Goal: Transaction & Acquisition: Subscribe to service/newsletter

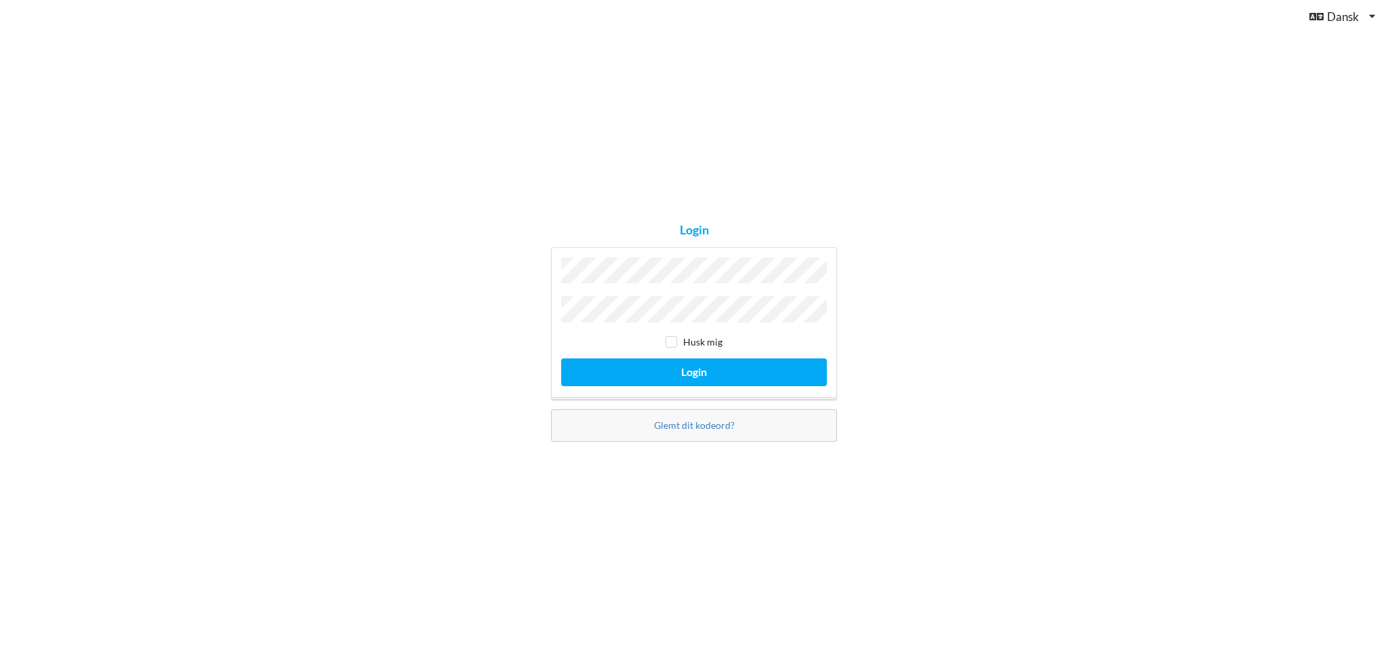
click at [561, 358] on button "Login" at bounding box center [694, 372] width 266 height 28
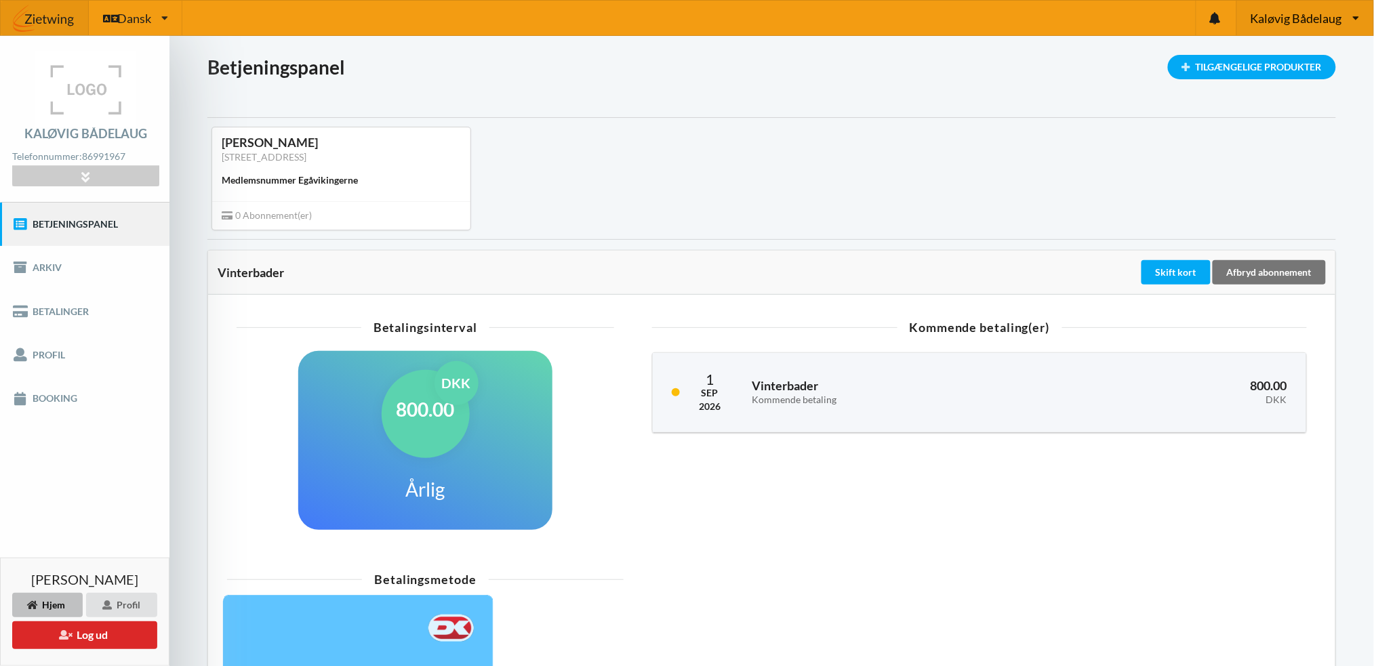
click at [1283, 12] on span "Kaløvig Bådelaug" at bounding box center [1295, 18] width 91 height 12
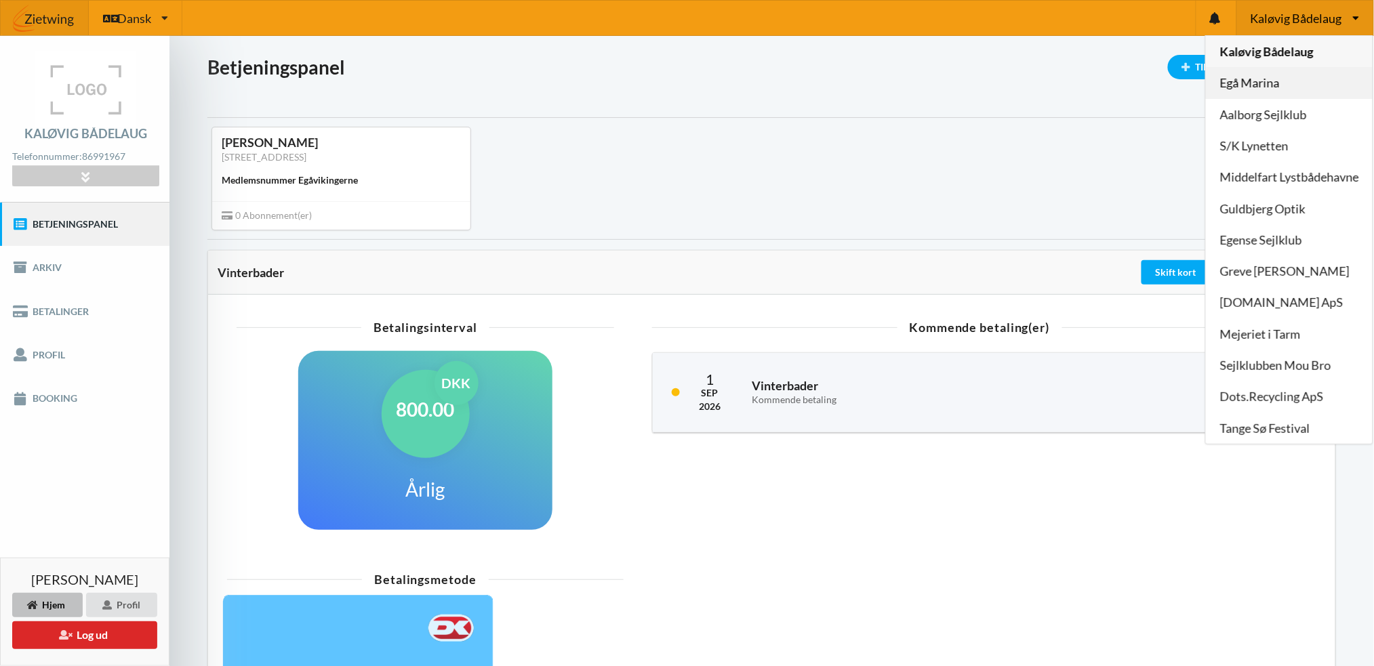
click at [1262, 81] on link "Egå Marina" at bounding box center [1288, 83] width 167 height 31
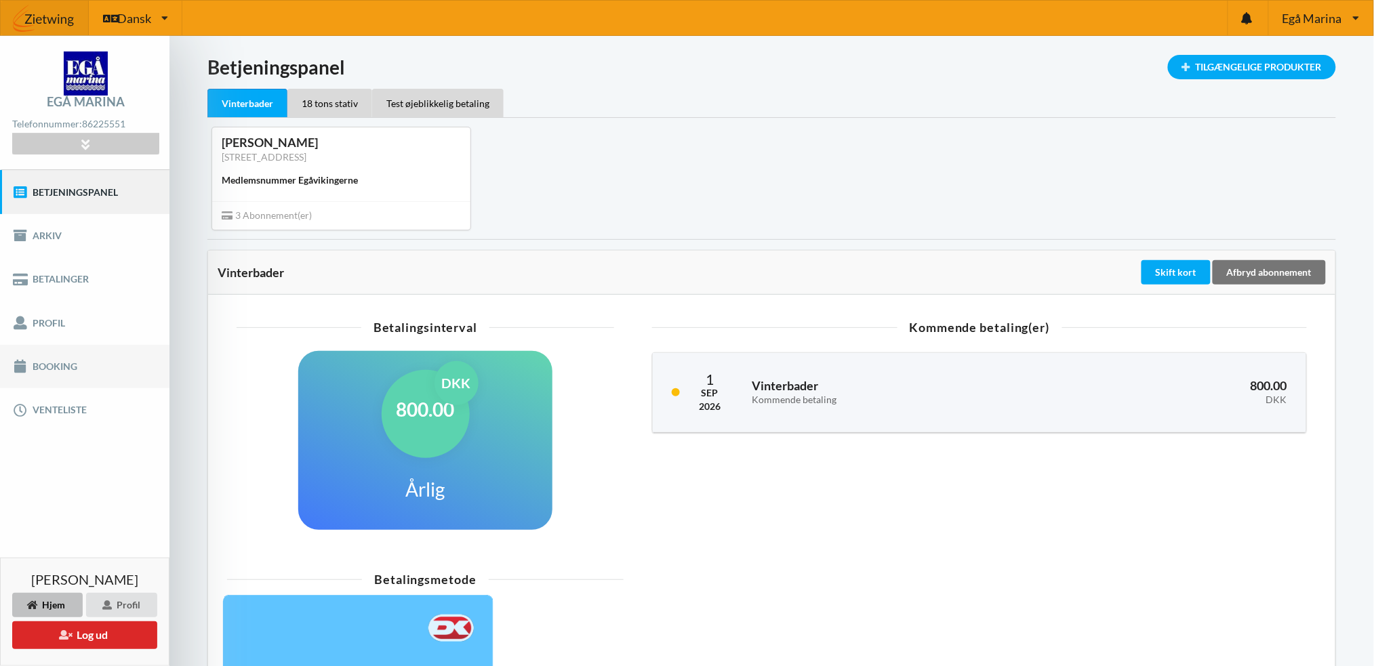
click at [55, 360] on link "Booking" at bounding box center [84, 366] width 169 height 43
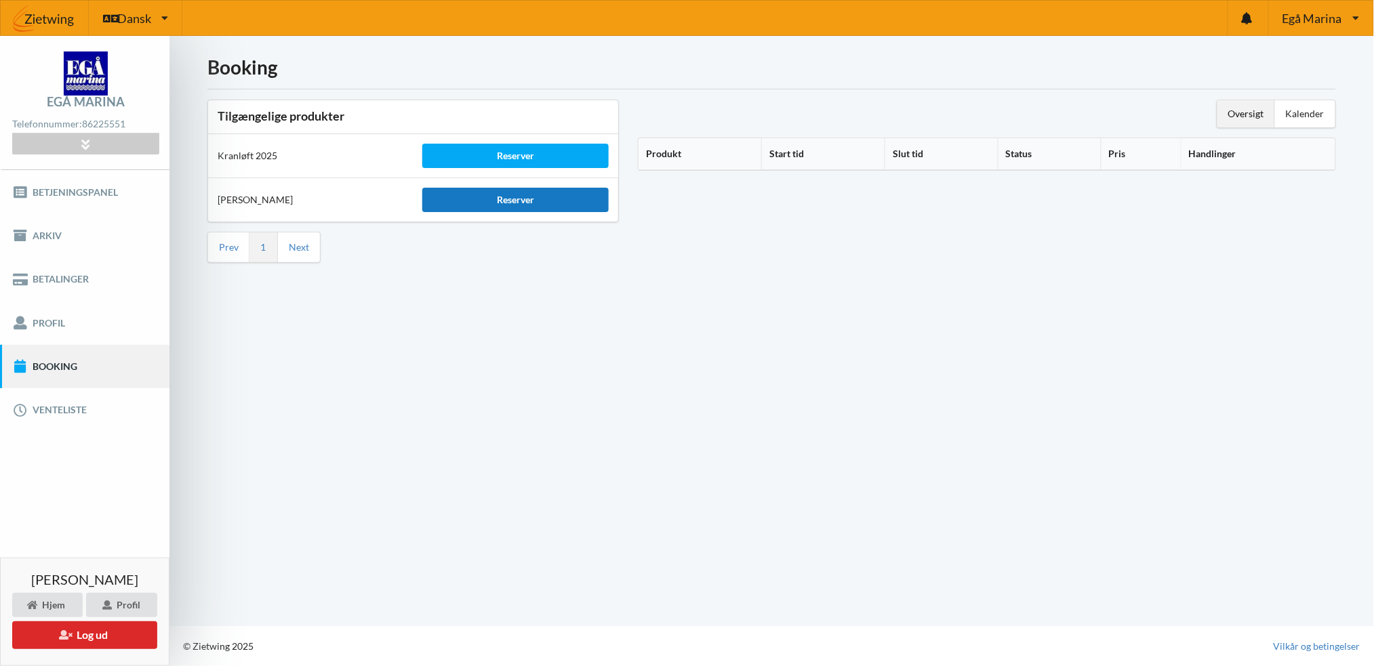
click at [524, 197] on div "Reserver" at bounding box center [515, 200] width 186 height 24
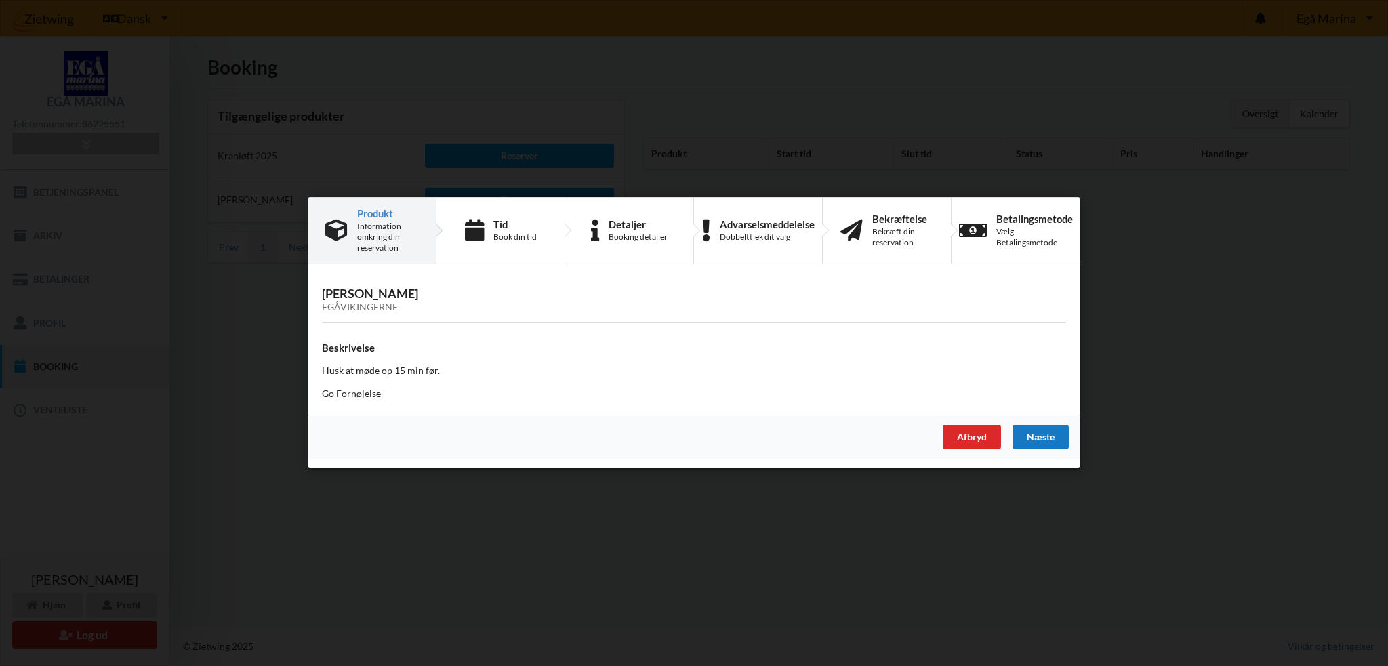
click at [1033, 436] on div "Næste" at bounding box center [1040, 438] width 56 height 24
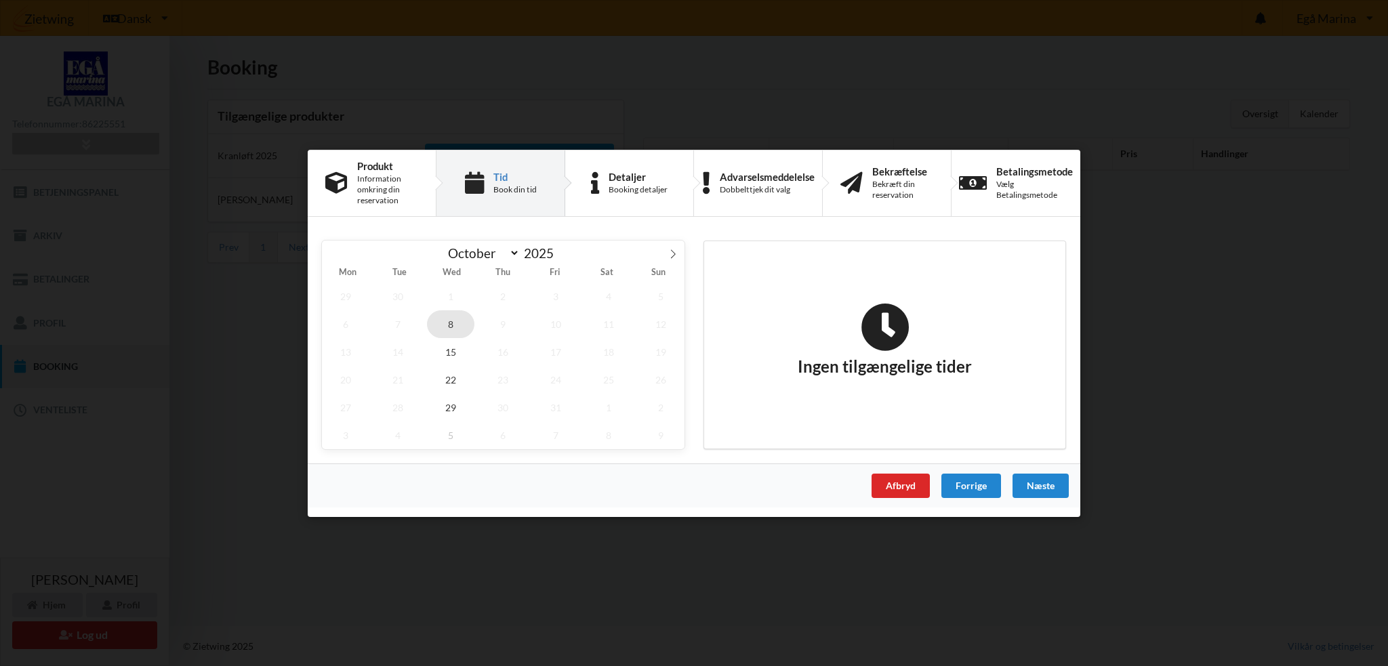
click at [453, 326] on span "8" at bounding box center [450, 324] width 47 height 28
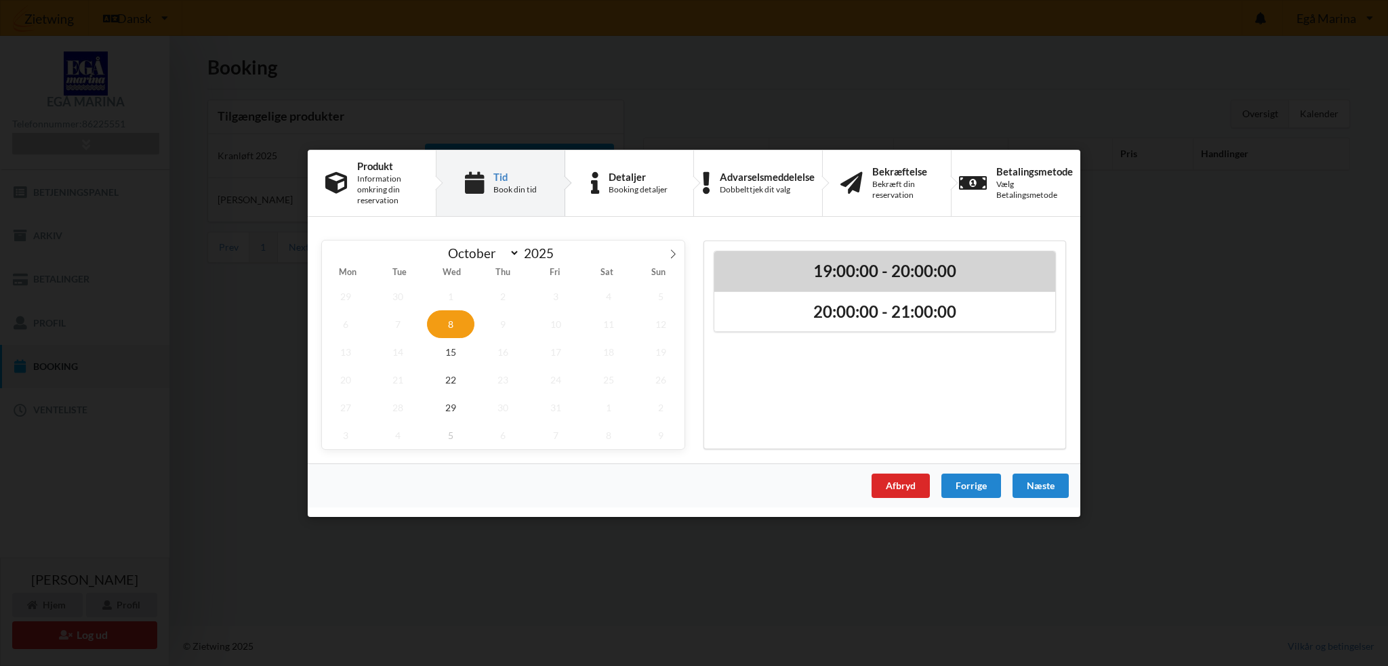
click at [852, 269] on h2 "19:00:00 - 20:00:00" at bounding box center [885, 270] width 322 height 21
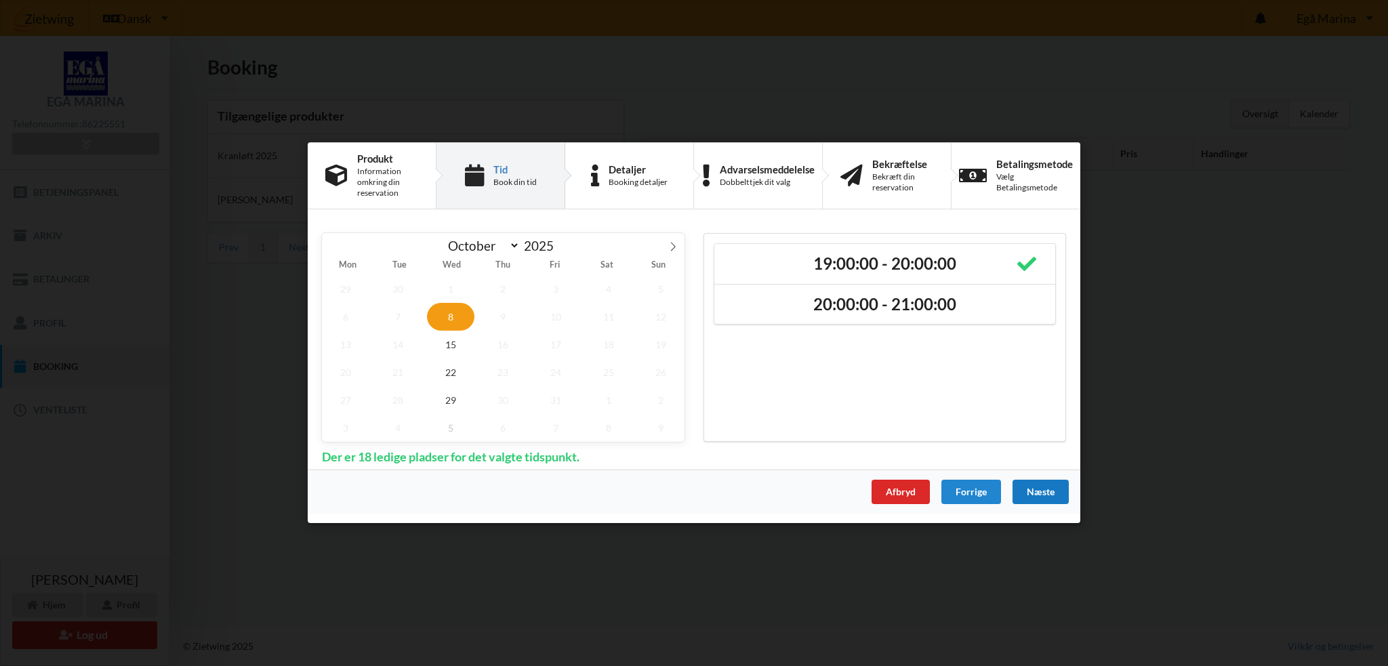
click at [1041, 487] on div "Næste" at bounding box center [1040, 492] width 56 height 24
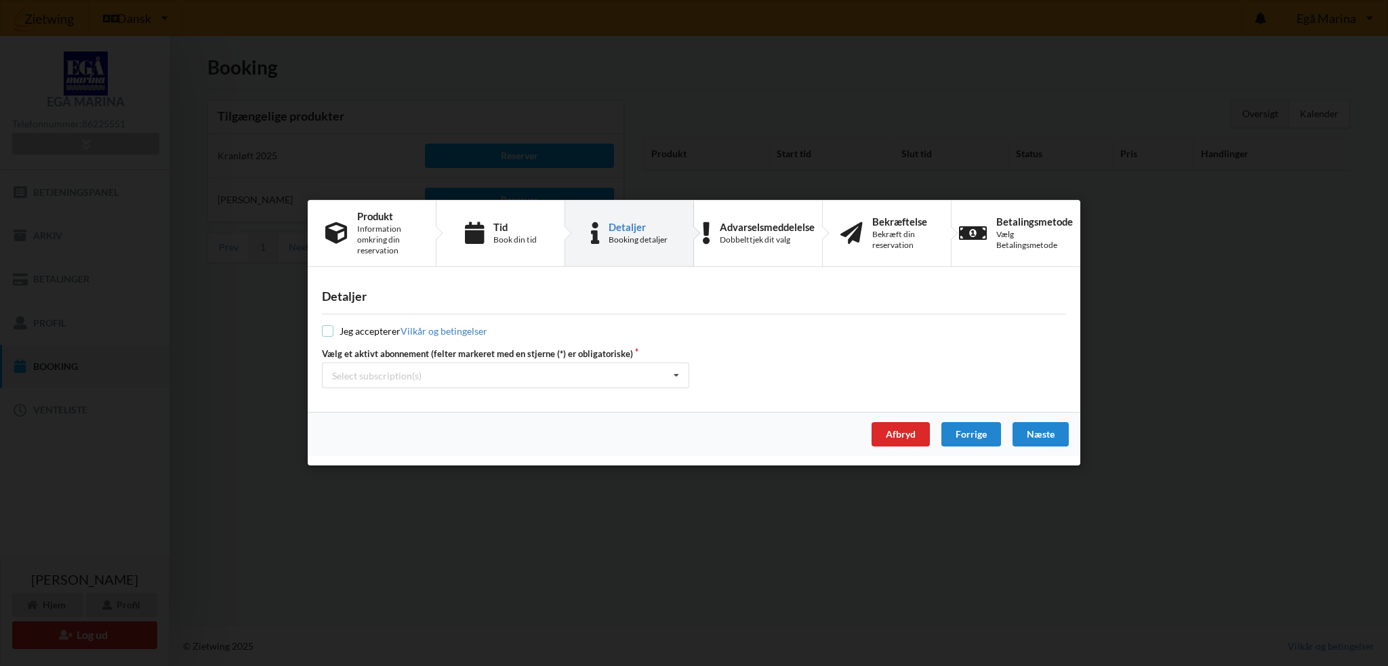
click at [332, 329] on input "checkbox" at bounding box center [328, 332] width 12 height 12
checkbox input "true"
click at [375, 379] on div "Select subscription(s)" at bounding box center [376, 376] width 89 height 12
click at [375, 402] on div "* Vinterbader" at bounding box center [506, 400] width 366 height 25
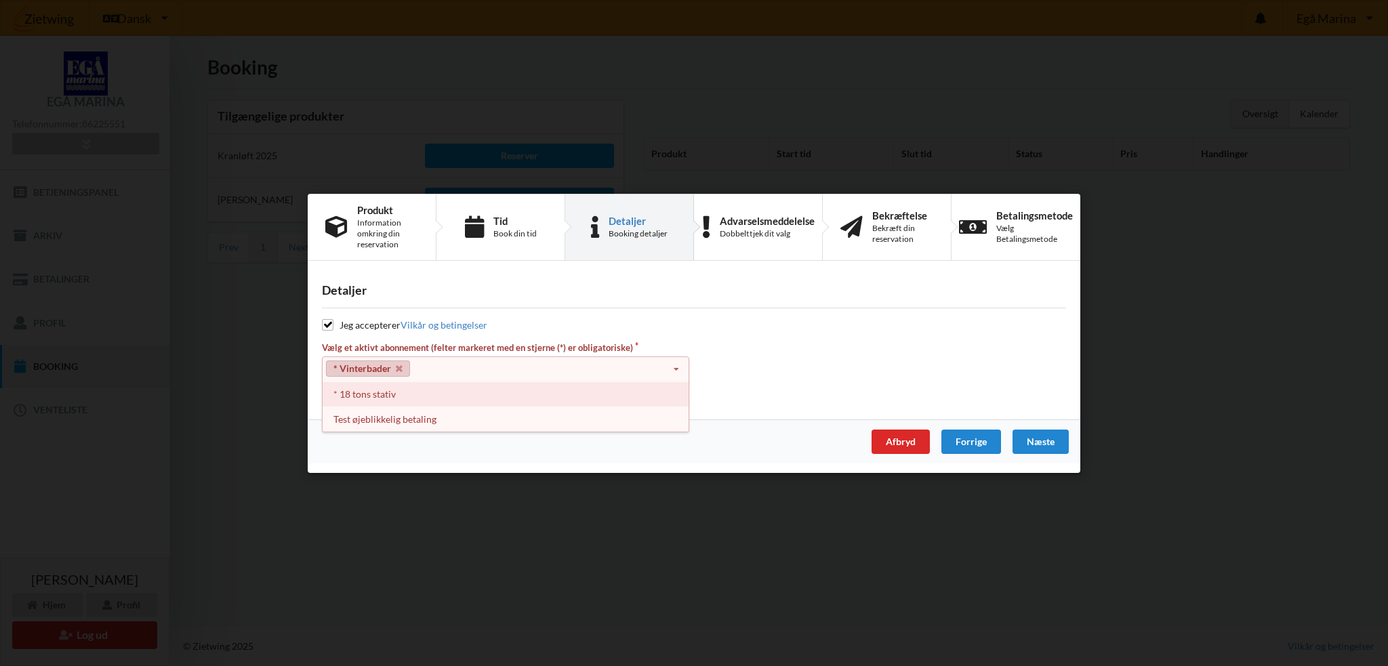
click at [373, 394] on div "* 18 tons stativ" at bounding box center [506, 393] width 366 height 25
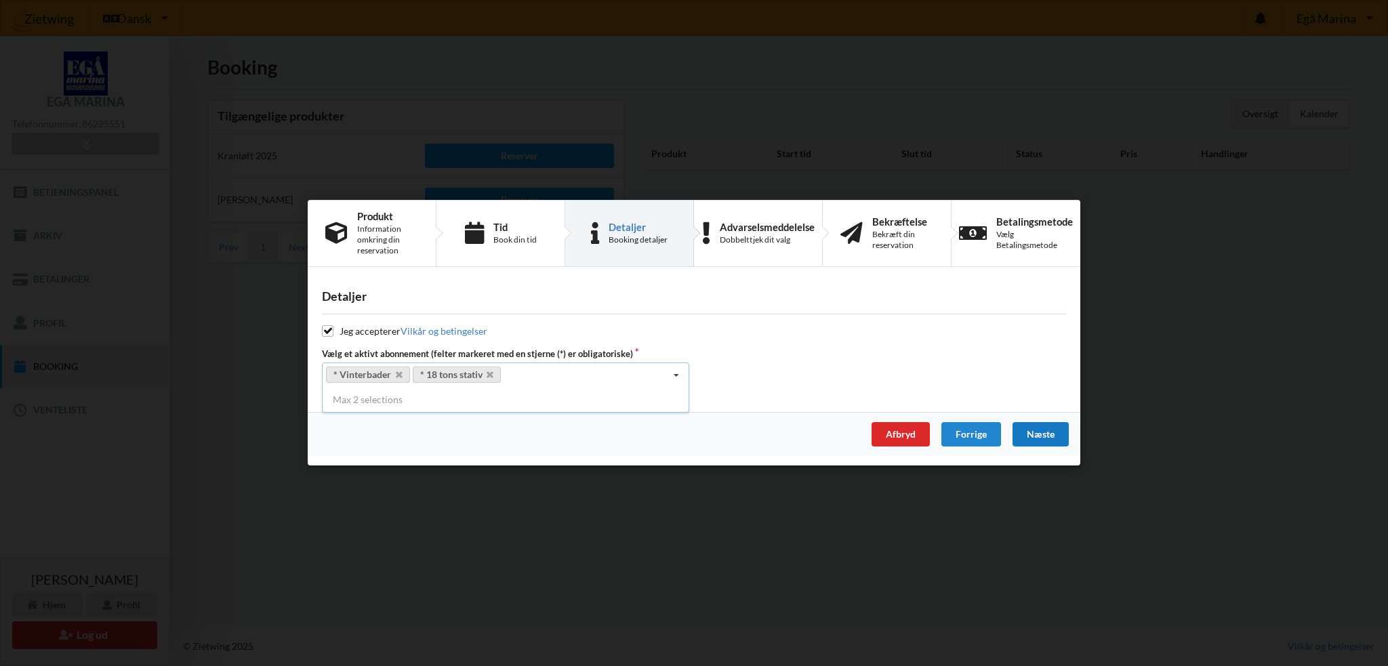
click at [1044, 432] on div "Næste" at bounding box center [1040, 435] width 56 height 24
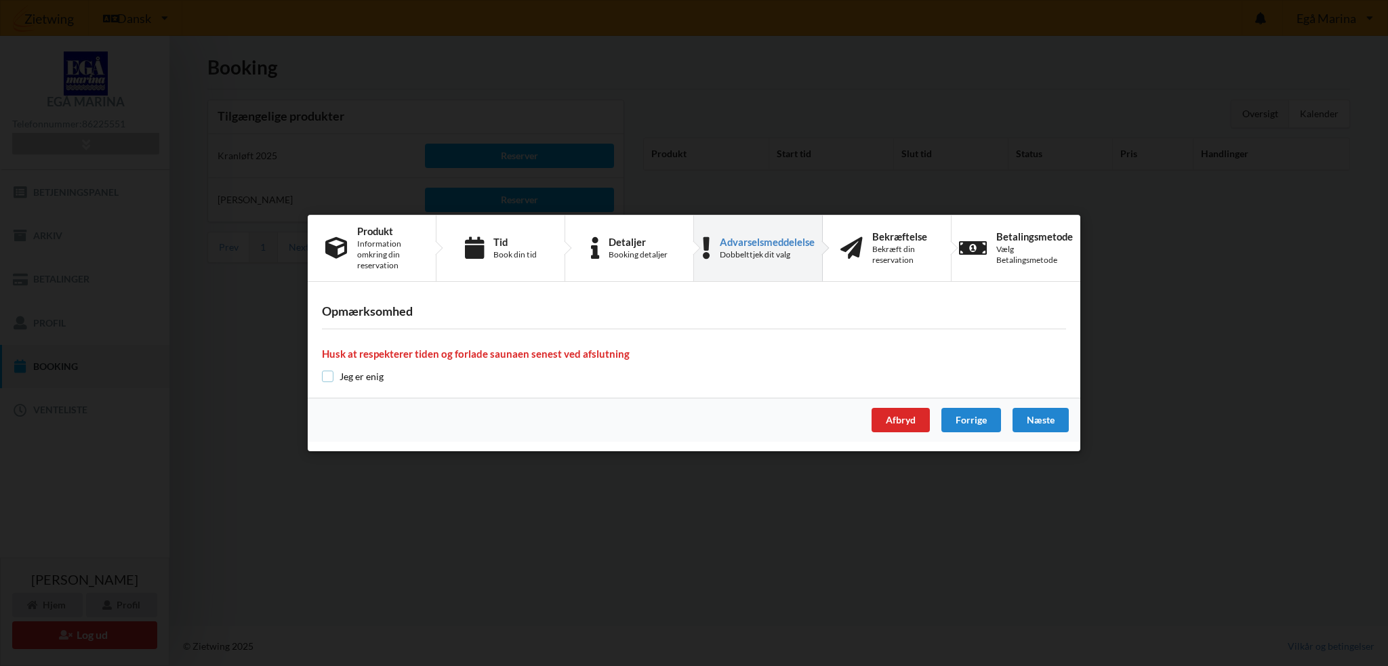
click at [324, 375] on input "checkbox" at bounding box center [328, 377] width 12 height 12
checkbox input "true"
click at [1041, 415] on div "Næste" at bounding box center [1040, 420] width 56 height 24
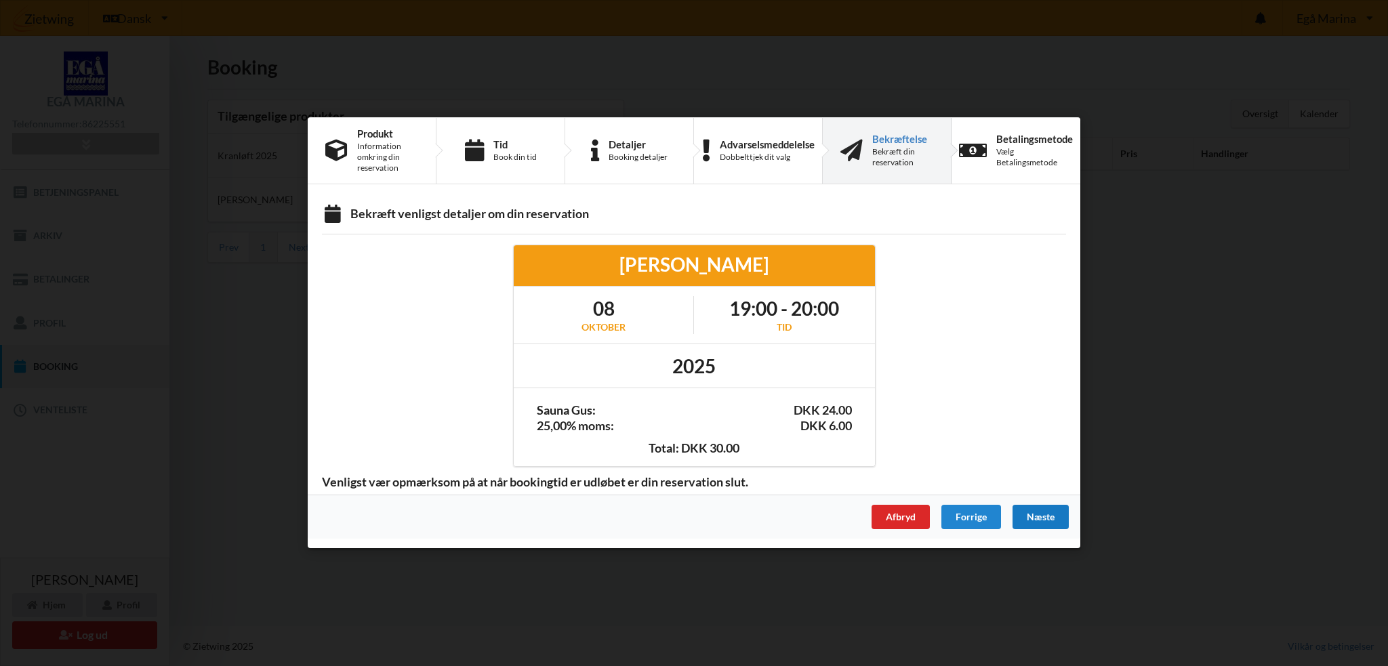
click at [1043, 510] on div "Næste" at bounding box center [1040, 517] width 56 height 24
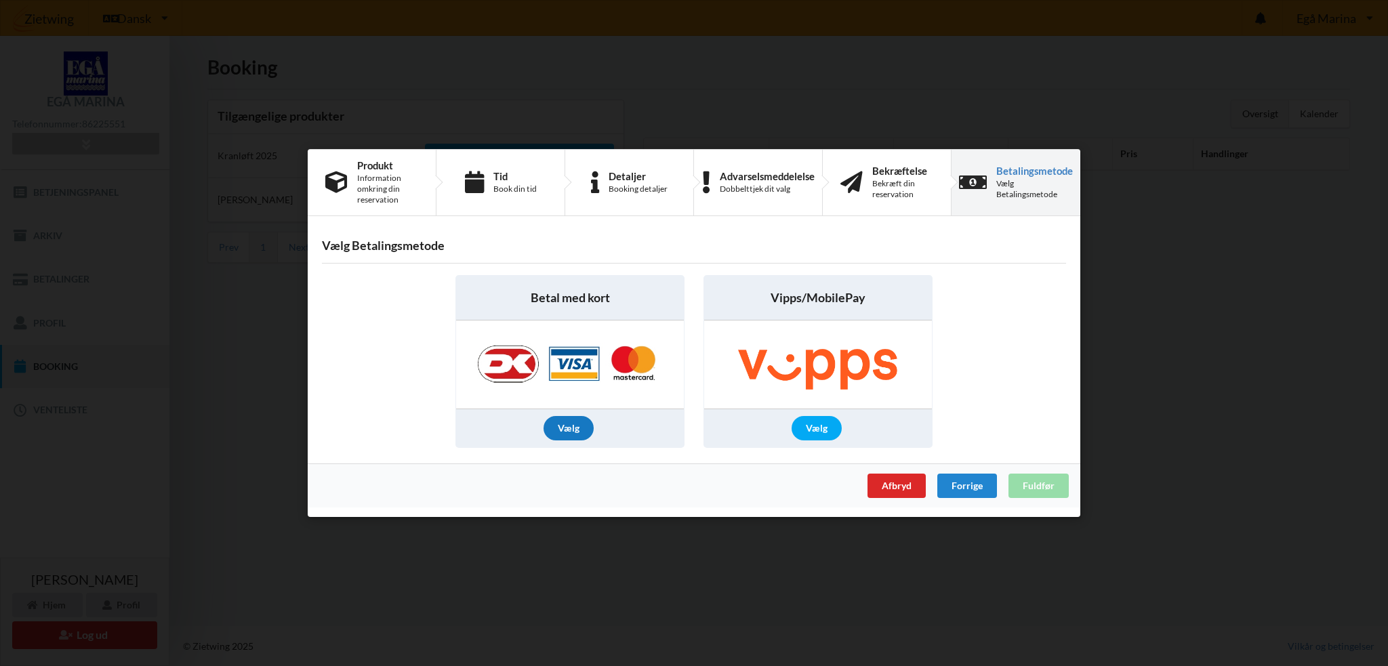
click at [571, 426] on div "Vælg" at bounding box center [568, 428] width 50 height 24
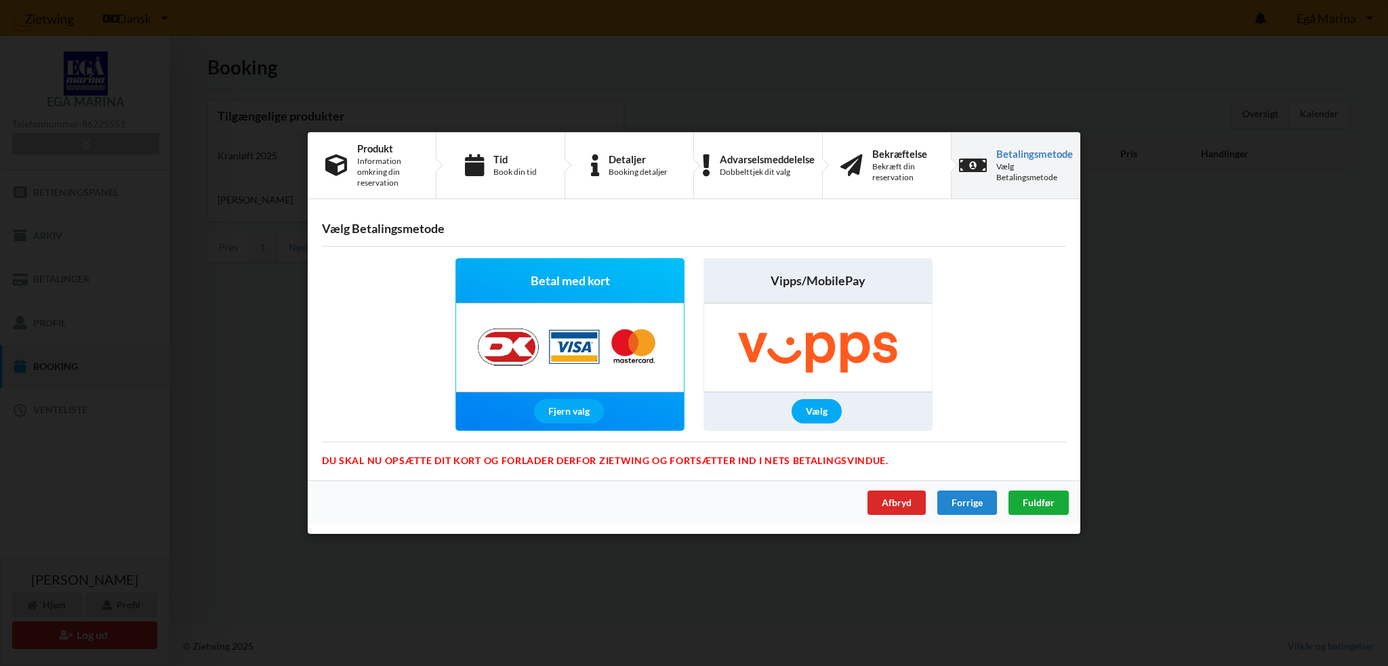
click at [1046, 498] on span "Fuldfør" at bounding box center [1039, 503] width 32 height 12
click at [1198, 318] on div "Handelsbetingelser Ved at benytte dig af Virksomhedens juridiske navn services …" at bounding box center [694, 333] width 1388 height 666
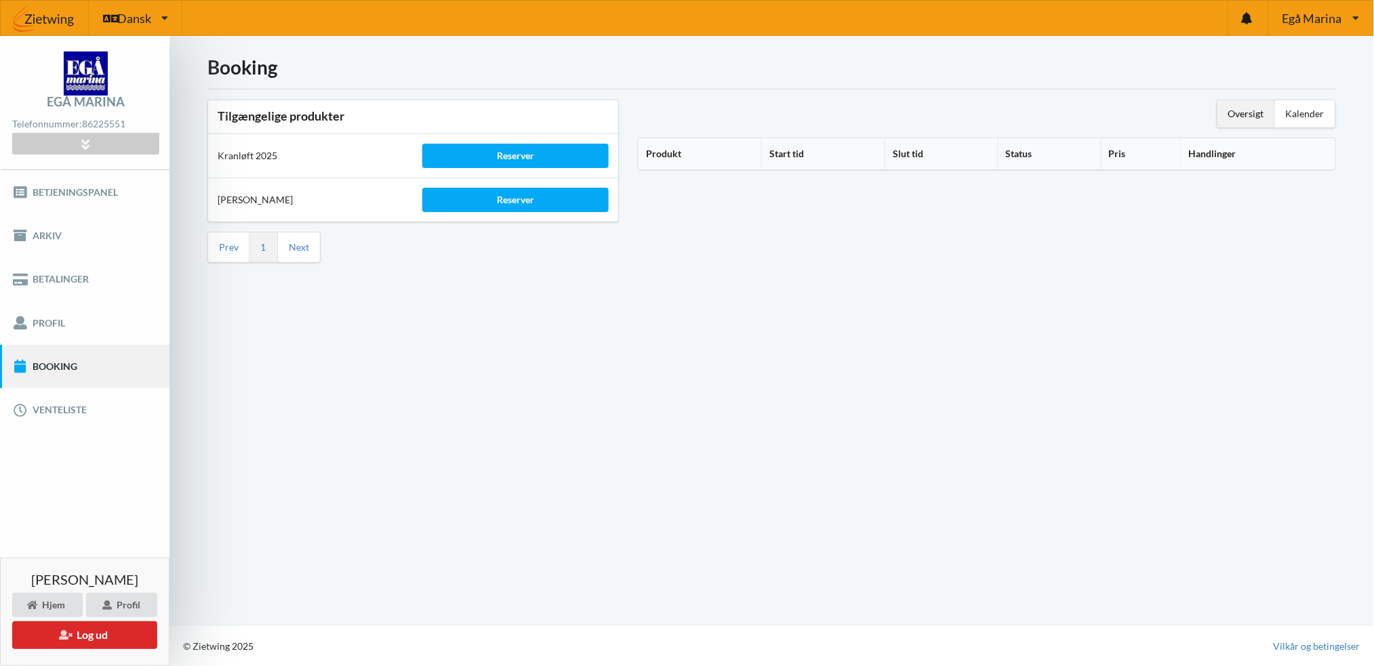
click at [753, 432] on div "Booking Tilgængelige produkter Kranløft 2025 Reserver Sauna Gus Reserver Prev 1…" at bounding box center [771, 331] width 1204 height 590
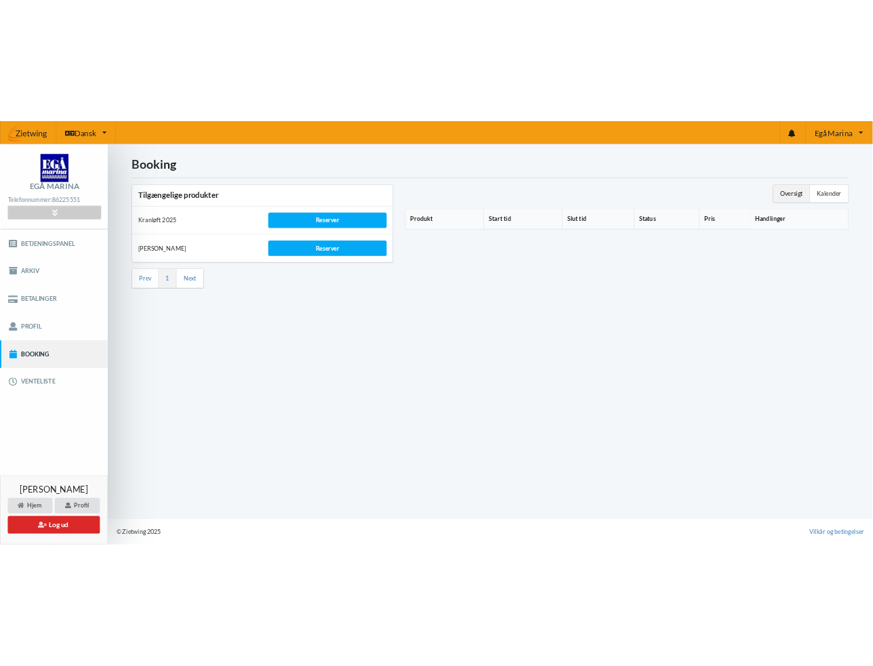
scroll to position [1, 0]
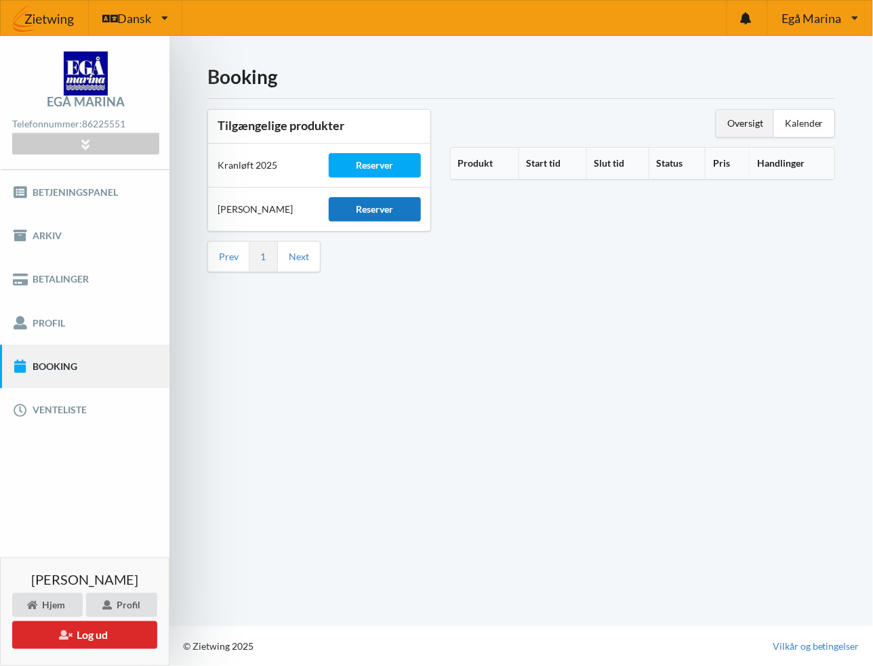
click at [376, 205] on div "Reserver" at bounding box center [375, 209] width 92 height 24
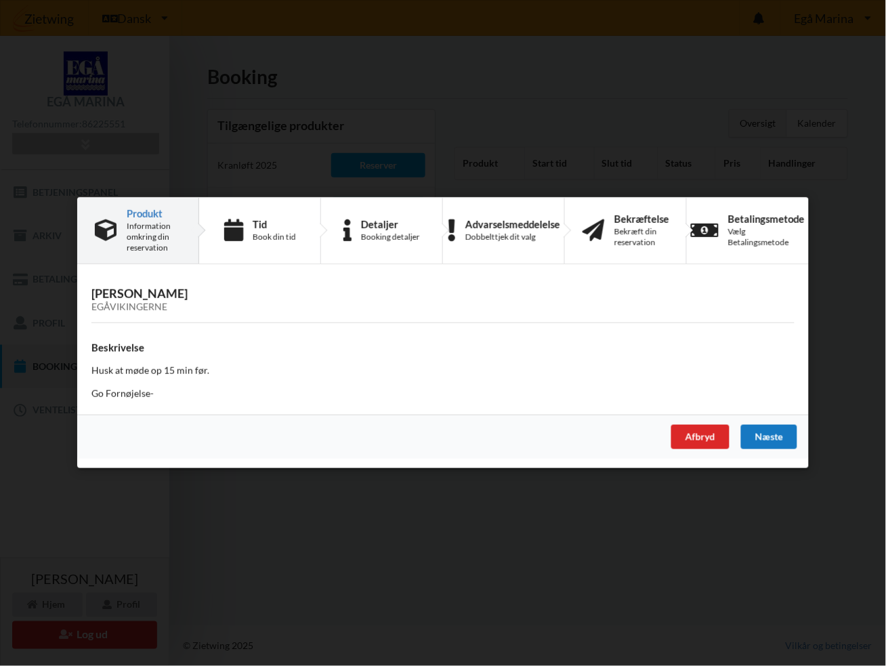
click at [777, 434] on div "Næste" at bounding box center [769, 438] width 56 height 24
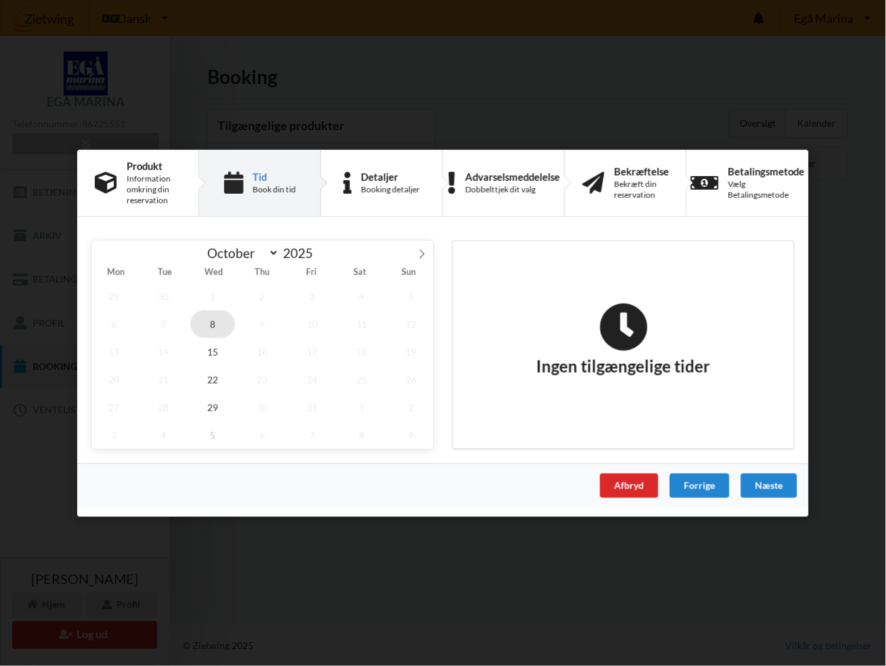
click at [220, 325] on span "8" at bounding box center [212, 324] width 45 height 28
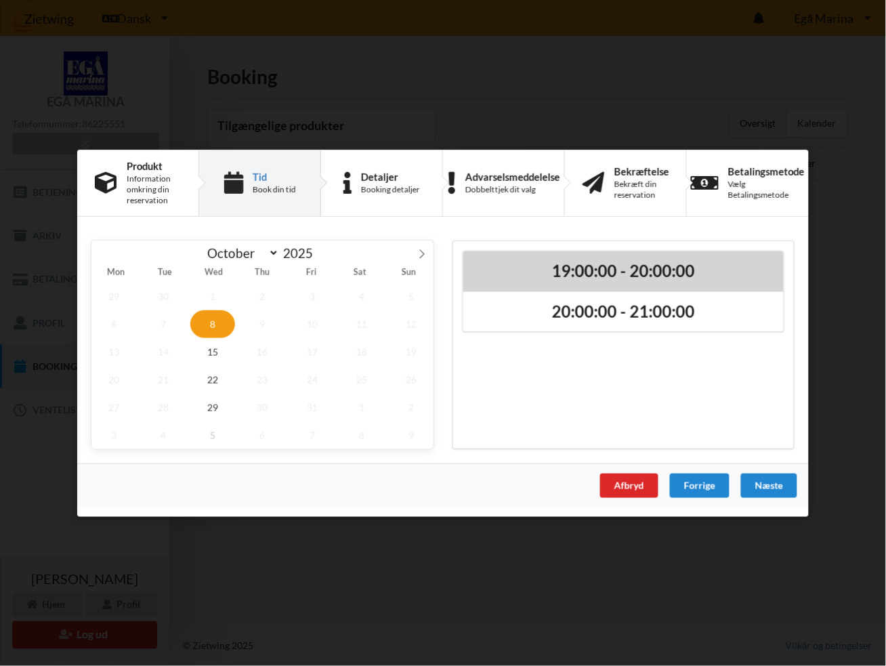
click at [644, 274] on h2 "19:00:00 - 20:00:00" at bounding box center [624, 270] width 302 height 21
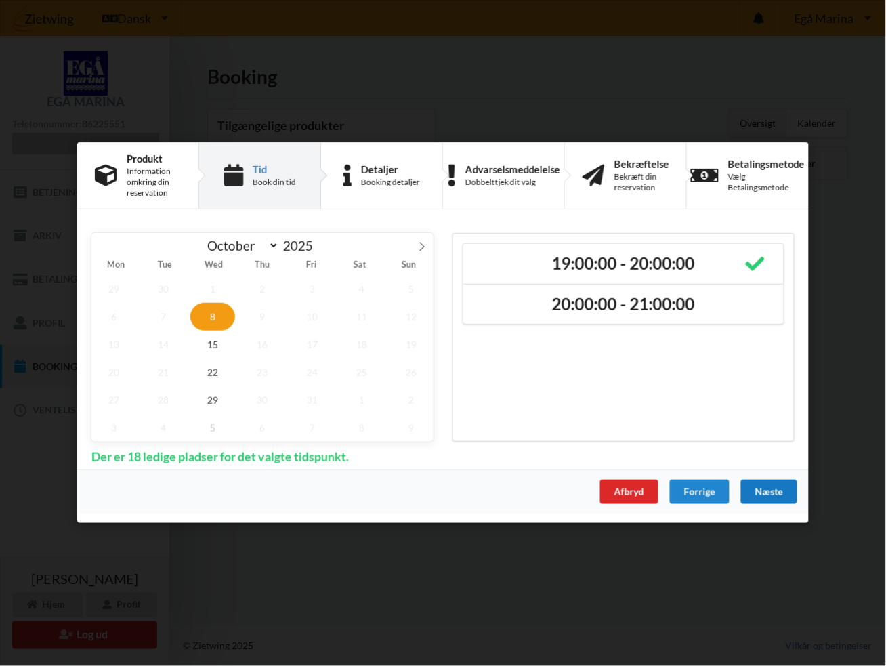
click at [753, 488] on div "Næste" at bounding box center [769, 492] width 56 height 24
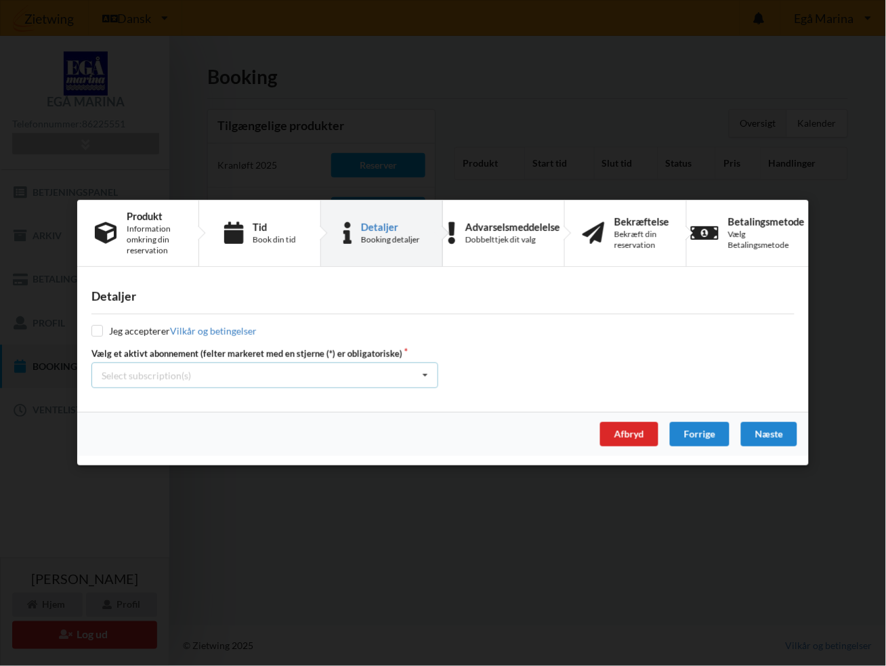
click at [145, 375] on div "Select subscription(s)" at bounding box center [146, 376] width 89 height 12
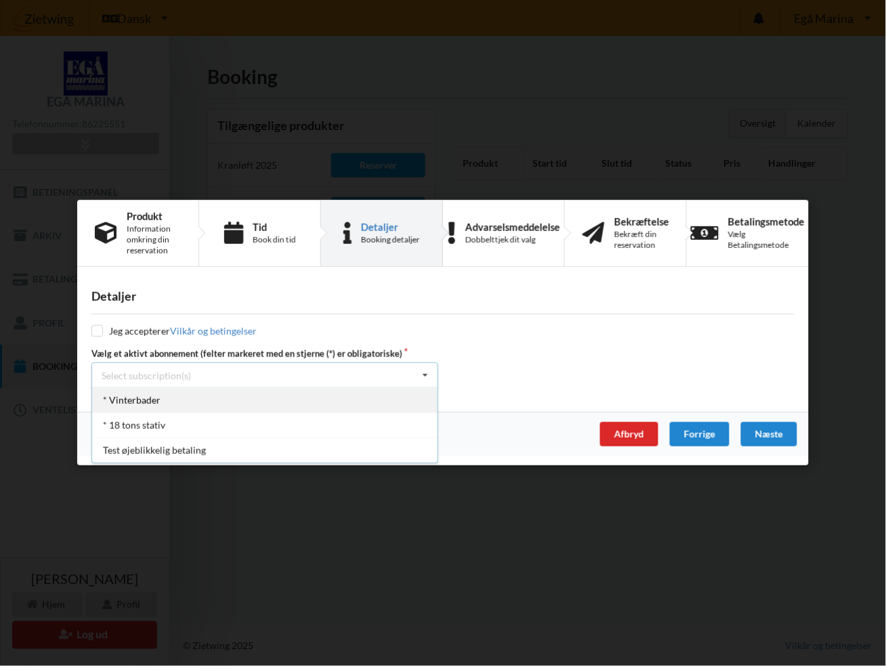
click at [146, 394] on div "* Vinterbader" at bounding box center [265, 400] width 346 height 25
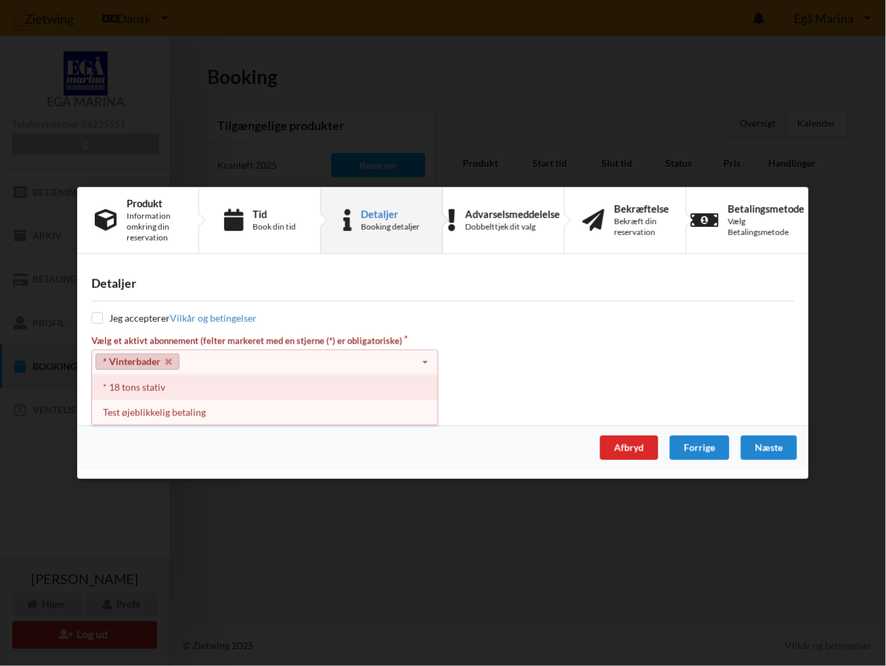
click at [152, 388] on div "* 18 tons stativ" at bounding box center [265, 387] width 346 height 25
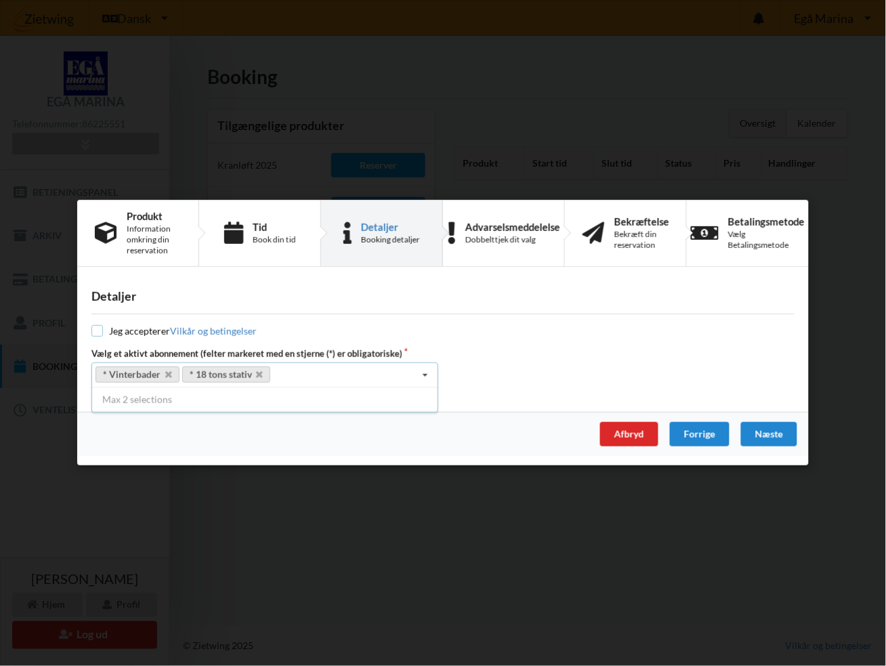
drag, startPoint x: 99, startPoint y: 332, endPoint x: 131, endPoint y: 339, distance: 32.6
click at [100, 332] on input "checkbox" at bounding box center [97, 332] width 12 height 12
checkbox input "true"
click at [764, 431] on div "Næste" at bounding box center [769, 435] width 56 height 24
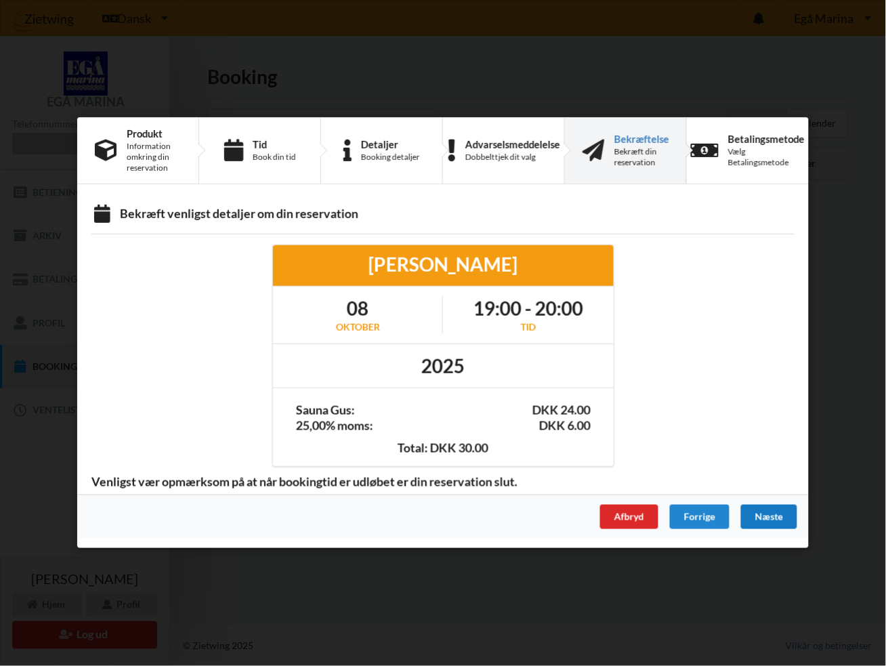
click at [765, 514] on div "Næste" at bounding box center [769, 517] width 56 height 24
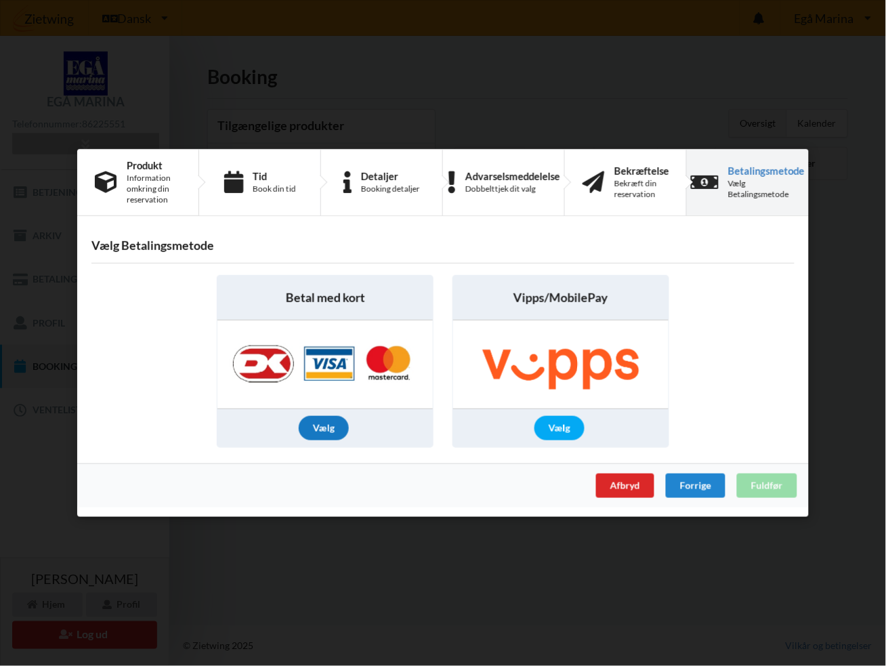
click at [329, 420] on div "Vælg" at bounding box center [324, 428] width 50 height 24
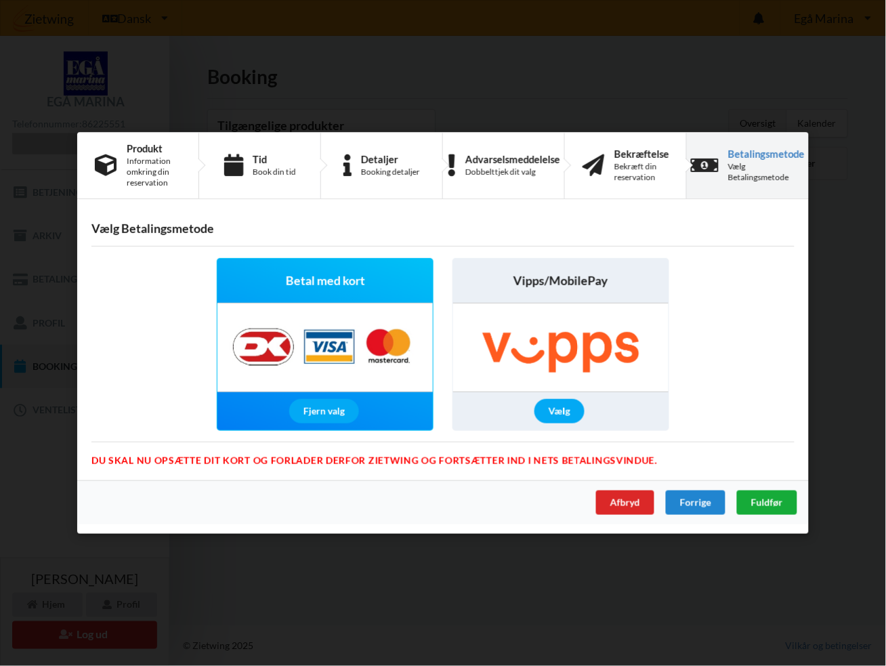
click at [776, 502] on span "Fuldfør" at bounding box center [767, 503] width 32 height 12
click at [776, 502] on div "Afbryd Forrige Fuldfør" at bounding box center [443, 502] width 732 height 44
click at [760, 505] on span "Fuldfør" at bounding box center [767, 503] width 32 height 12
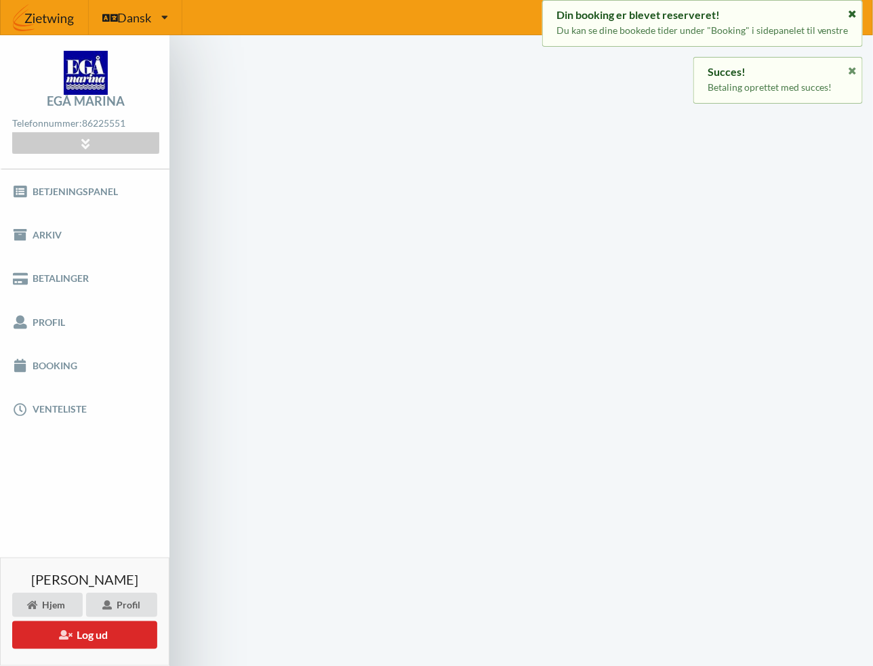
click at [852, 12] on icon at bounding box center [852, 11] width 12 height 9
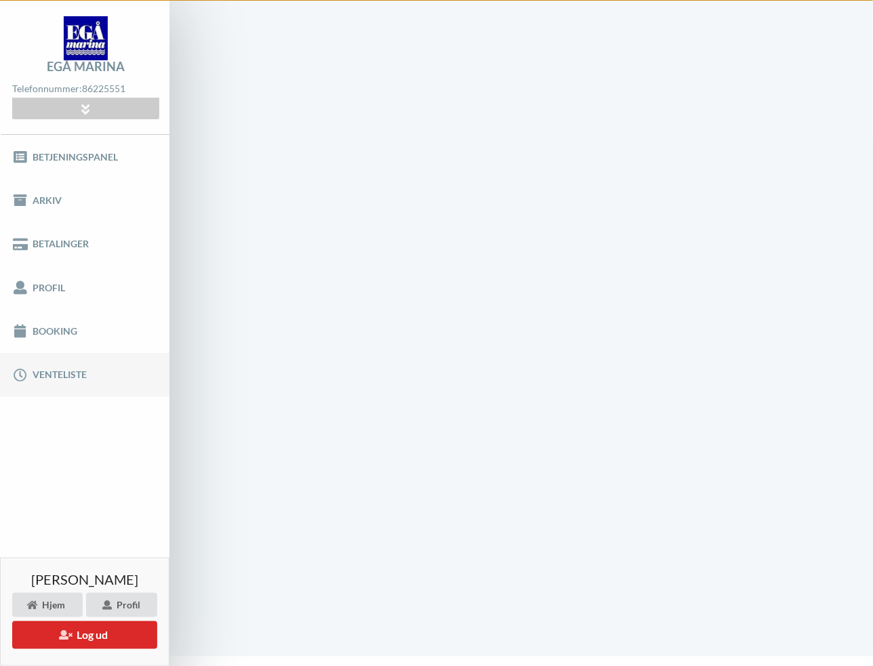
scroll to position [66, 0]
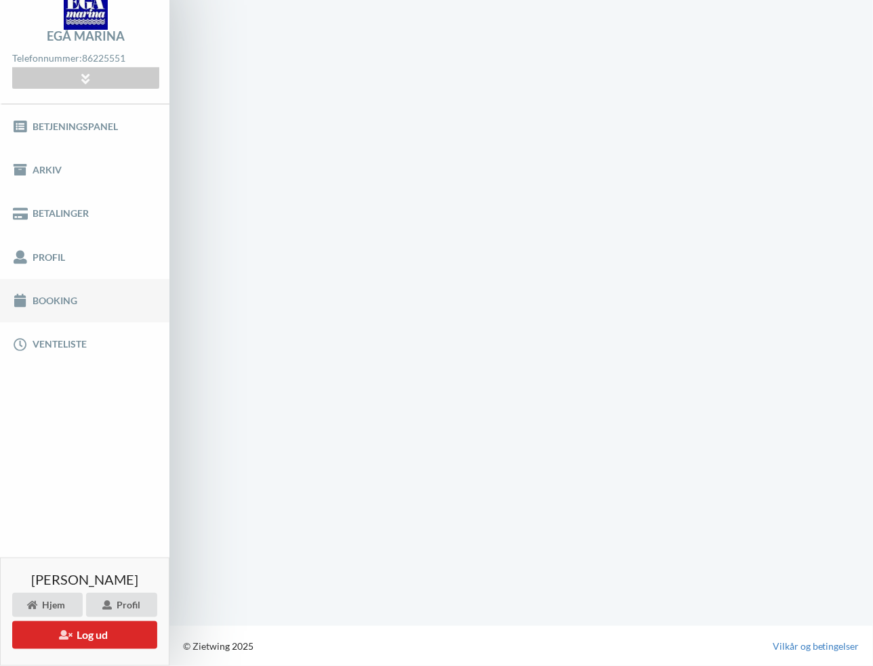
click at [48, 293] on link "Booking" at bounding box center [84, 300] width 169 height 43
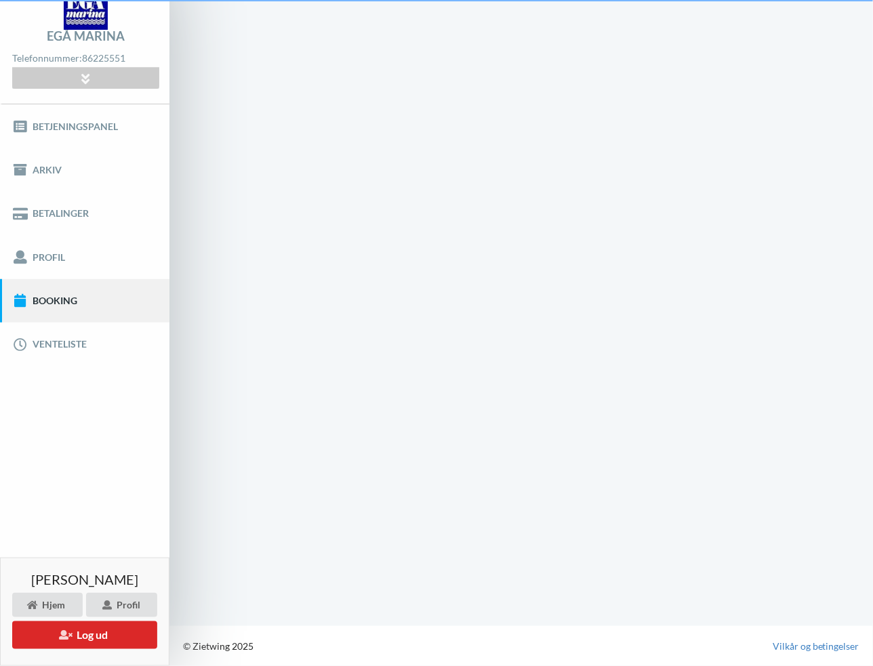
scroll to position [1, 0]
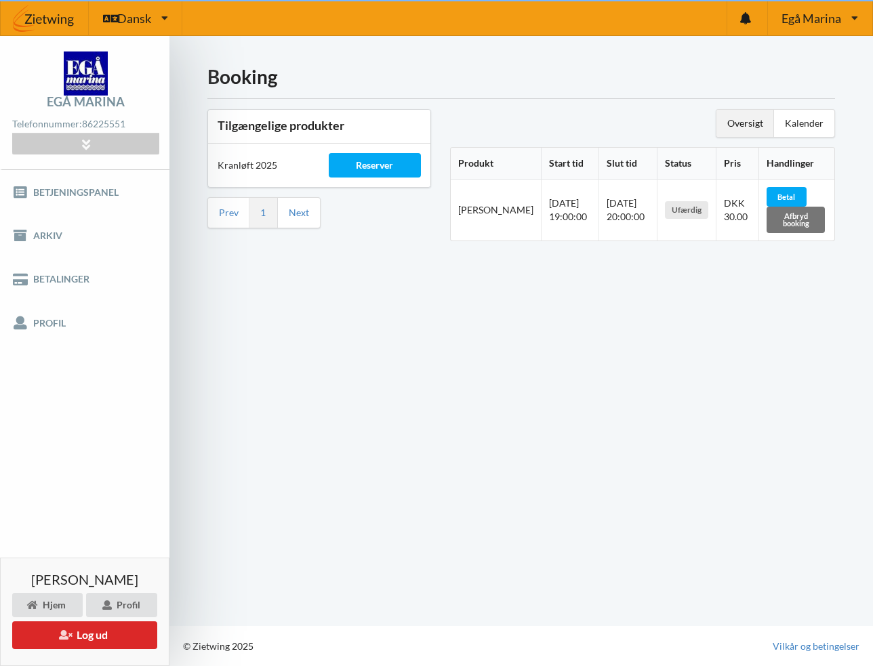
scroll to position [1, 0]
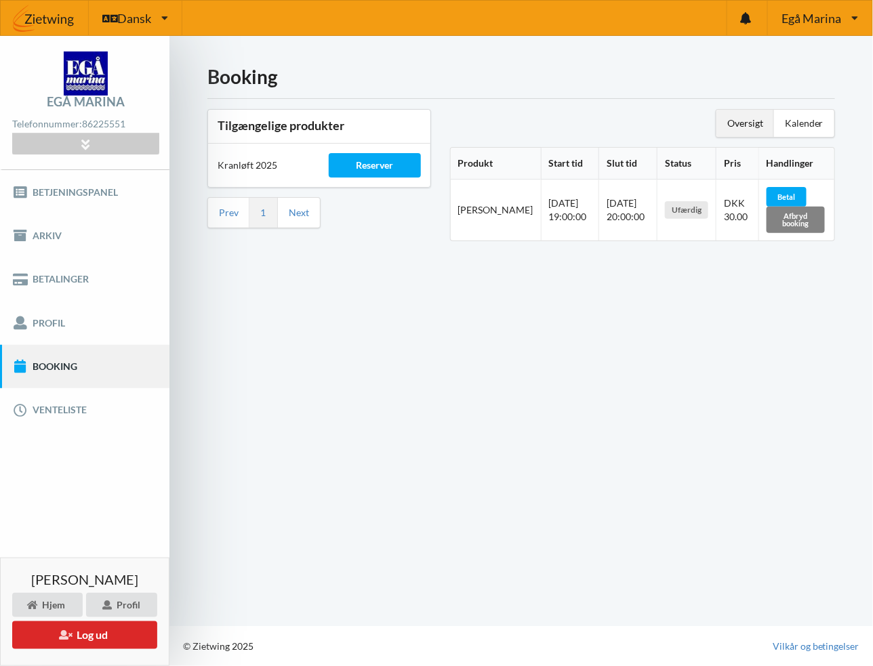
click at [790, 217] on div "Afbryd booking" at bounding box center [795, 220] width 58 height 26
click at [787, 218] on div "Afbryd booking" at bounding box center [795, 220] width 58 height 26
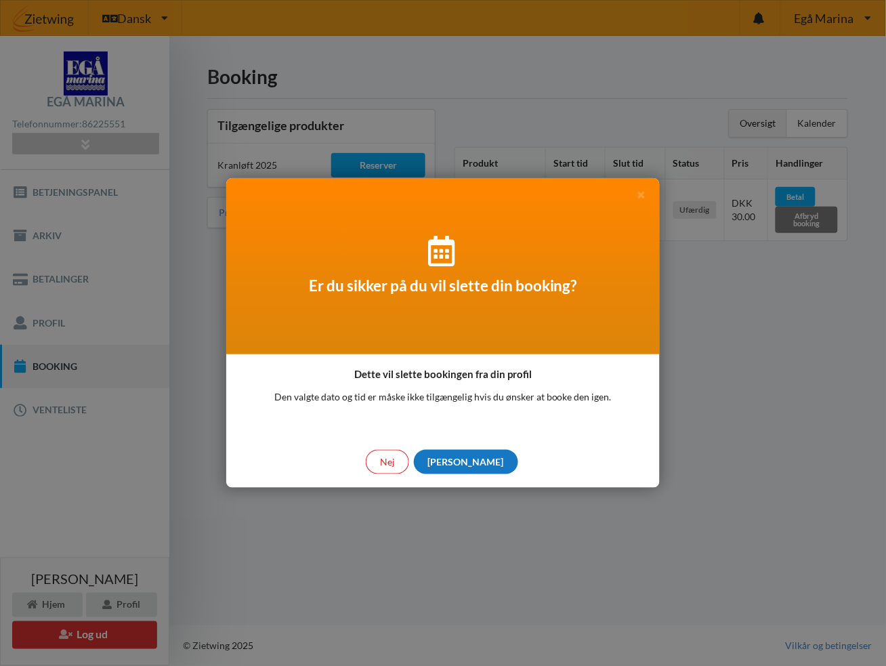
click at [463, 459] on div "[PERSON_NAME]" at bounding box center [466, 462] width 104 height 24
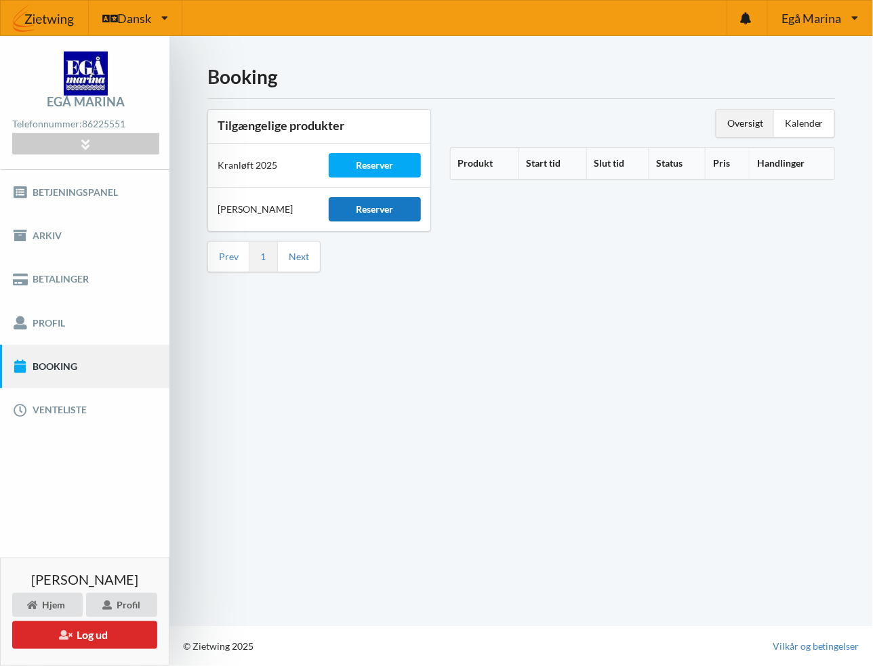
click at [378, 209] on div "Reserver" at bounding box center [375, 209] width 92 height 24
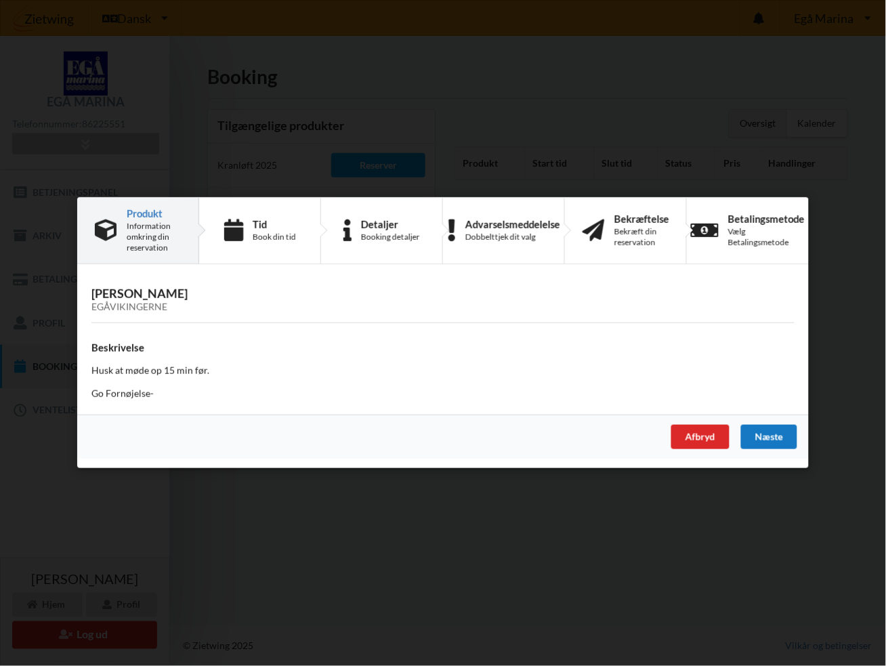
click at [764, 429] on div "Næste" at bounding box center [769, 438] width 56 height 24
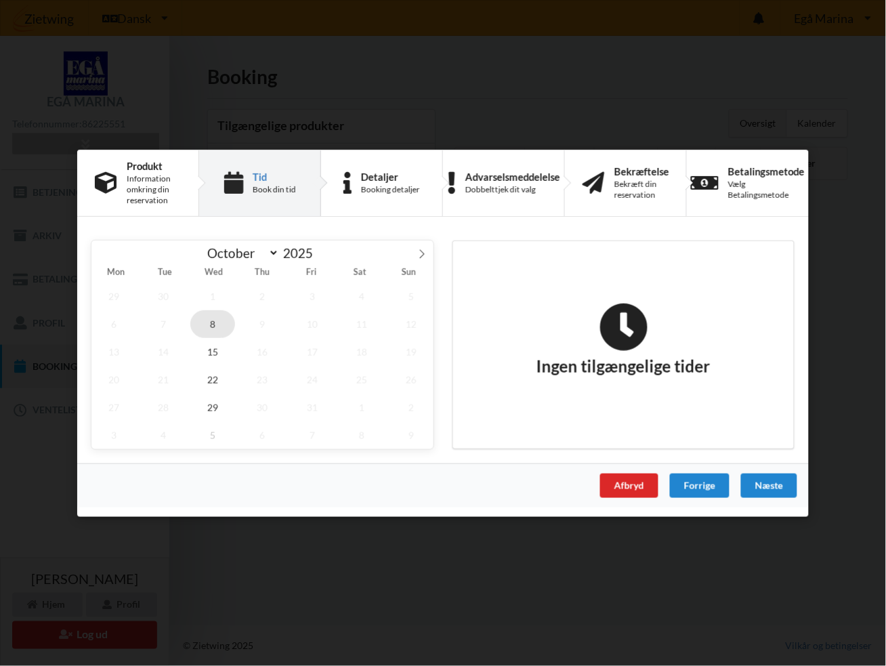
click at [211, 325] on span "8" at bounding box center [212, 324] width 45 height 28
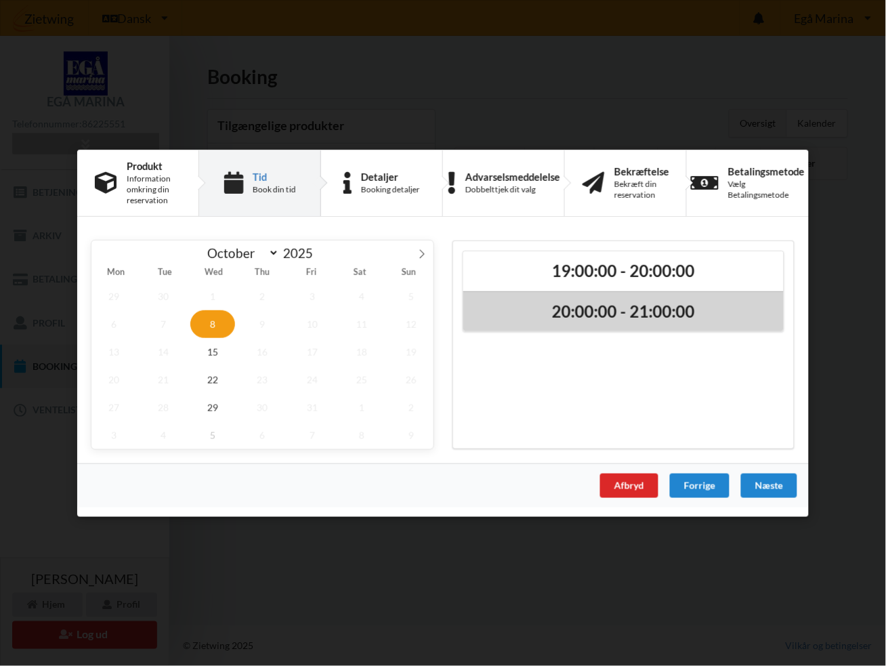
click at [651, 306] on h2 "20:00:00 - 21:00:00" at bounding box center [624, 311] width 302 height 21
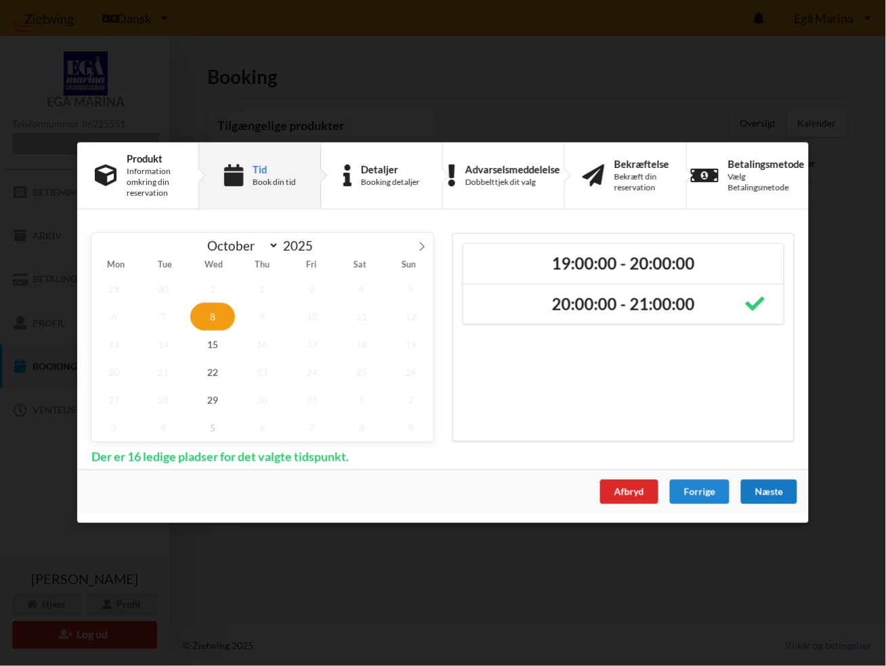
click at [765, 489] on div "Næste" at bounding box center [769, 492] width 56 height 24
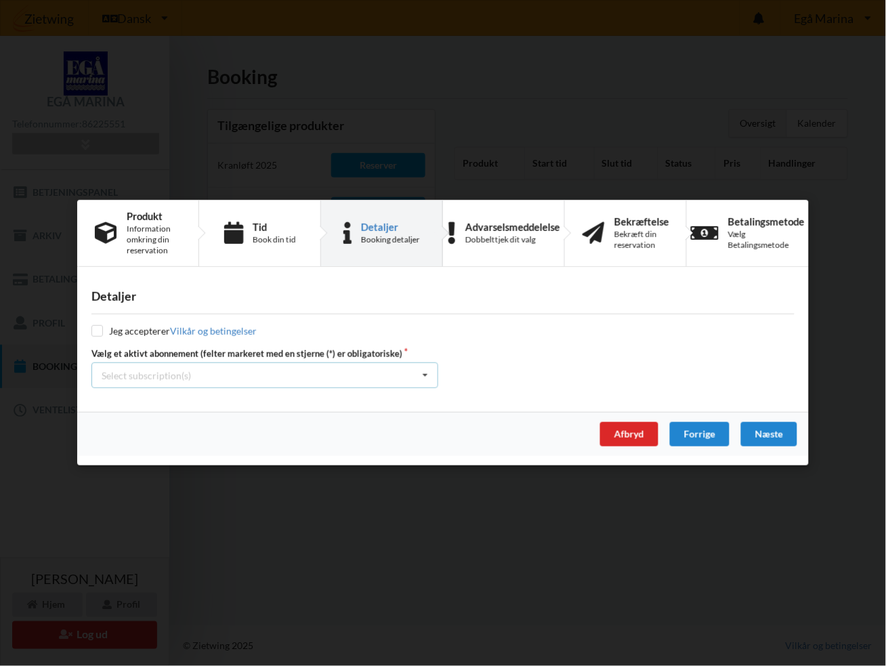
click at [322, 379] on div "Select subscription(s) * Vinterbader * 18 tons stativ Test øjeblikkelig betaling" at bounding box center [264, 376] width 347 height 26
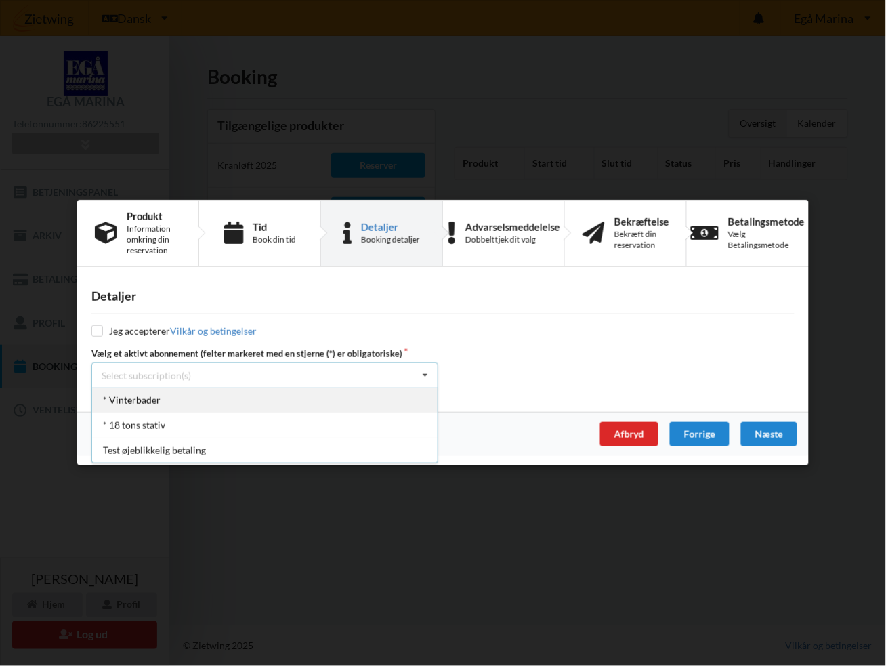
click at [253, 399] on div "* Vinterbader" at bounding box center [265, 400] width 346 height 25
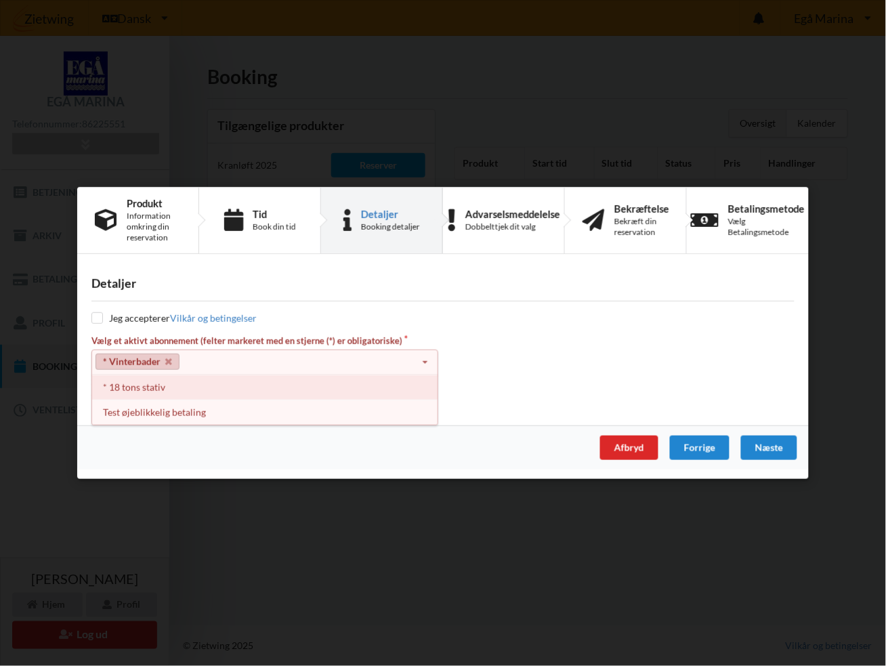
click at [249, 390] on div "* 18 tons stativ" at bounding box center [265, 387] width 346 height 25
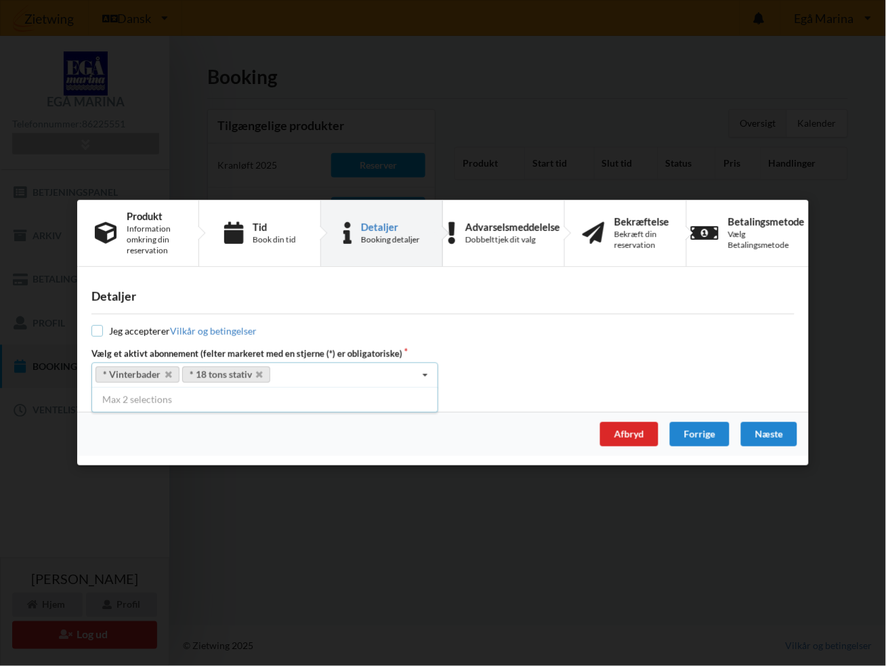
click at [98, 326] on input "checkbox" at bounding box center [97, 332] width 12 height 12
checkbox input "true"
click at [776, 431] on div "Næste" at bounding box center [769, 435] width 56 height 24
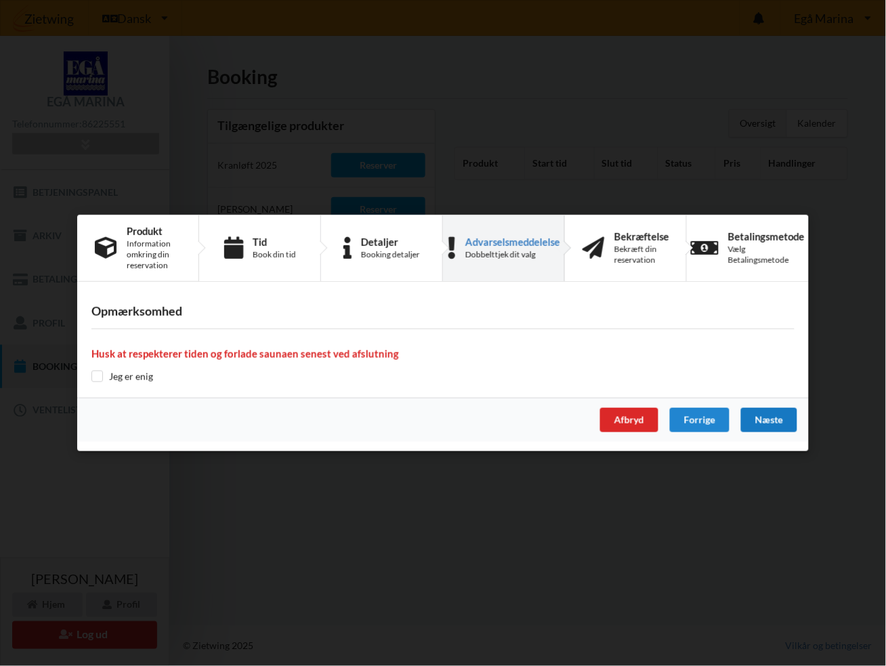
click at [776, 431] on div "Næste" at bounding box center [769, 420] width 56 height 24
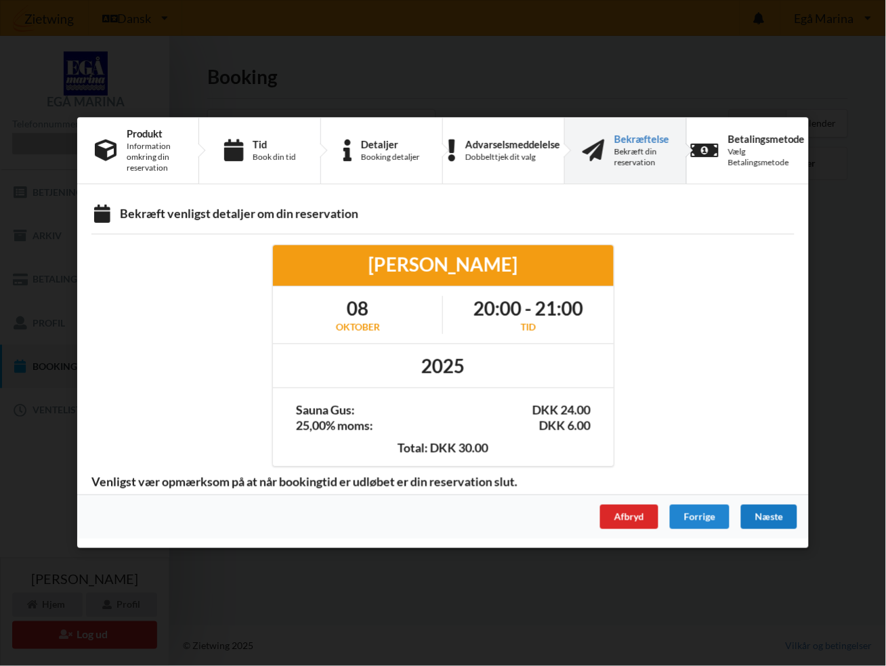
click at [765, 508] on div "Næste" at bounding box center [769, 517] width 56 height 24
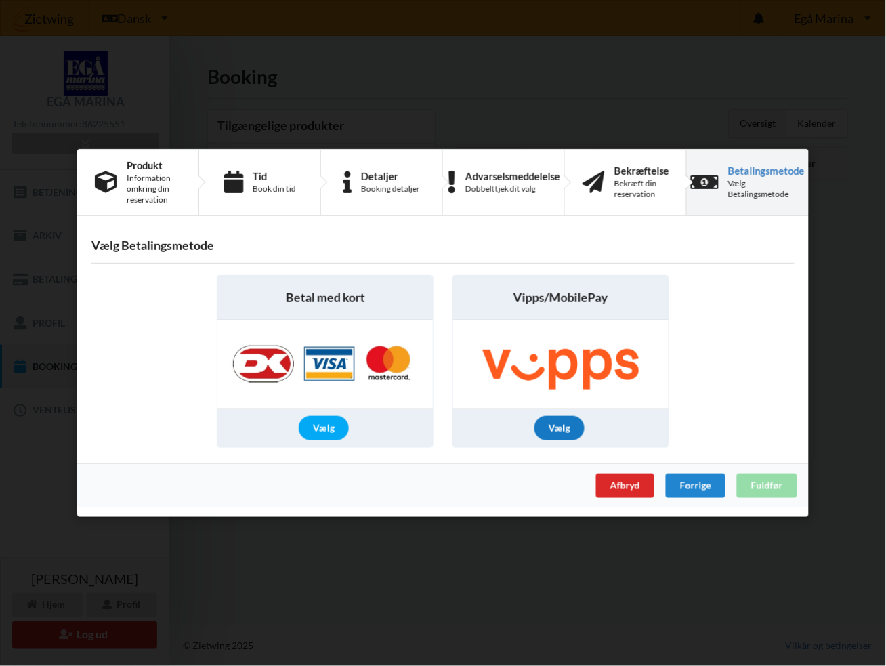
click at [562, 420] on div "Vælg" at bounding box center [560, 428] width 50 height 24
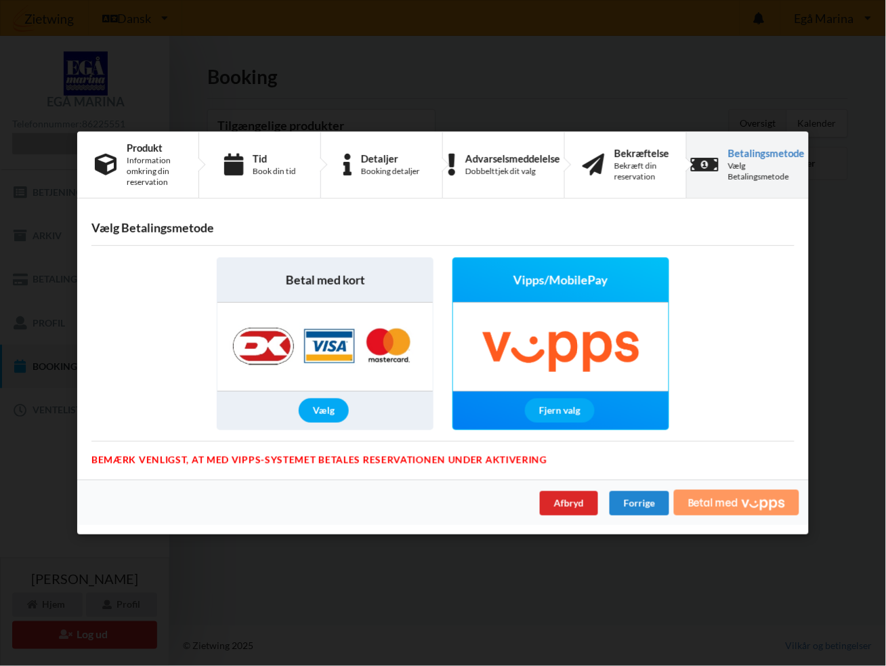
click at [710, 501] on span "Betal med" at bounding box center [713, 502] width 50 height 11
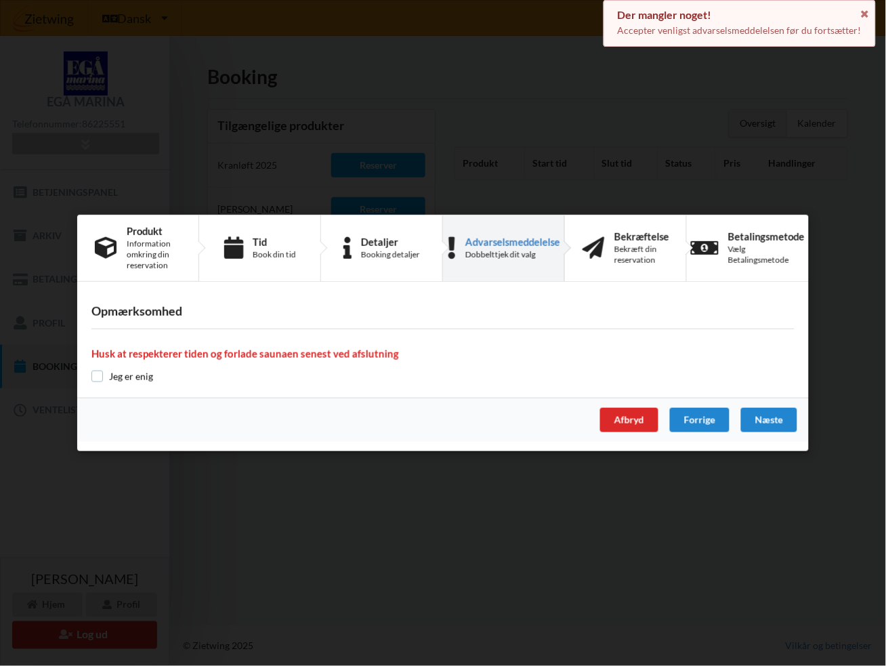
click at [102, 374] on input "checkbox" at bounding box center [97, 377] width 12 height 12
checkbox input "true"
click at [783, 417] on div "Næste" at bounding box center [769, 420] width 56 height 24
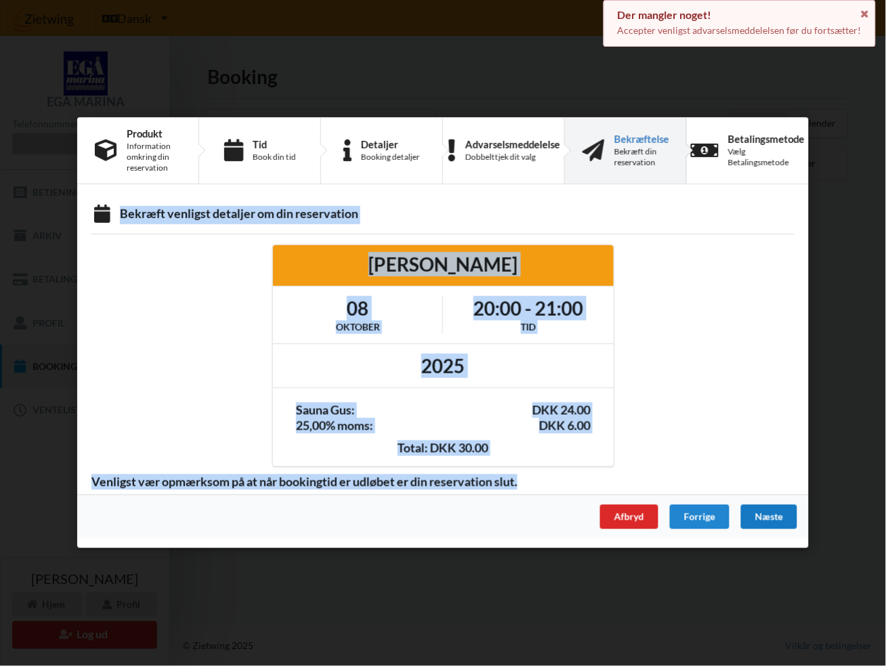
click at [776, 519] on div "Næste" at bounding box center [769, 517] width 56 height 24
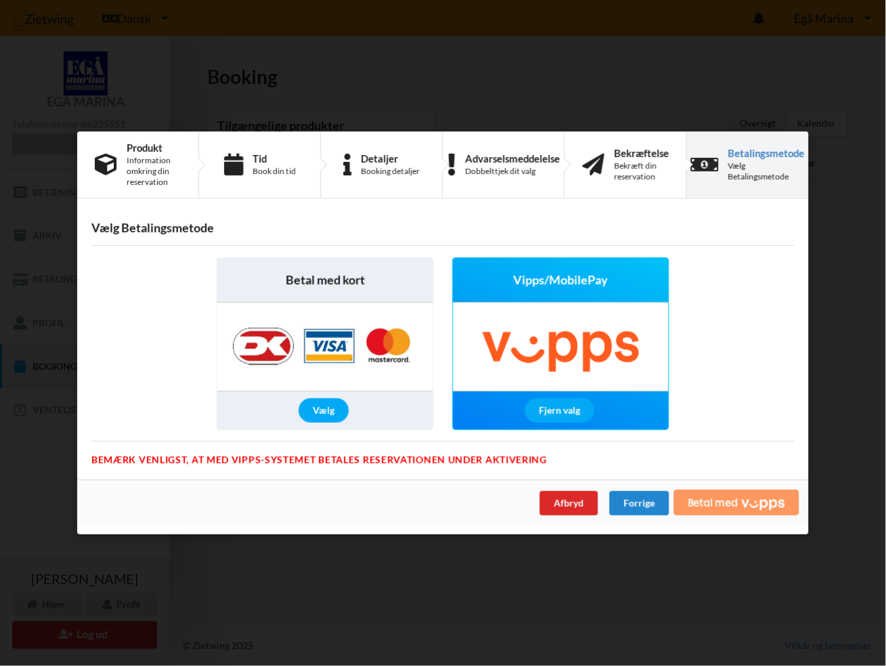
click at [745, 502] on icon "Vipps" at bounding box center [763, 504] width 43 height 12
click at [585, 505] on div "Afbryd" at bounding box center [569, 503] width 58 height 24
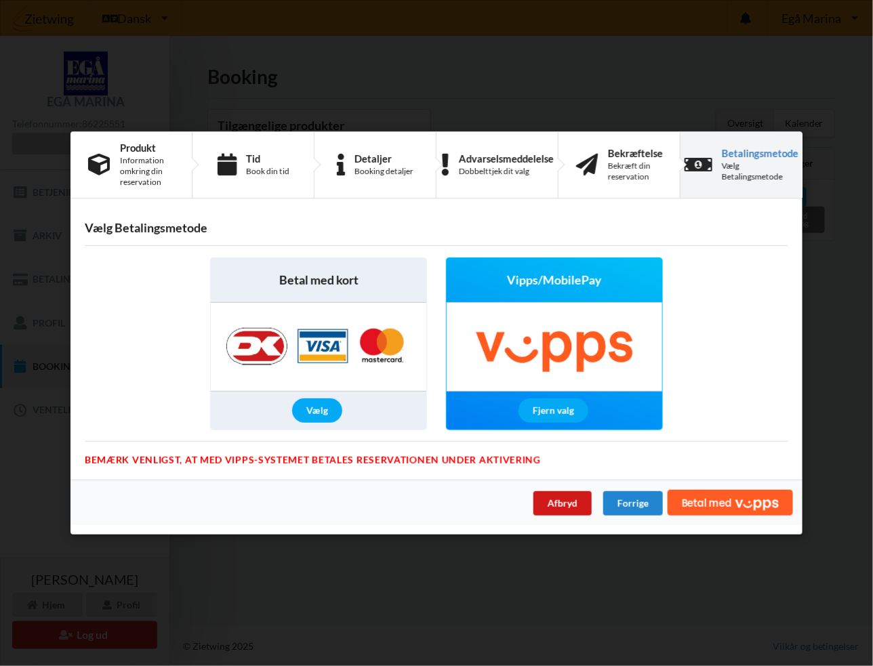
click at [585, 505] on div "Handelsbetingelser Ved at benytte dig af Virksomhedens juridiske navn services …" at bounding box center [436, 333] width 873 height 666
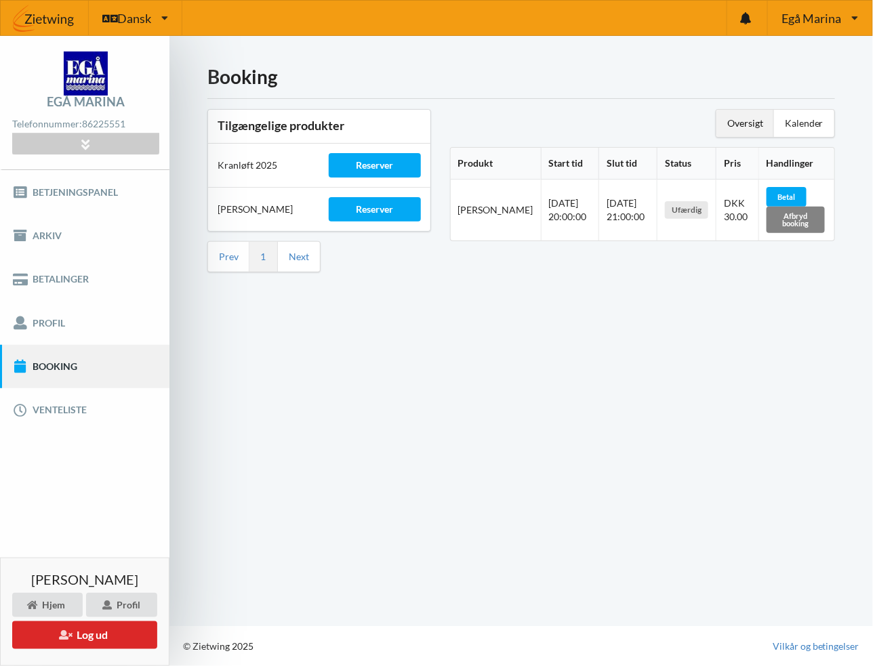
click at [784, 223] on div "Afbryd booking" at bounding box center [795, 220] width 58 height 26
click at [797, 222] on div "Afbryd booking" at bounding box center [795, 220] width 58 height 26
click at [795, 225] on div "Afbryd booking" at bounding box center [795, 220] width 58 height 26
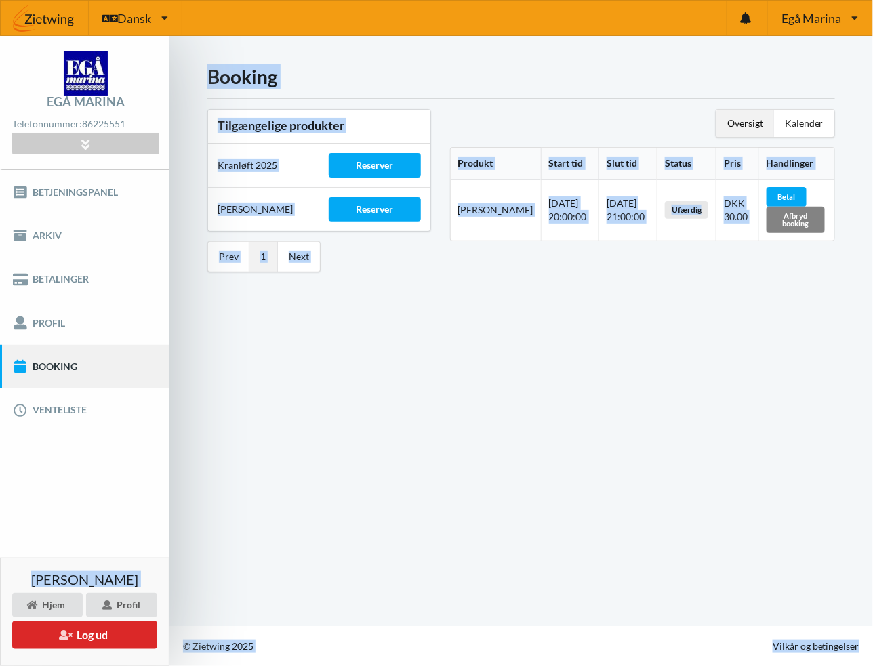
click at [795, 225] on div "Afbryd booking" at bounding box center [795, 220] width 58 height 26
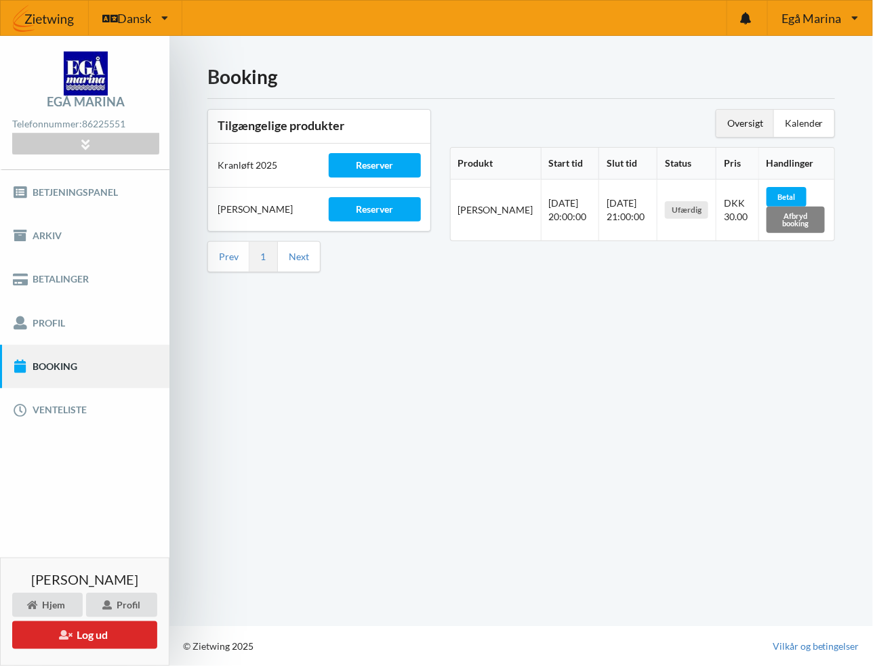
click at [795, 225] on div "Afbryd booking" at bounding box center [795, 220] width 58 height 26
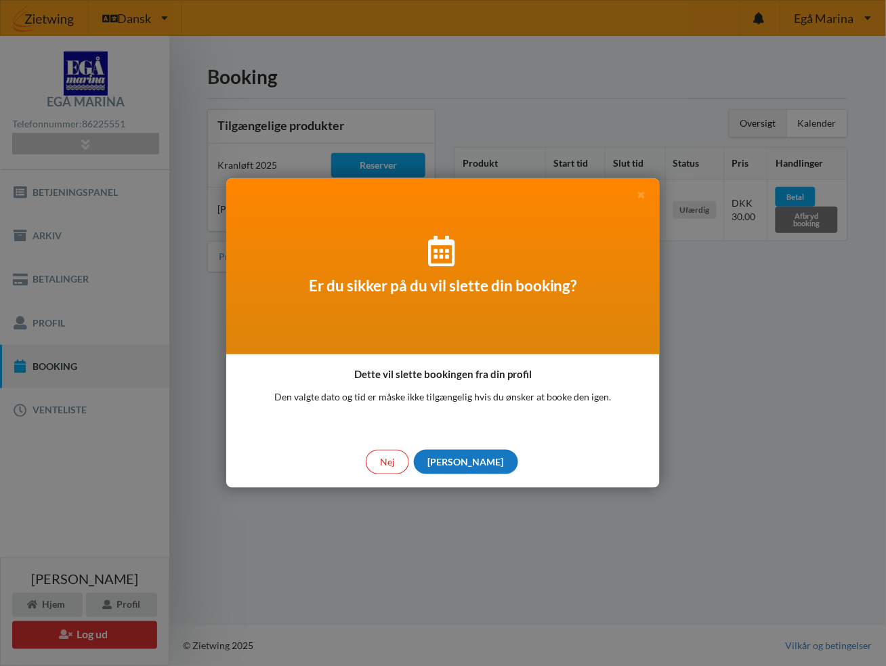
click at [469, 457] on div "[PERSON_NAME]" at bounding box center [466, 462] width 104 height 24
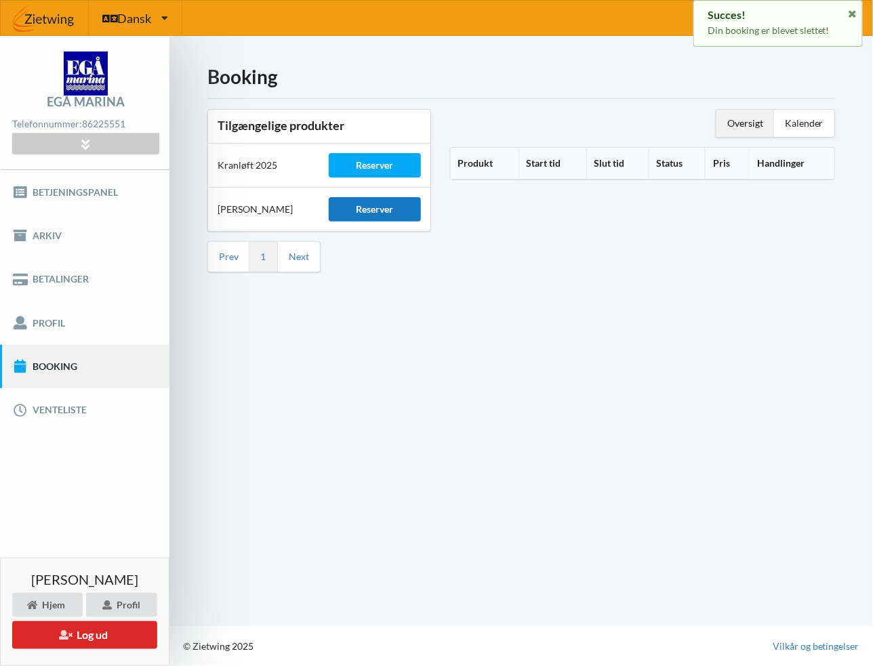
click at [372, 209] on div "Reserver" at bounding box center [375, 209] width 92 height 24
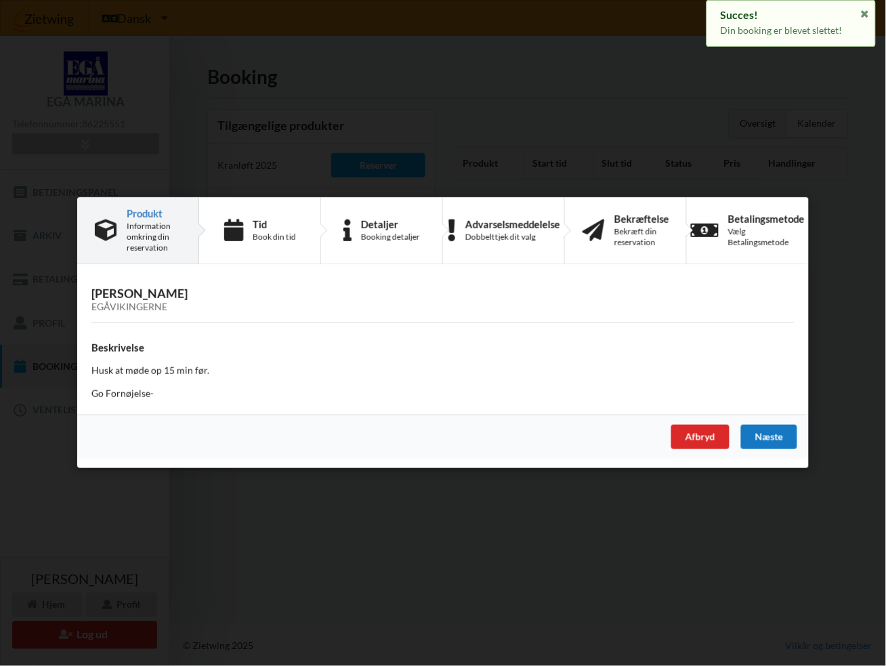
click at [765, 430] on div "Næste" at bounding box center [769, 438] width 56 height 24
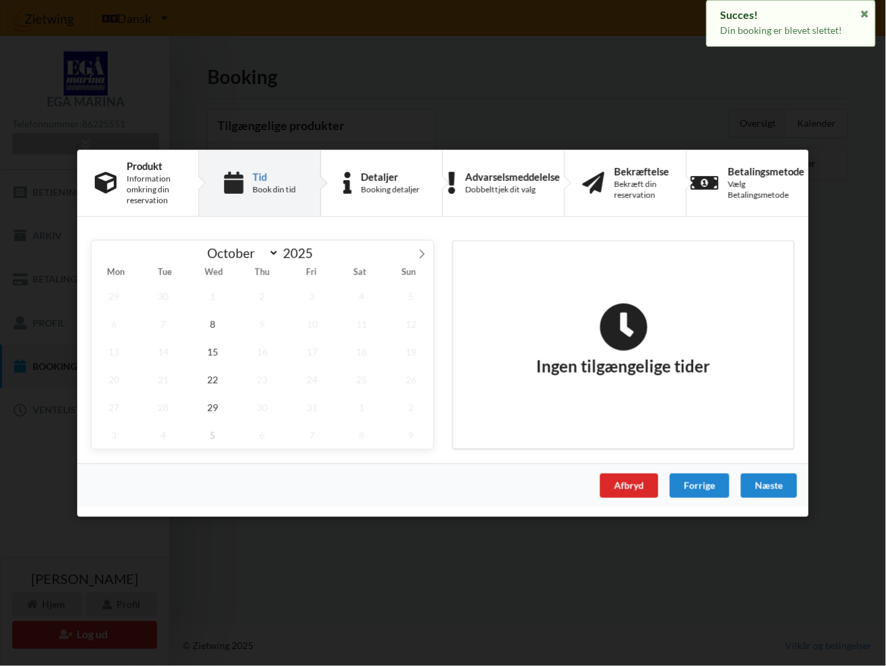
click at [495, 395] on div "Ingen tilgængelige tider" at bounding box center [624, 344] width 322 height 112
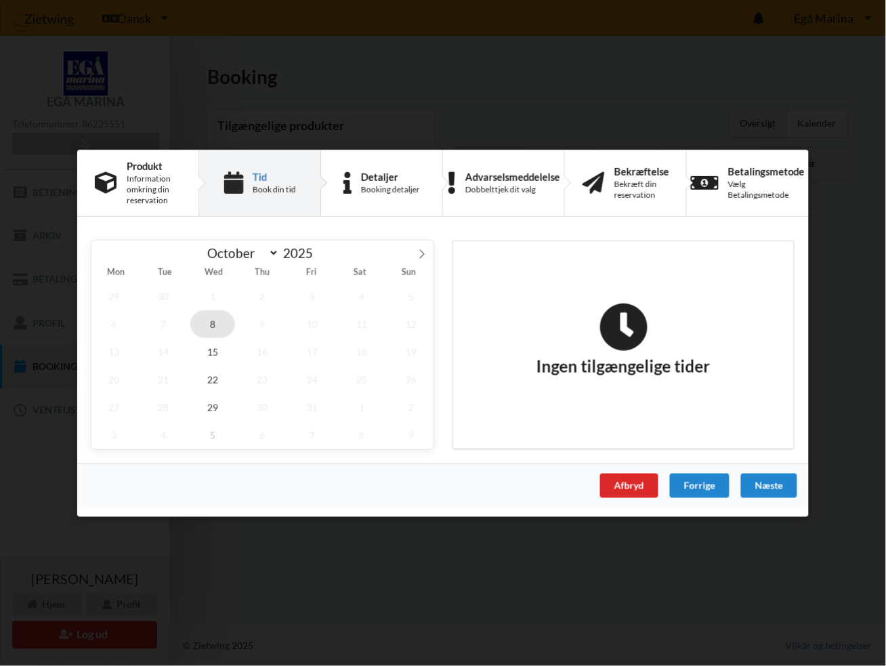
click at [213, 321] on span "8" at bounding box center [212, 324] width 45 height 28
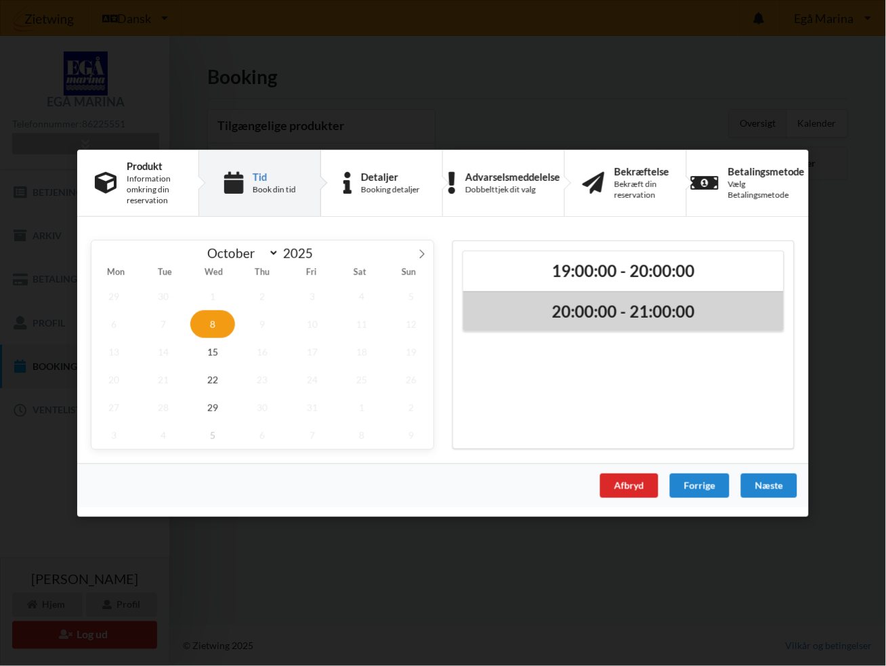
click at [666, 306] on h2 "20:00:00 - 21:00:00" at bounding box center [624, 311] width 302 height 21
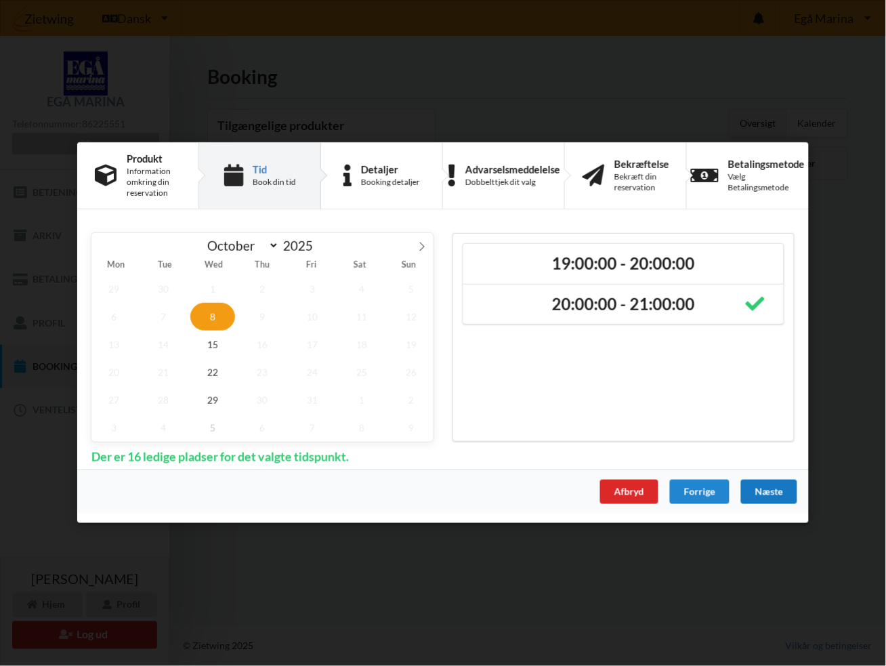
click at [775, 487] on div "Næste" at bounding box center [769, 492] width 56 height 24
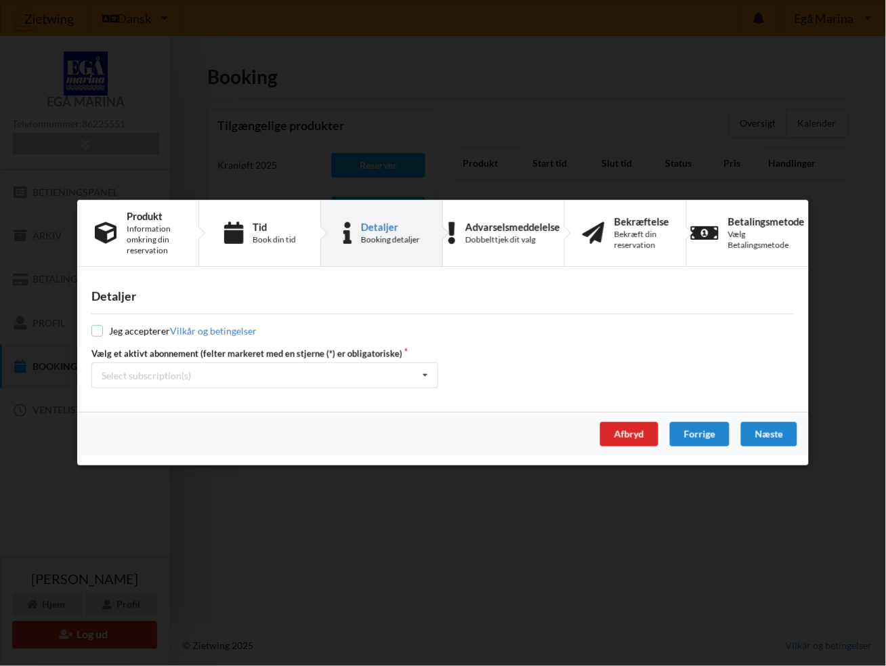
click at [95, 327] on input "checkbox" at bounding box center [97, 332] width 12 height 12
checkbox input "true"
click at [250, 369] on div "Select subscription(s) * Vinterbader * 18 tons stativ Test øjeblikkelig betaling" at bounding box center [264, 376] width 347 height 26
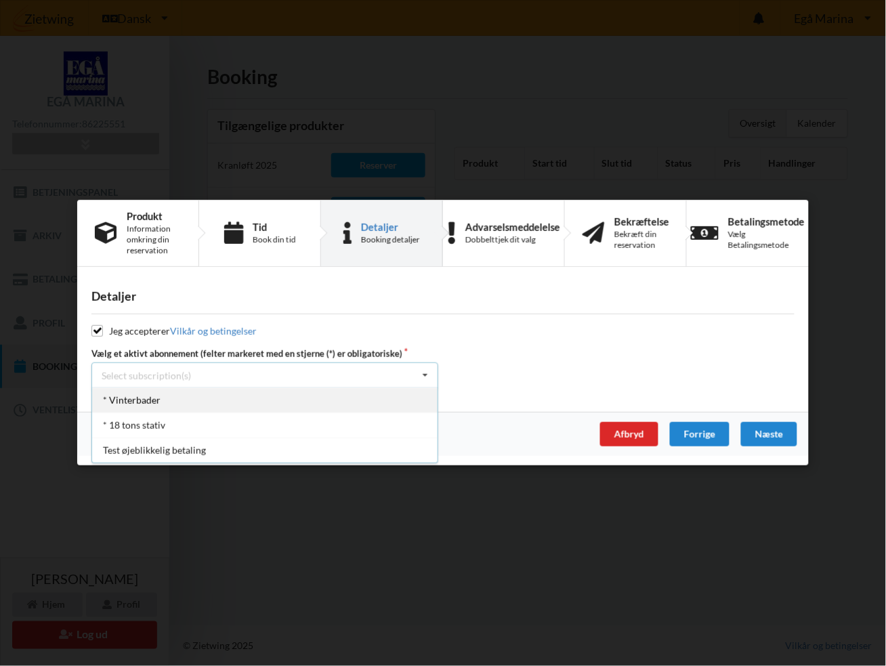
click at [167, 396] on div "* Vinterbader" at bounding box center [265, 400] width 346 height 25
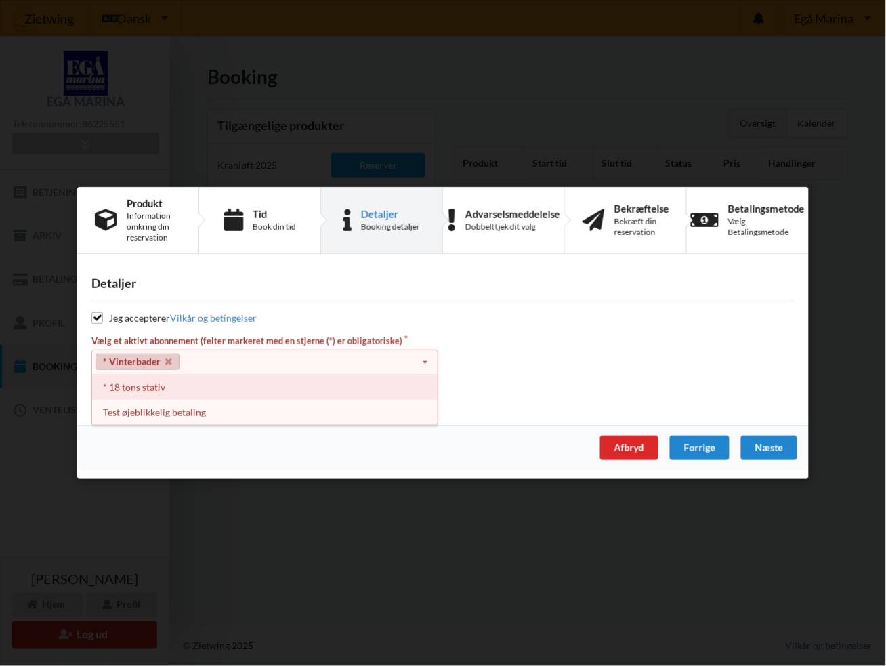
click at [156, 385] on div "* 18 tons stativ" at bounding box center [265, 387] width 346 height 25
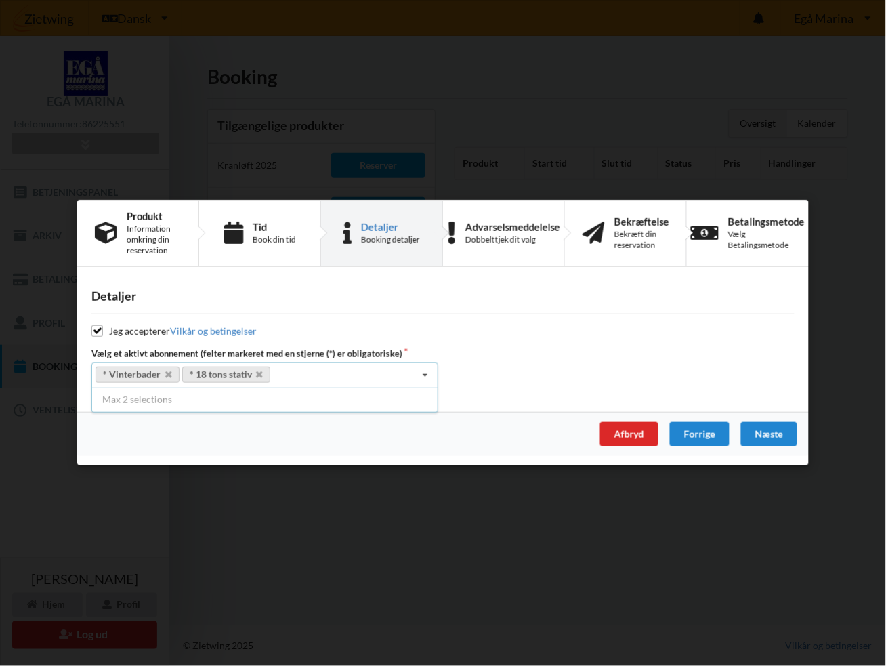
click at [520, 326] on div "Jeg accepterer Vilkår og betingelser" at bounding box center [442, 332] width 703 height 14
click at [782, 429] on div "Næste" at bounding box center [769, 435] width 56 height 24
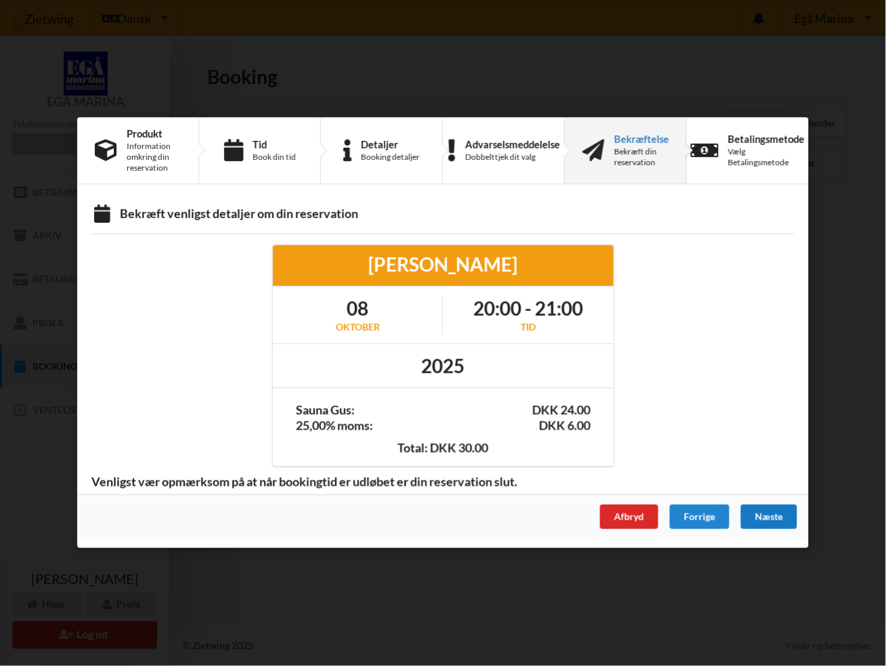
click at [773, 512] on div "Næste" at bounding box center [769, 517] width 56 height 24
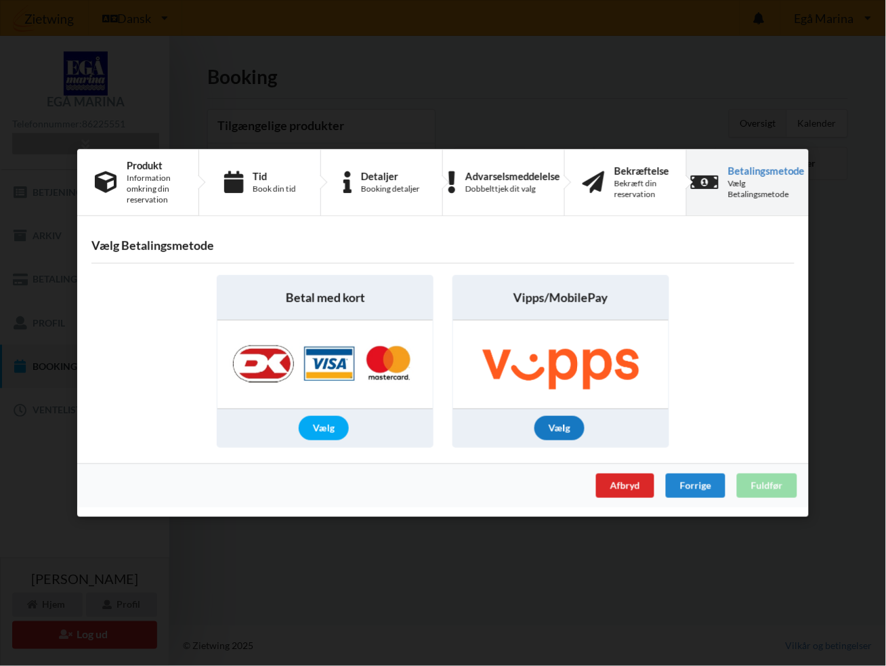
click at [561, 424] on div "Vælg" at bounding box center [560, 428] width 50 height 24
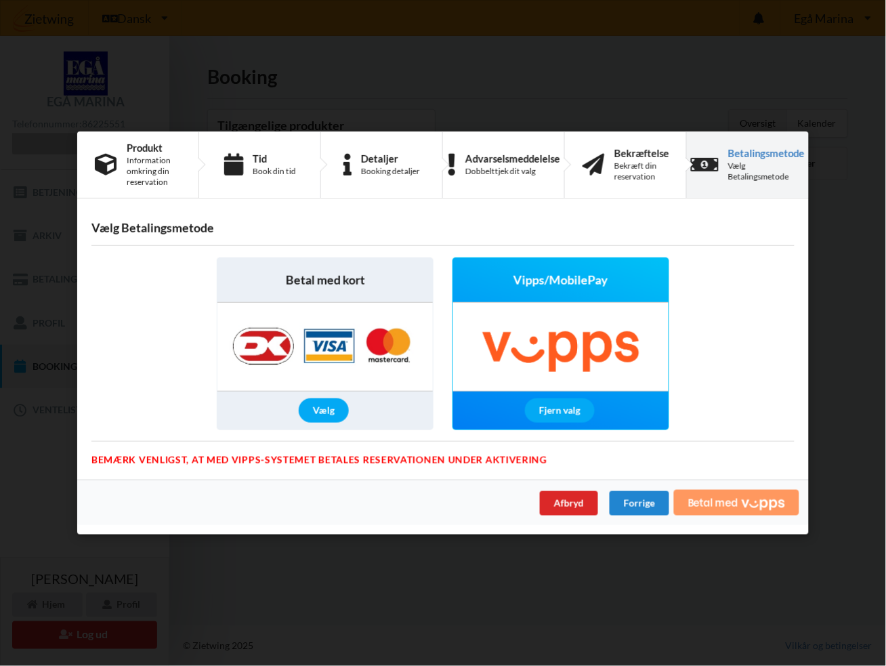
click at [726, 503] on span "Betal med" at bounding box center [713, 502] width 50 height 11
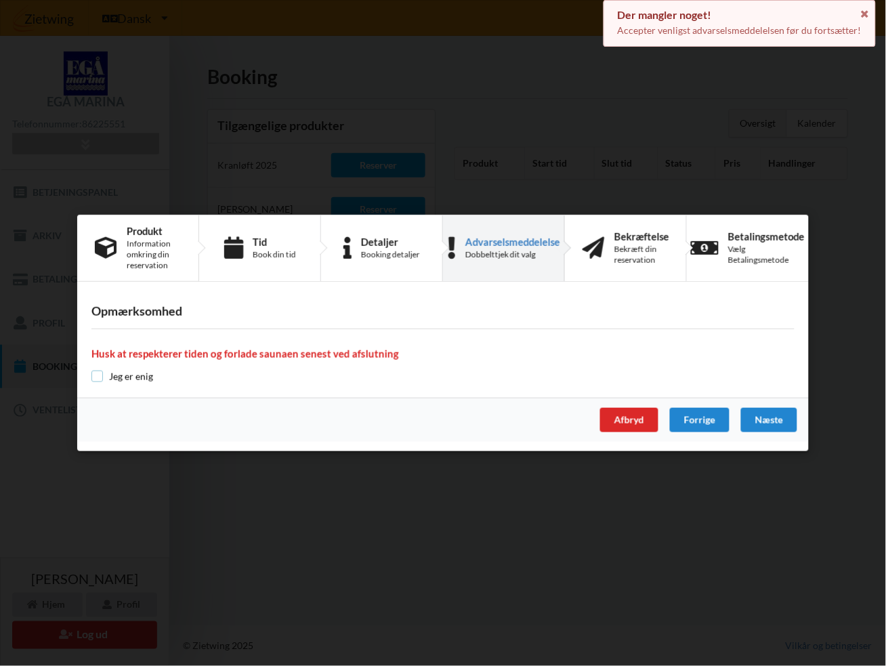
click at [102, 377] on input "checkbox" at bounding box center [97, 377] width 12 height 12
checkbox input "true"
click at [781, 415] on div "Næste" at bounding box center [769, 420] width 56 height 24
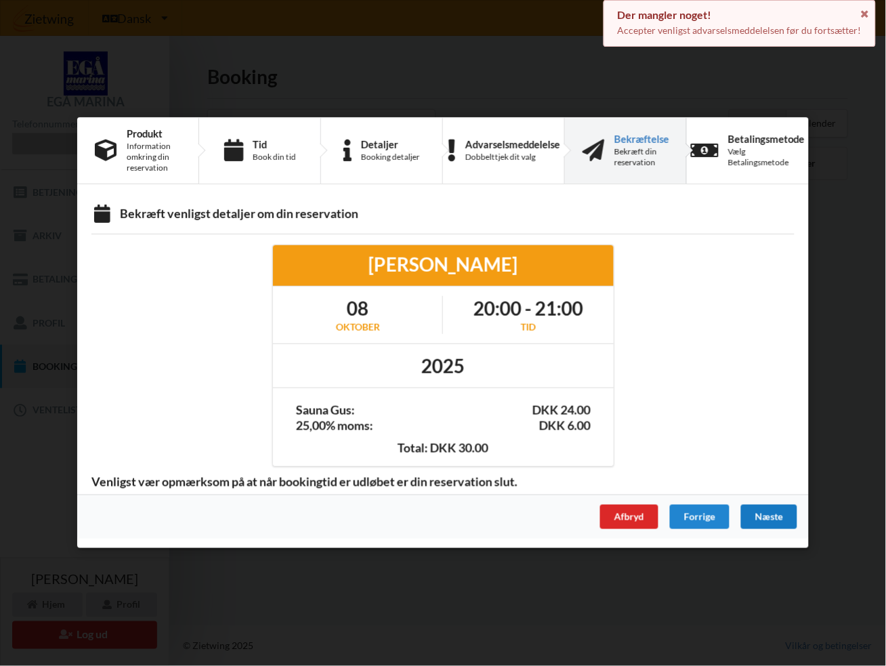
click at [762, 512] on div "Næste" at bounding box center [769, 517] width 56 height 24
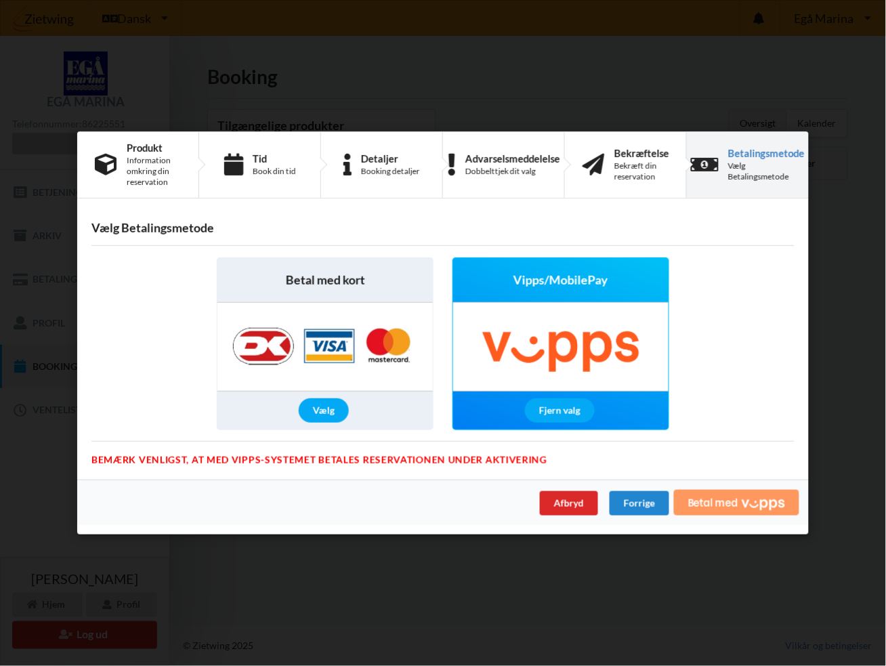
click at [742, 503] on icon "Vipps" at bounding box center [763, 504] width 43 height 12
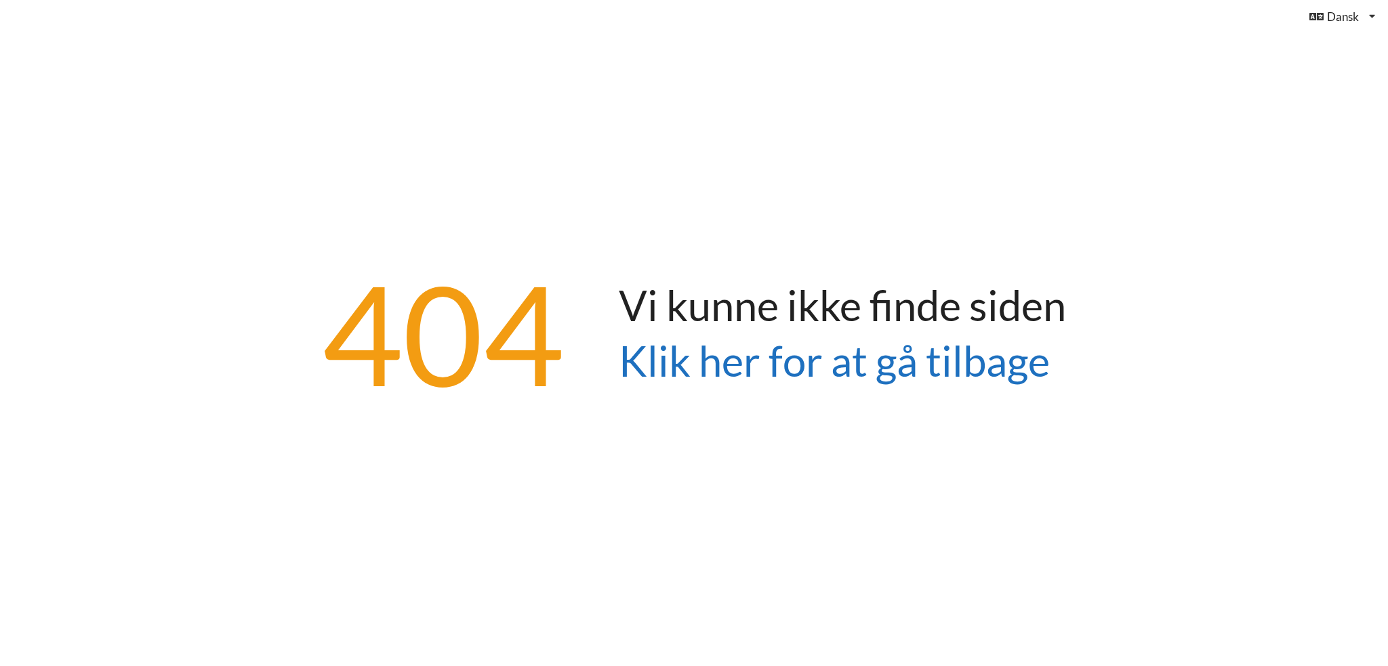
click at [756, 358] on link "Klik her for at gå tilbage" at bounding box center [834, 360] width 431 height 50
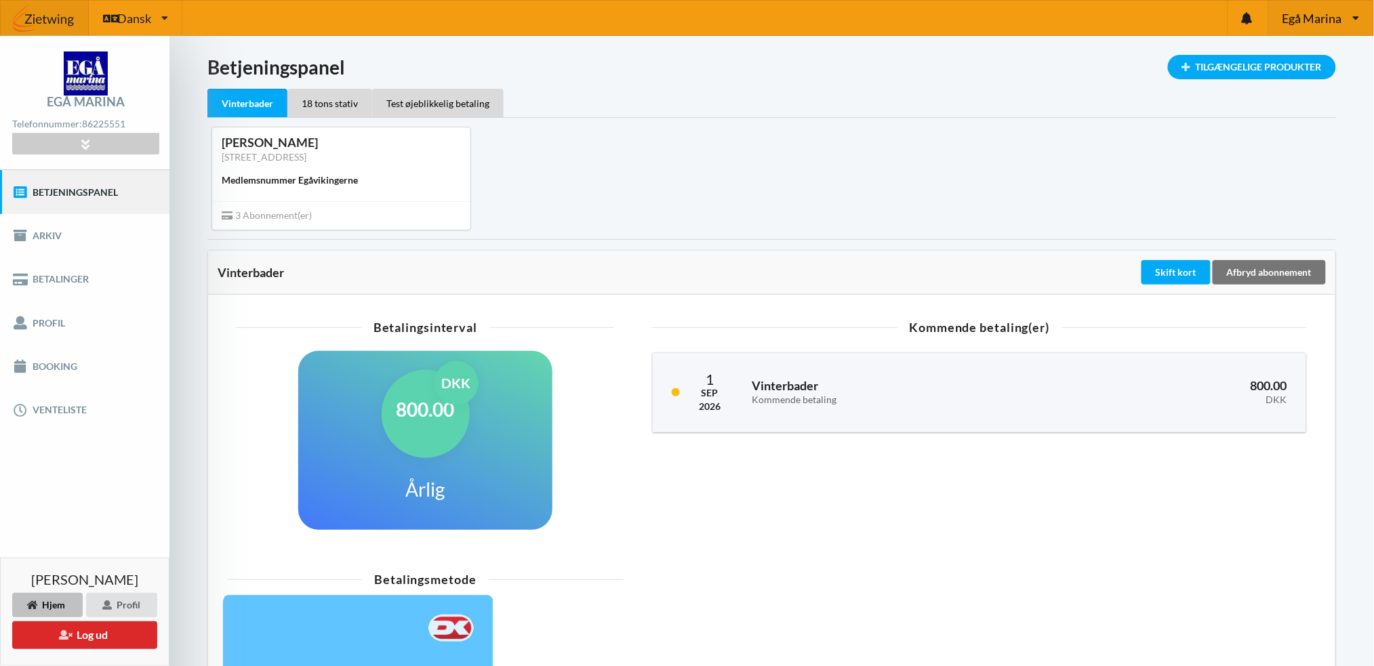
click at [1314, 19] on span "Egå Marina" at bounding box center [1312, 18] width 60 height 12
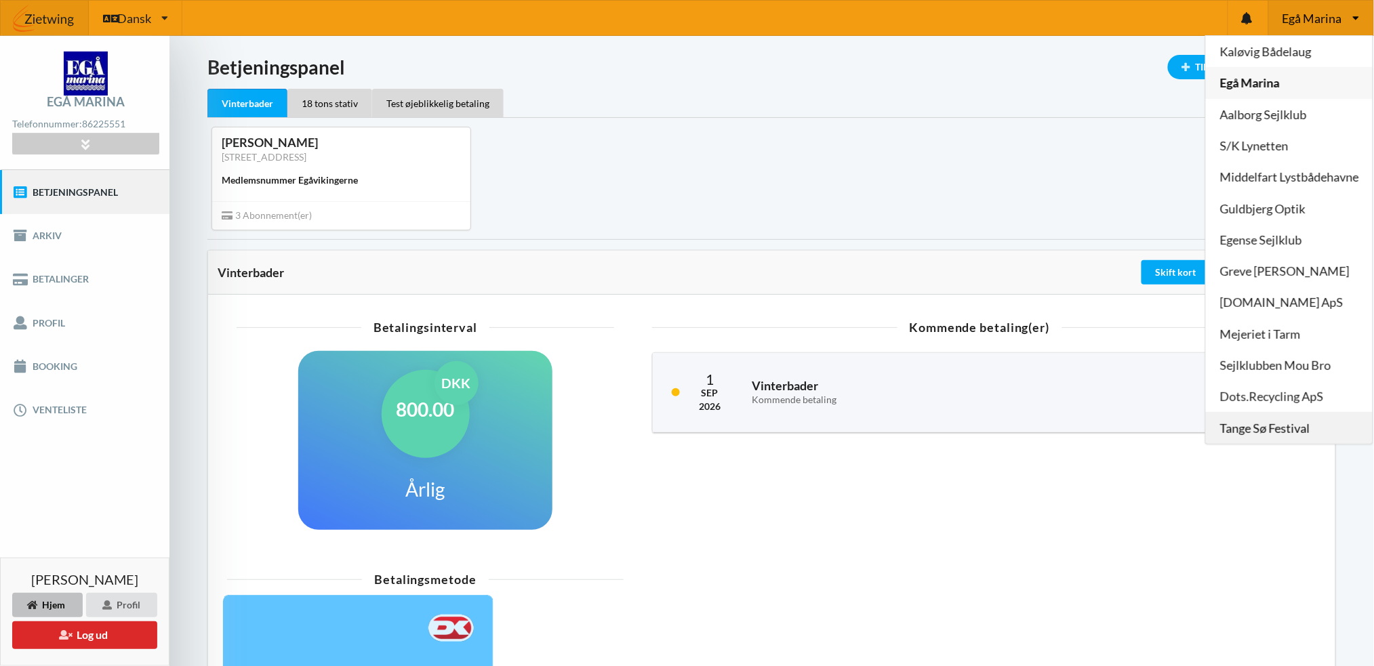
click at [1277, 428] on link "Tange Sø Festival" at bounding box center [1288, 428] width 167 height 31
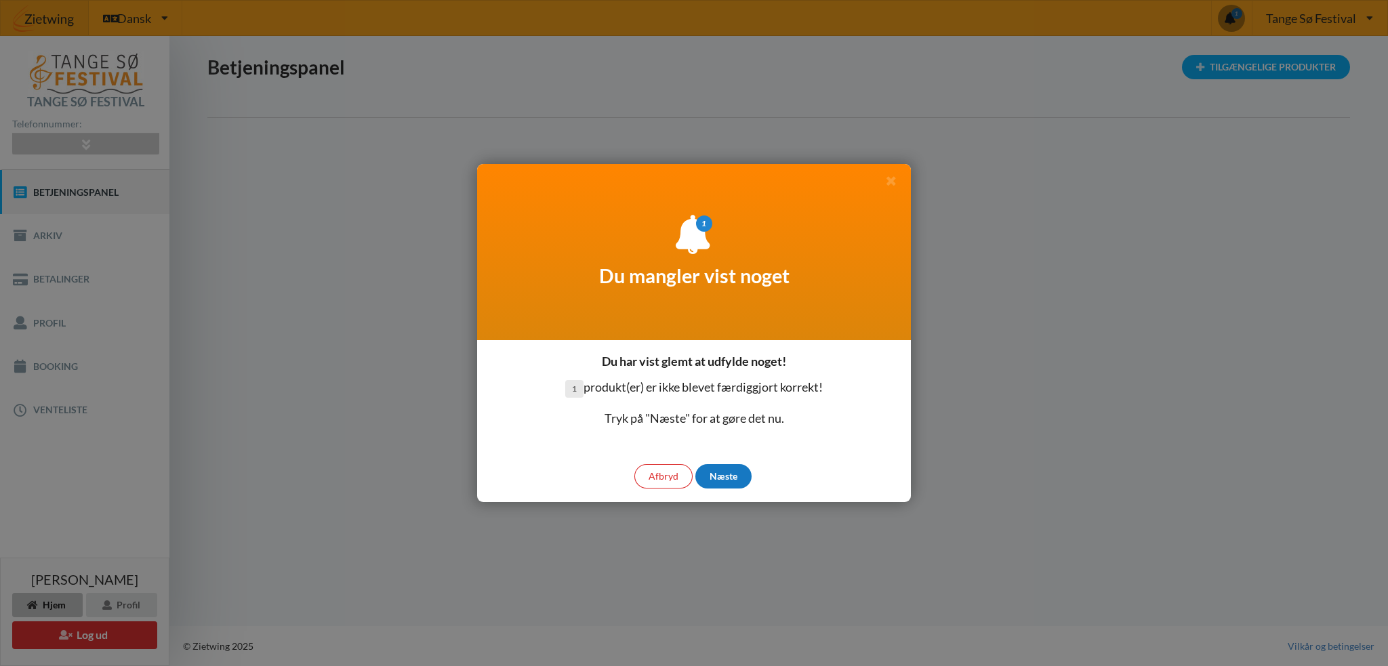
click at [728, 468] on div "Næste" at bounding box center [723, 476] width 56 height 24
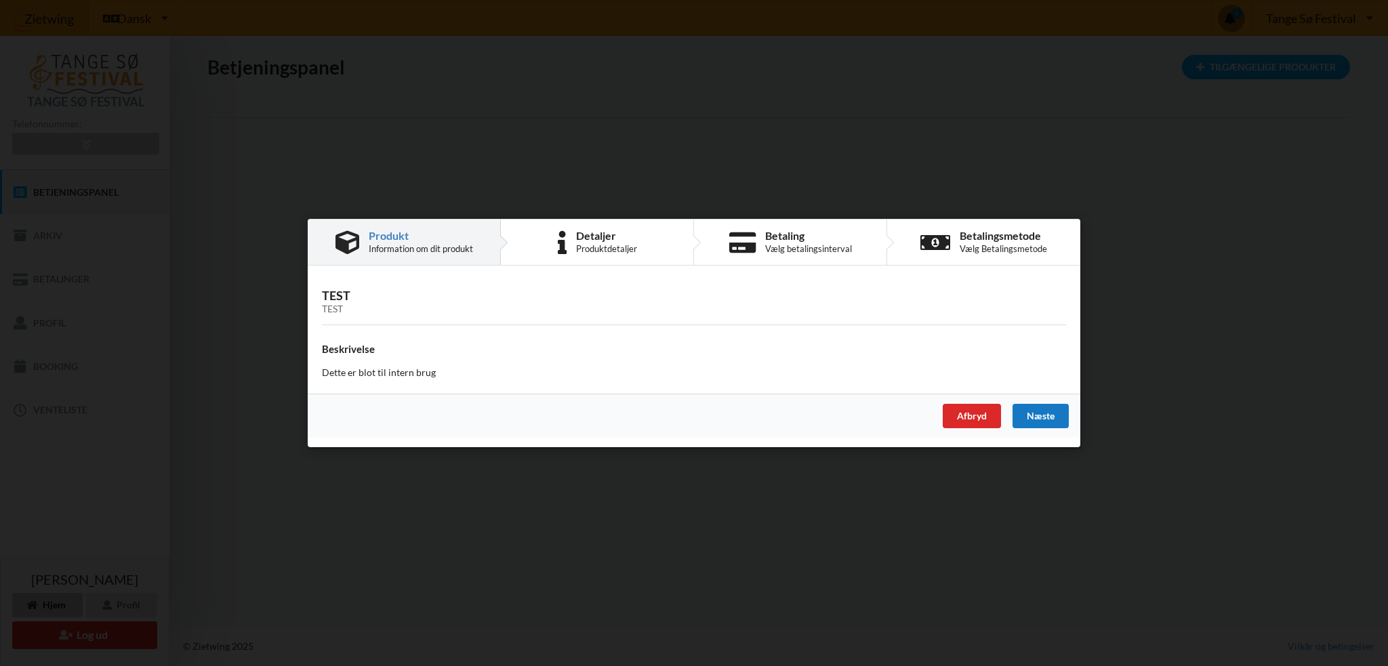
click at [1060, 414] on div "Næste" at bounding box center [1040, 416] width 56 height 24
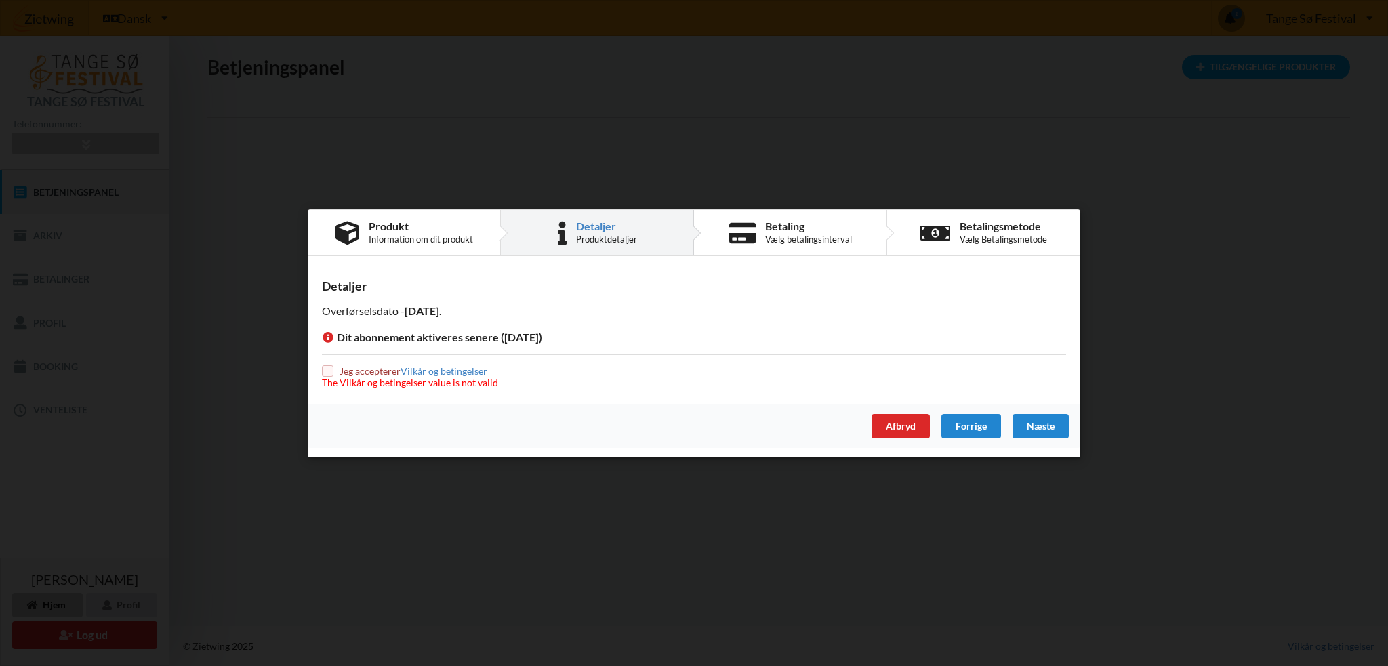
drag, startPoint x: 325, startPoint y: 373, endPoint x: 343, endPoint y: 371, distance: 17.7
click at [326, 372] on input "checkbox" at bounding box center [328, 371] width 12 height 12
checkbox input "true"
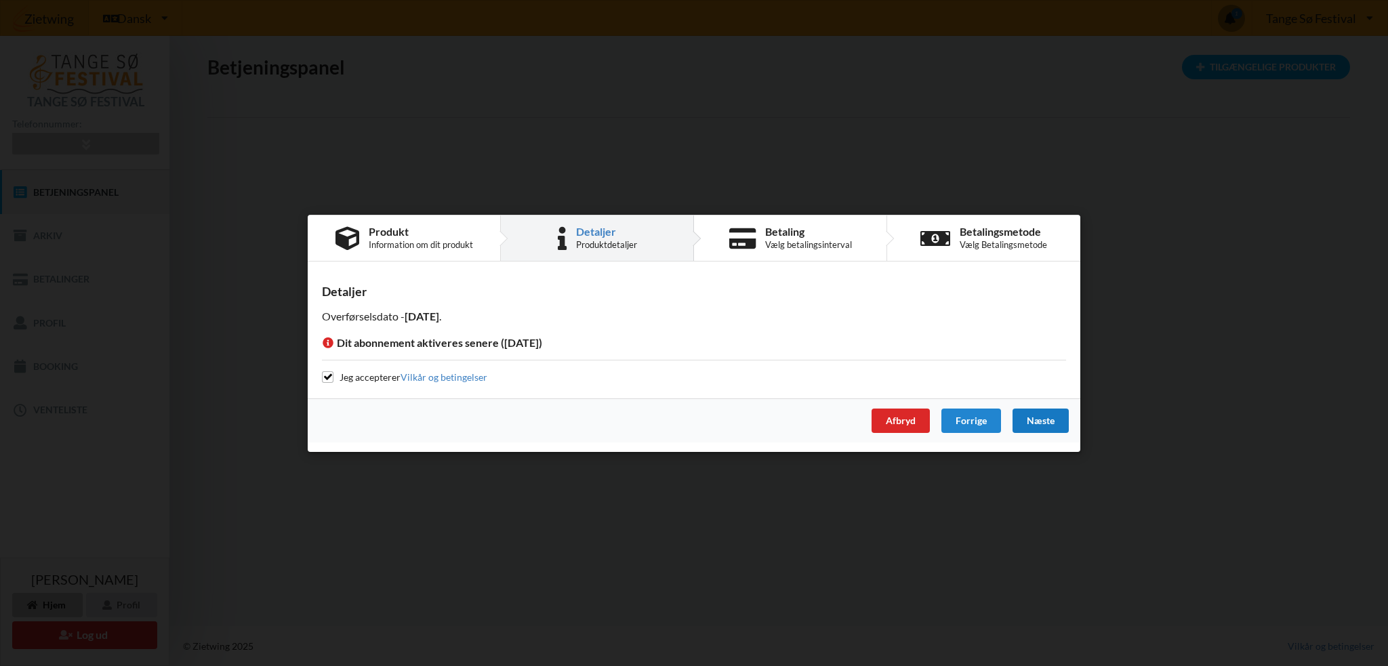
click at [1055, 417] on div "Næste" at bounding box center [1040, 420] width 56 height 24
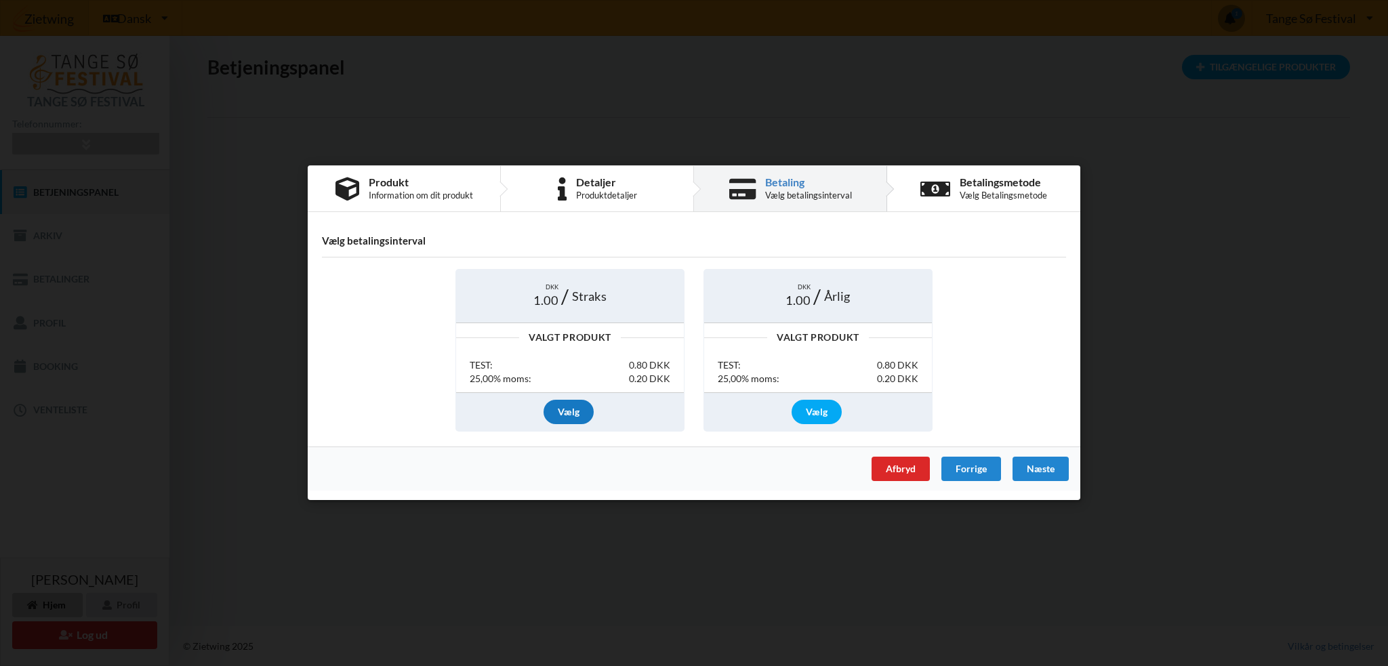
click at [577, 406] on div "Vælg" at bounding box center [568, 412] width 50 height 24
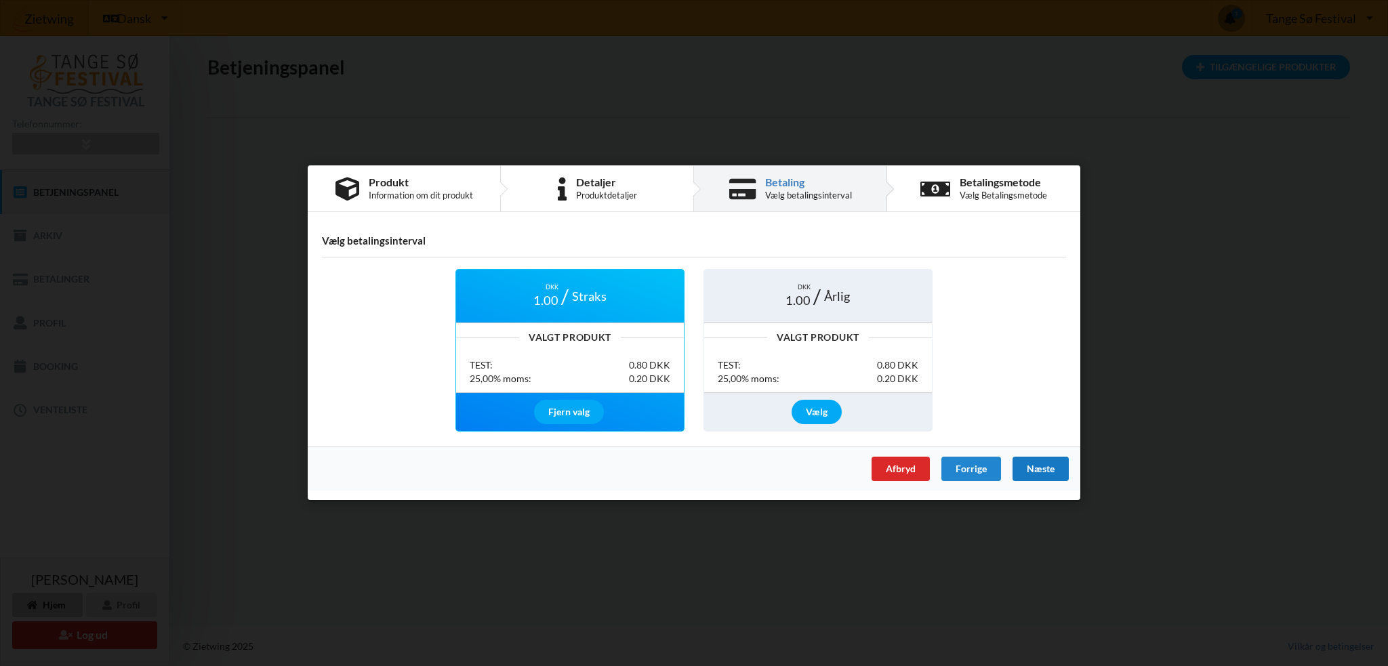
click at [1038, 468] on div "Næste" at bounding box center [1040, 469] width 56 height 24
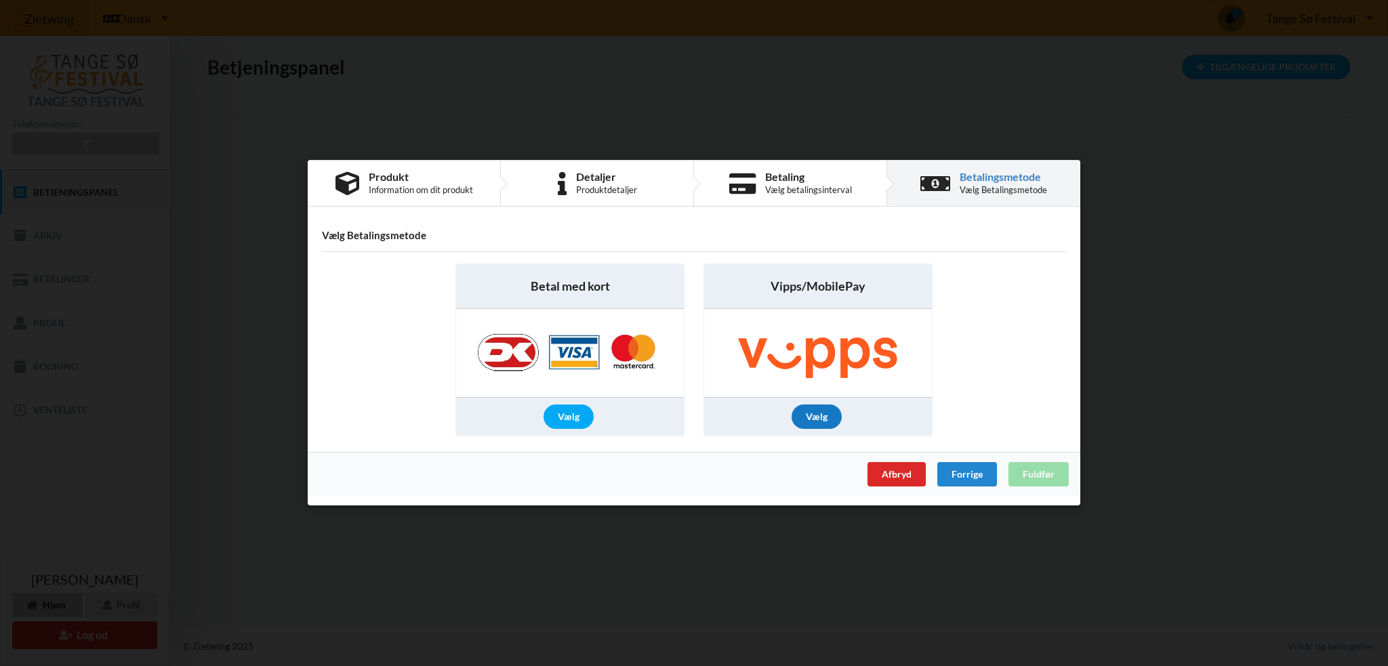
click at [809, 413] on div "Vælg" at bounding box center [816, 417] width 50 height 24
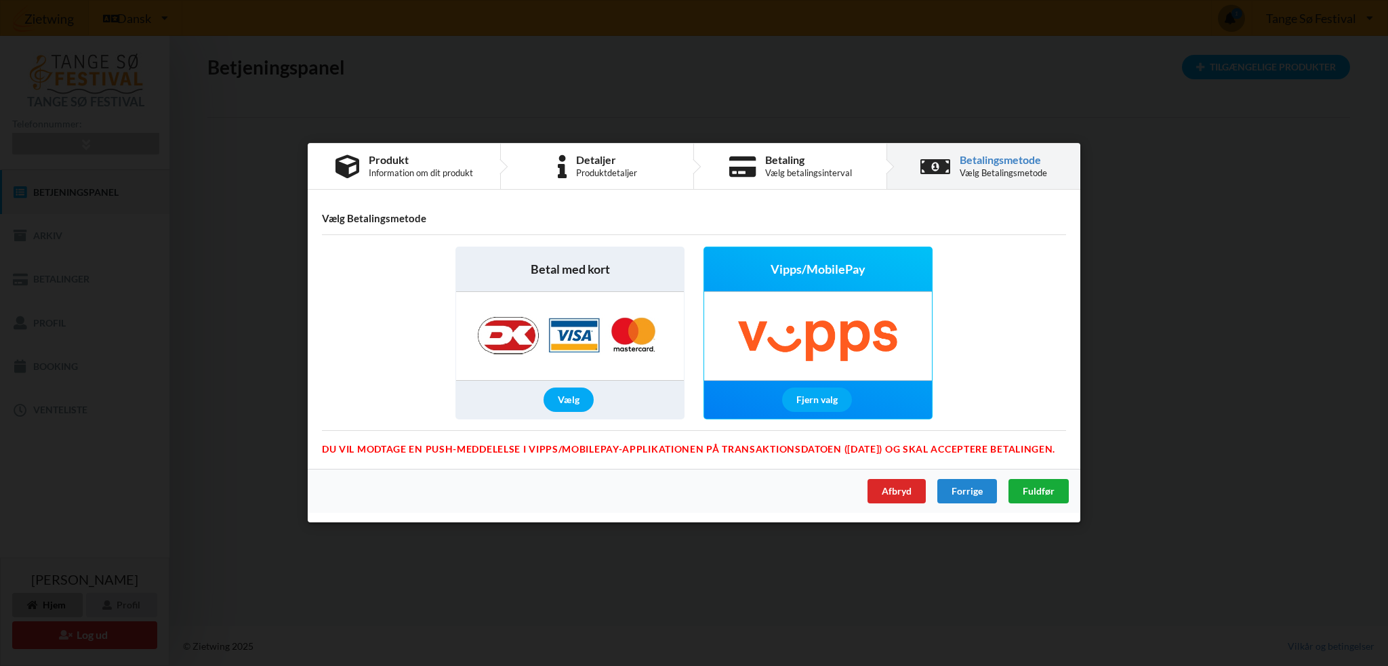
click at [1039, 491] on span "Fuldfør" at bounding box center [1039, 492] width 32 height 12
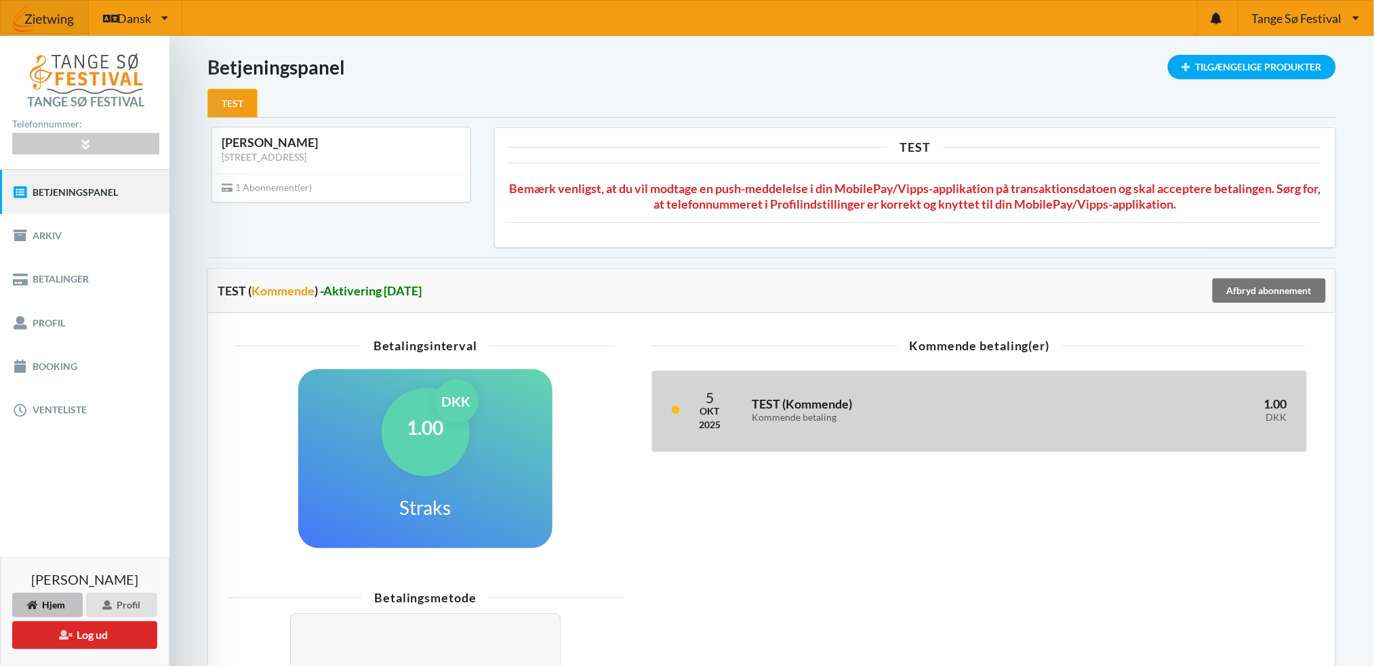
click at [711, 413] on div "Okt" at bounding box center [710, 412] width 22 height 14
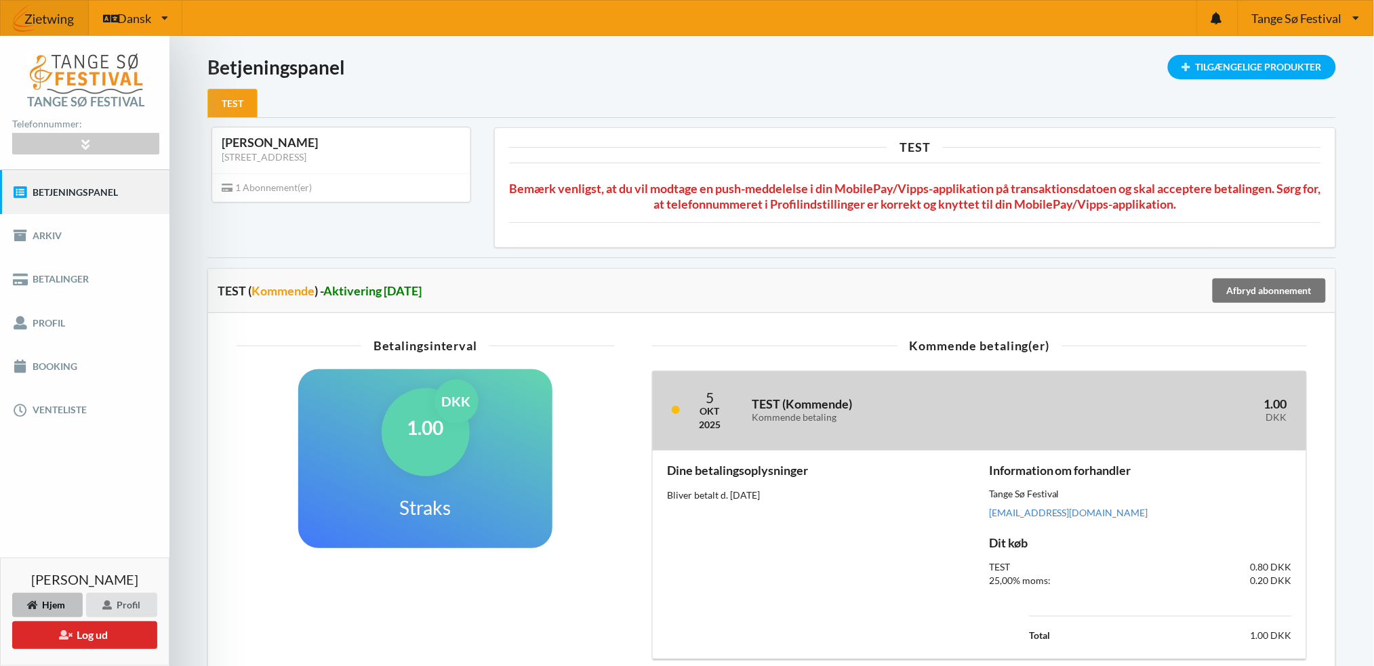
click at [711, 413] on div "Okt" at bounding box center [710, 412] width 22 height 14
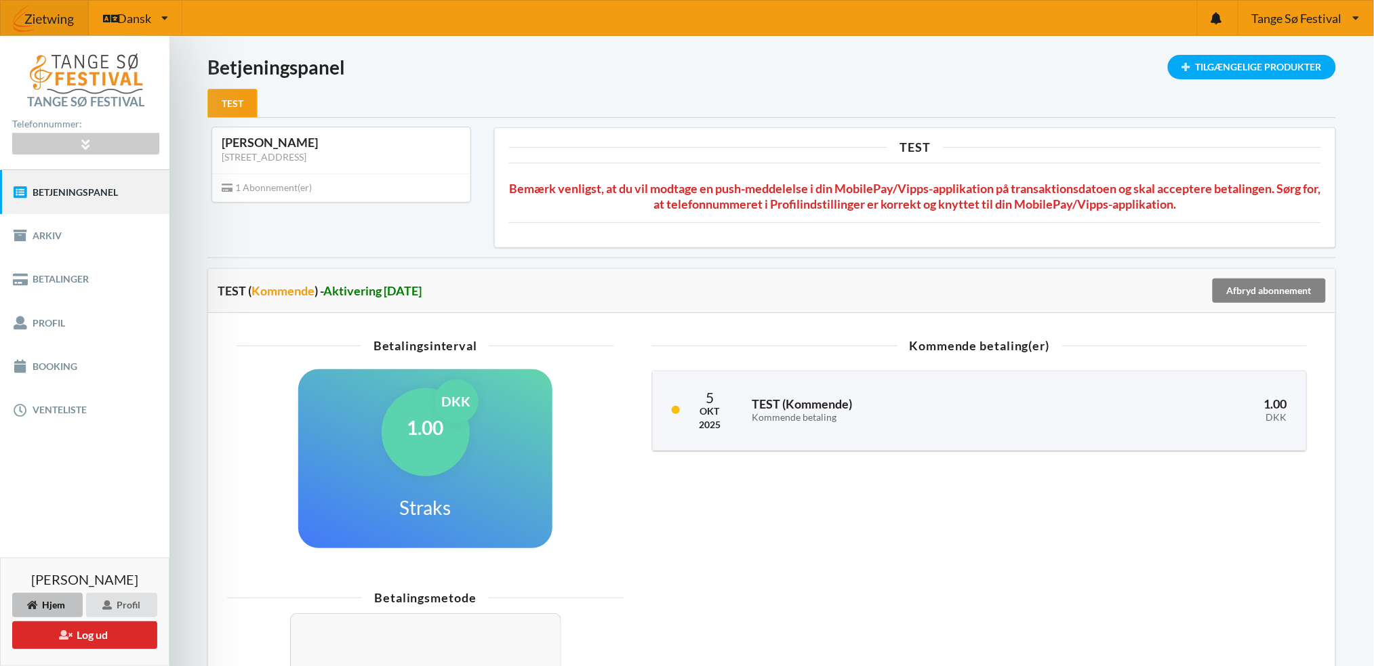
click at [1251, 286] on div "Afbryd abonnement" at bounding box center [1268, 290] width 113 height 24
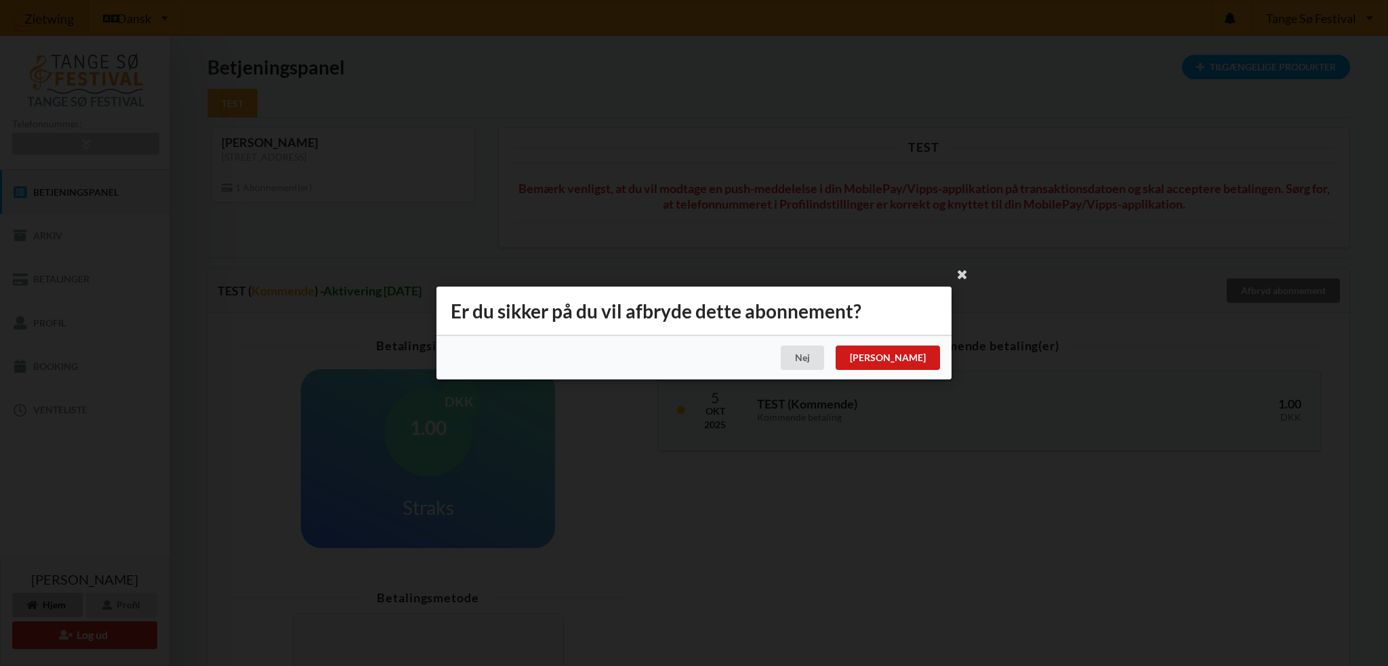
click at [932, 357] on div "[PERSON_NAME]" at bounding box center [887, 358] width 104 height 24
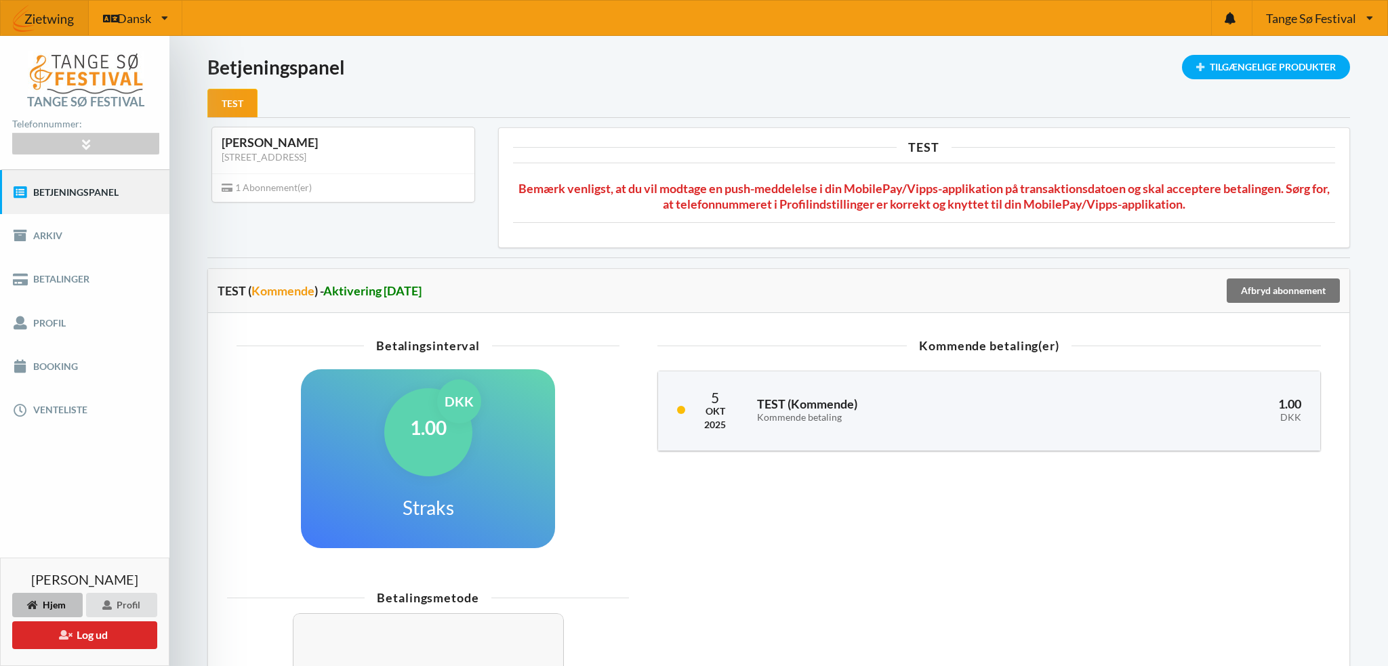
click at [932, 367] on div "[PERSON_NAME]" at bounding box center [1003, 386] width 167 height 39
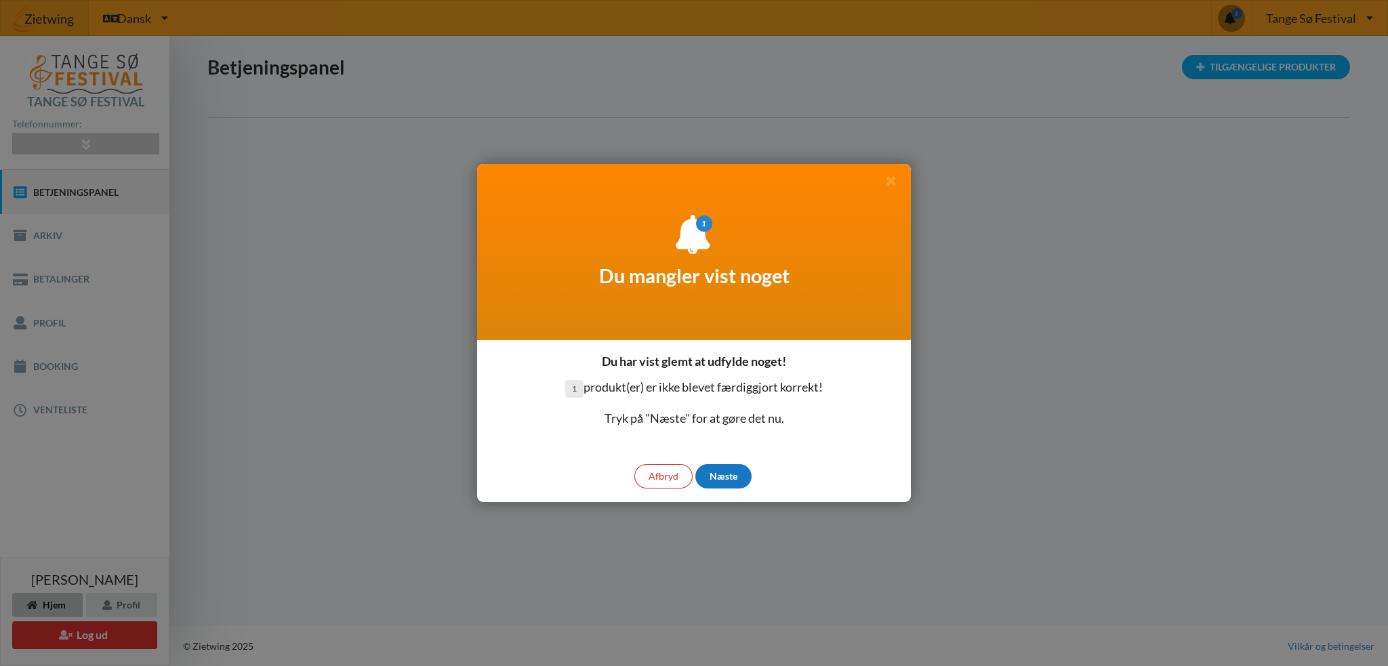
click at [728, 472] on div "Næste" at bounding box center [723, 476] width 56 height 24
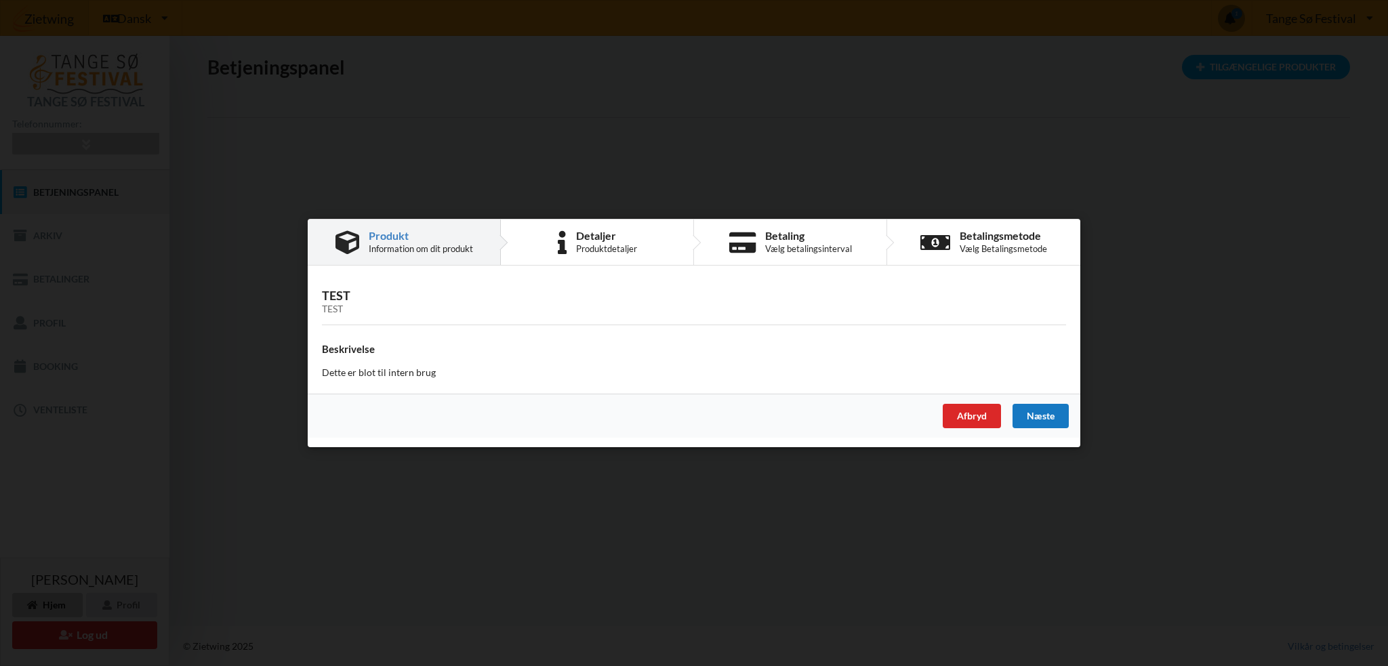
click at [1050, 412] on div "Næste" at bounding box center [1040, 416] width 56 height 24
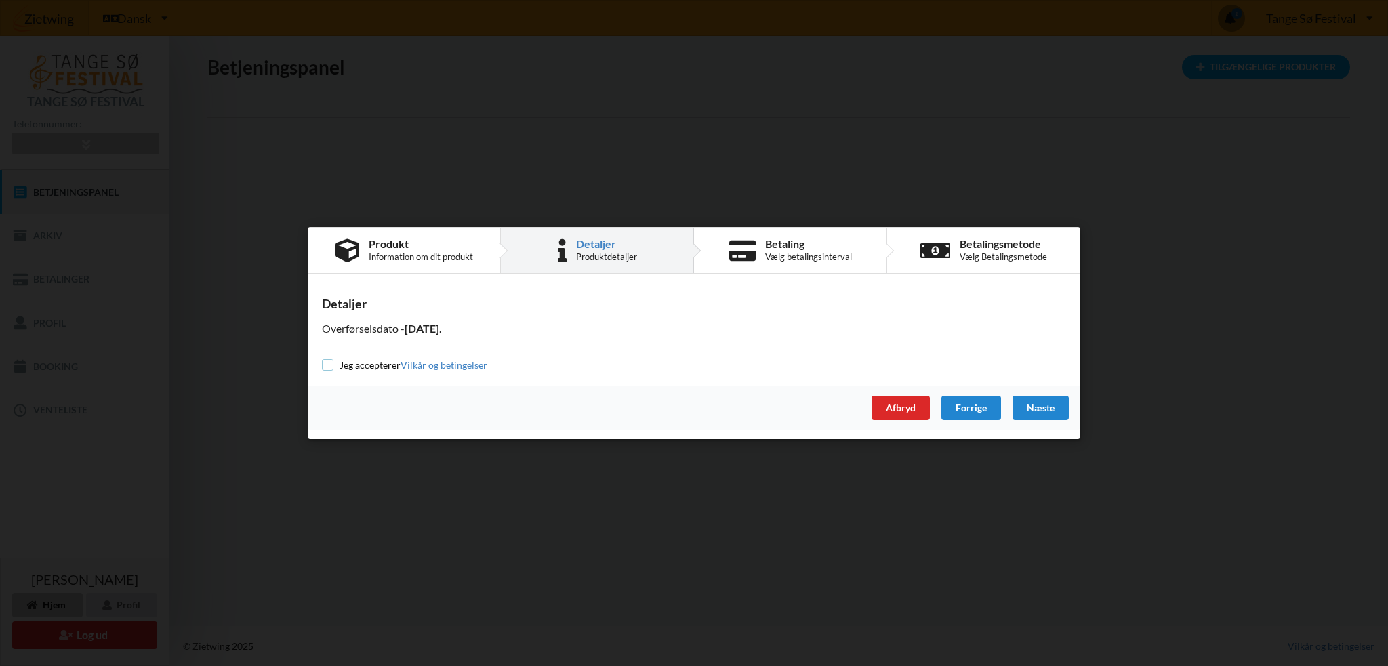
click at [328, 363] on input "checkbox" at bounding box center [328, 365] width 12 height 12
checkbox input "true"
click at [1048, 401] on div "Næste" at bounding box center [1040, 408] width 56 height 24
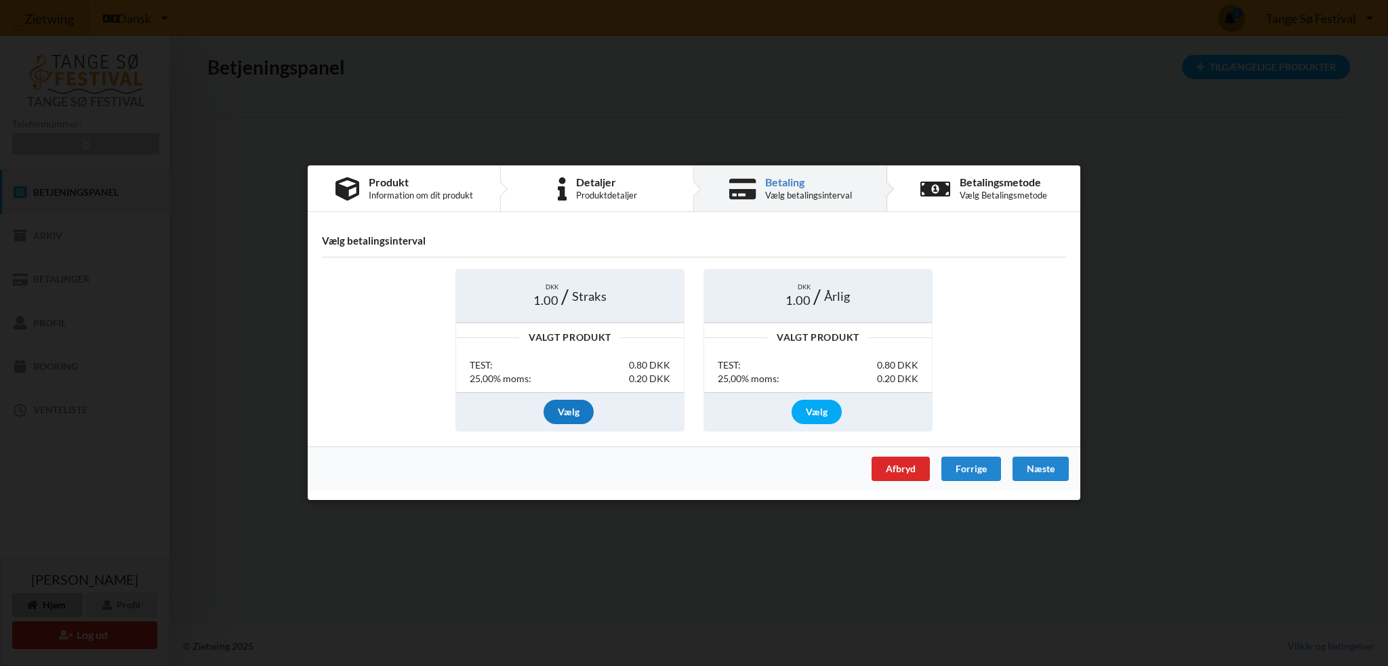
click at [576, 407] on div "Vælg" at bounding box center [568, 412] width 50 height 24
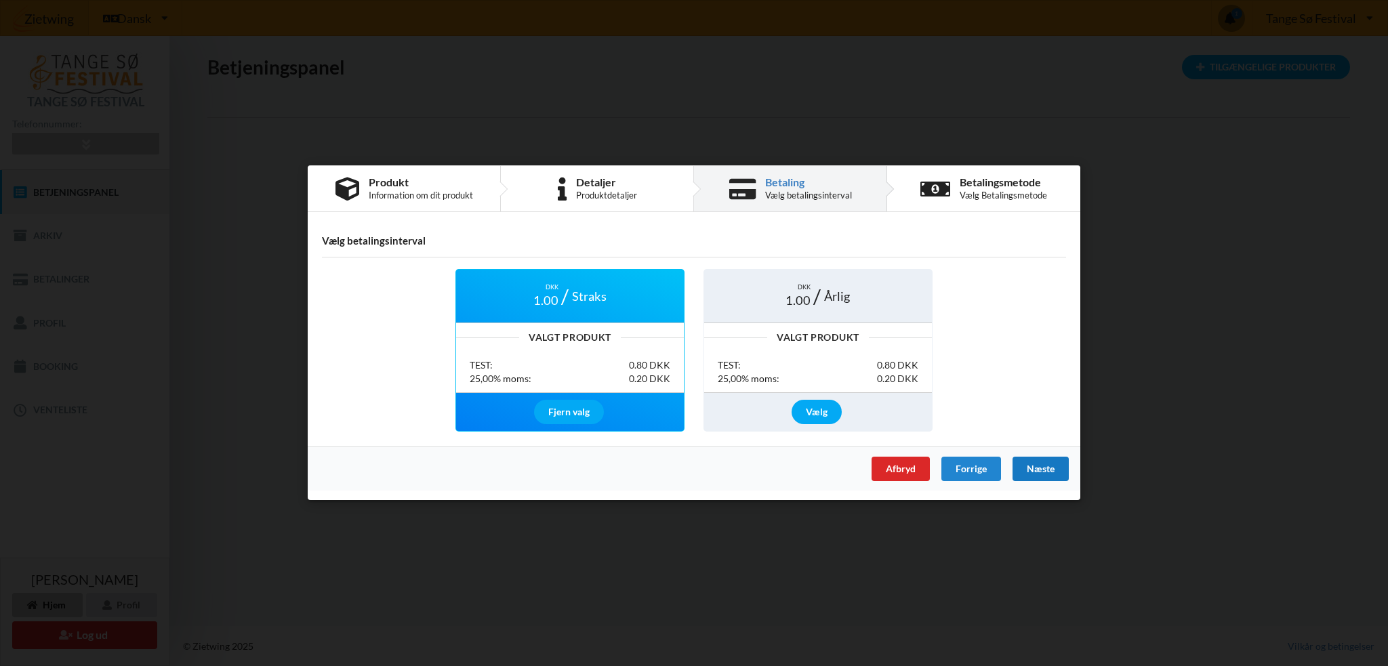
click at [1042, 464] on div "Næste" at bounding box center [1040, 469] width 56 height 24
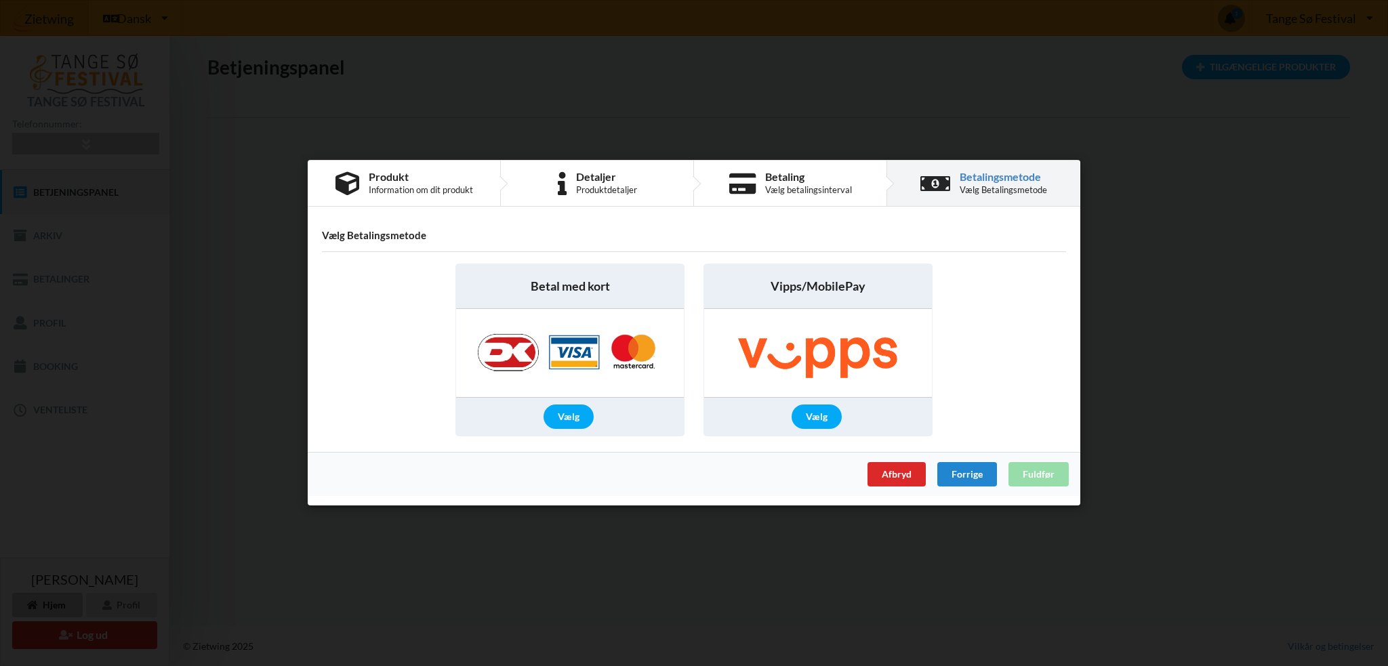
drag, startPoint x: 821, startPoint y: 417, endPoint x: 880, endPoint y: 425, distance: 60.2
click at [821, 416] on div "Vælg" at bounding box center [816, 417] width 50 height 24
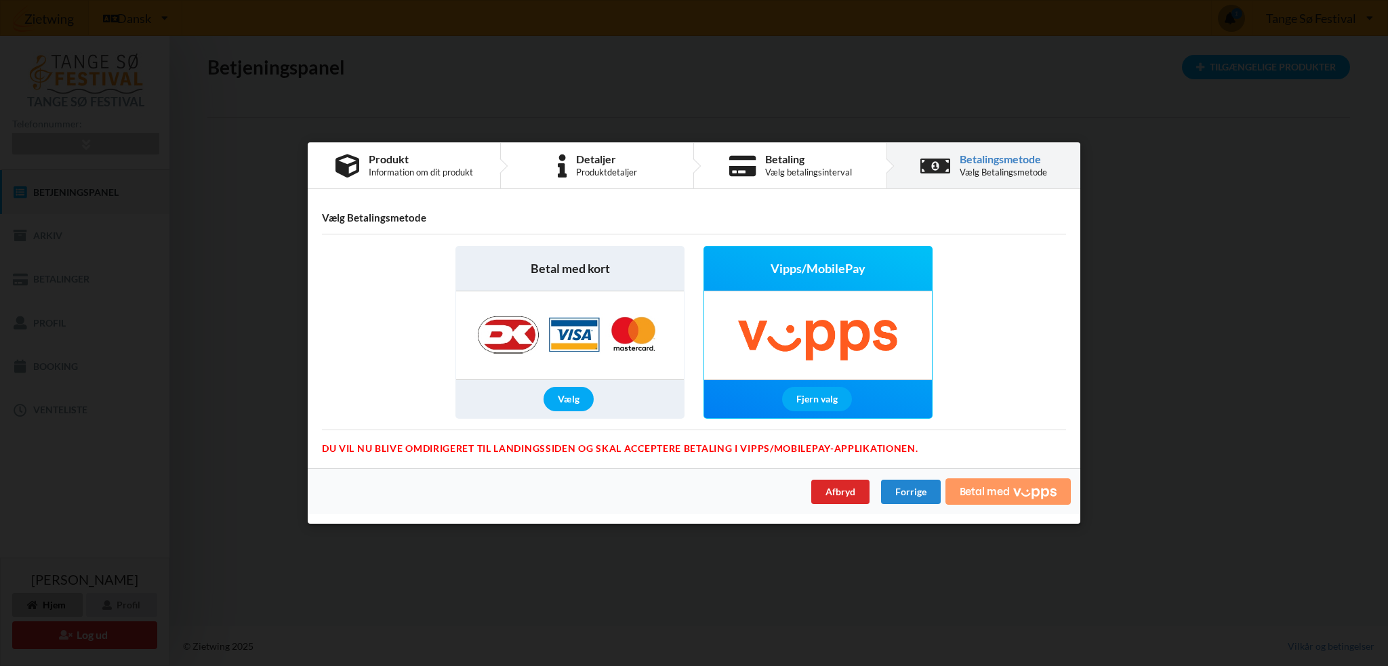
click at [1019, 488] on icon "Vipps" at bounding box center [1034, 493] width 43 height 12
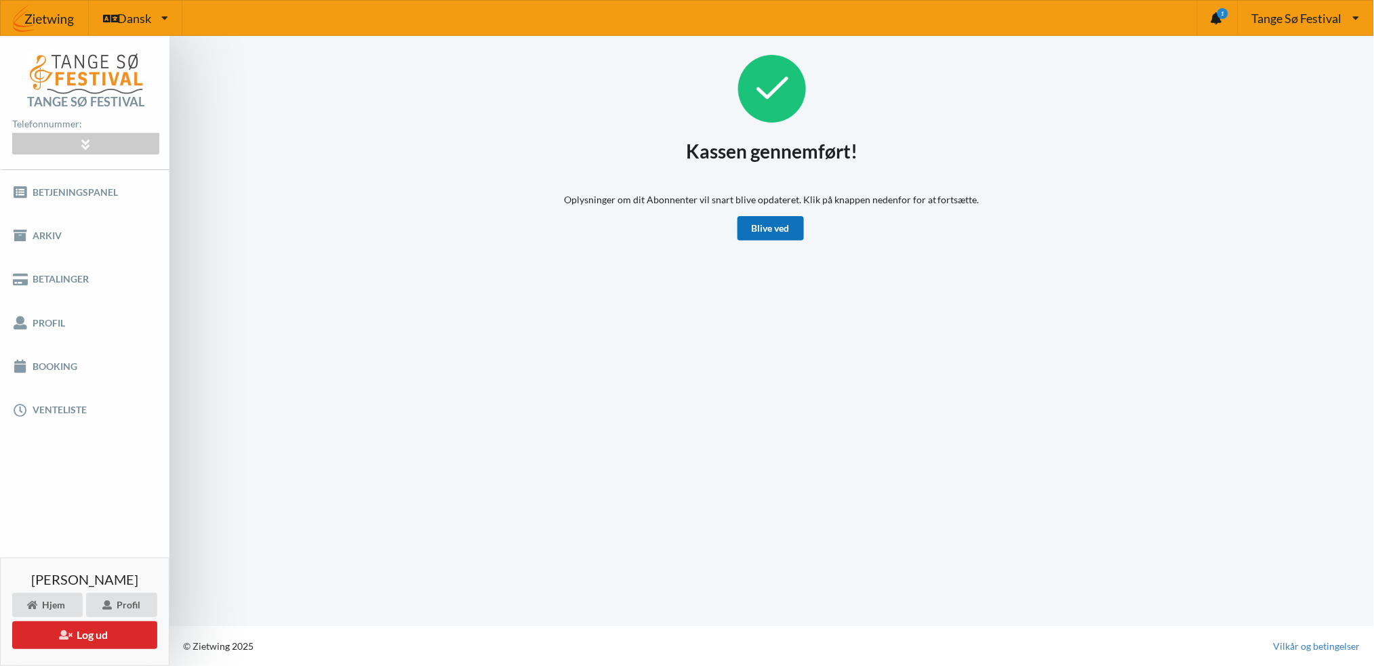
click at [778, 220] on link "Blive ved" at bounding box center [770, 228] width 66 height 24
